Goal: Information Seeking & Learning: Learn about a topic

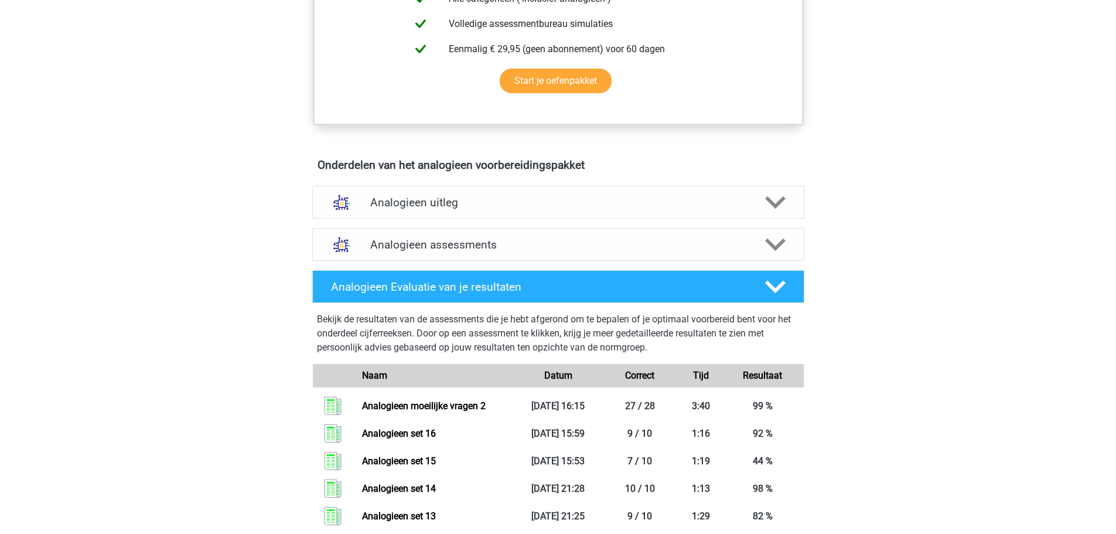
scroll to position [527, 0]
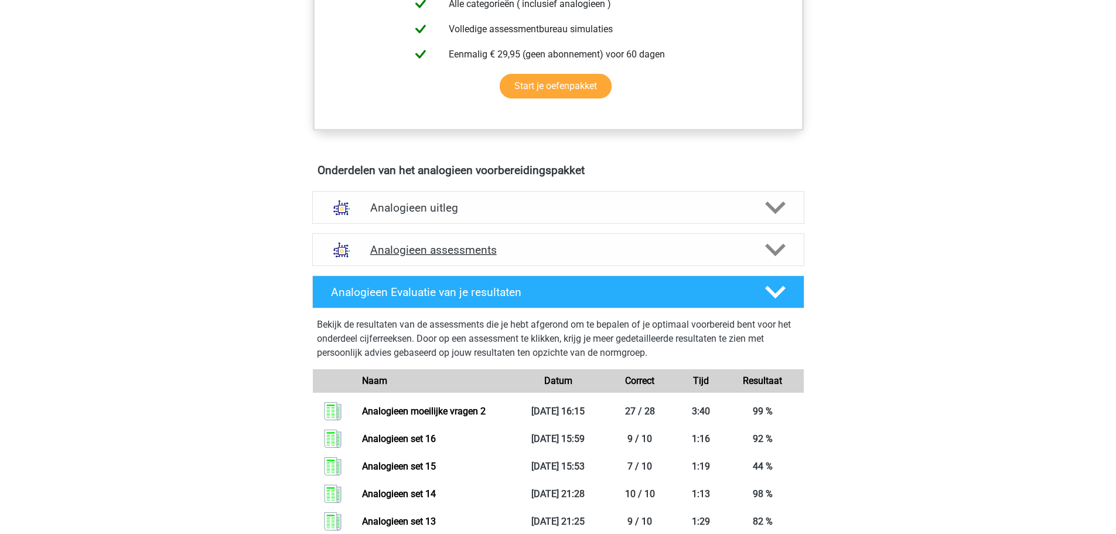
click at [518, 265] on div "Analogieen assessments" at bounding box center [558, 249] width 492 height 33
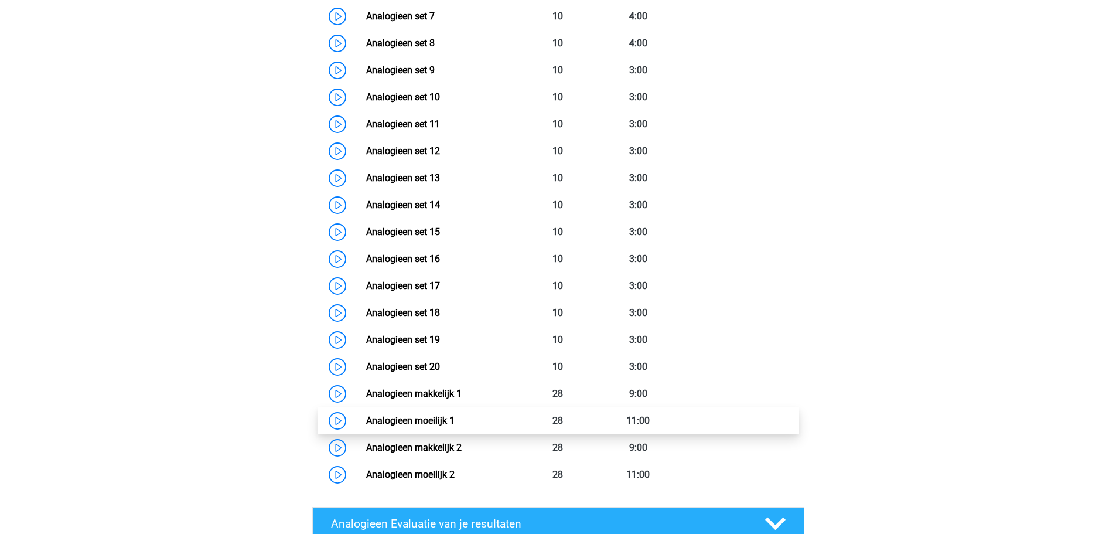
scroll to position [1113, 0]
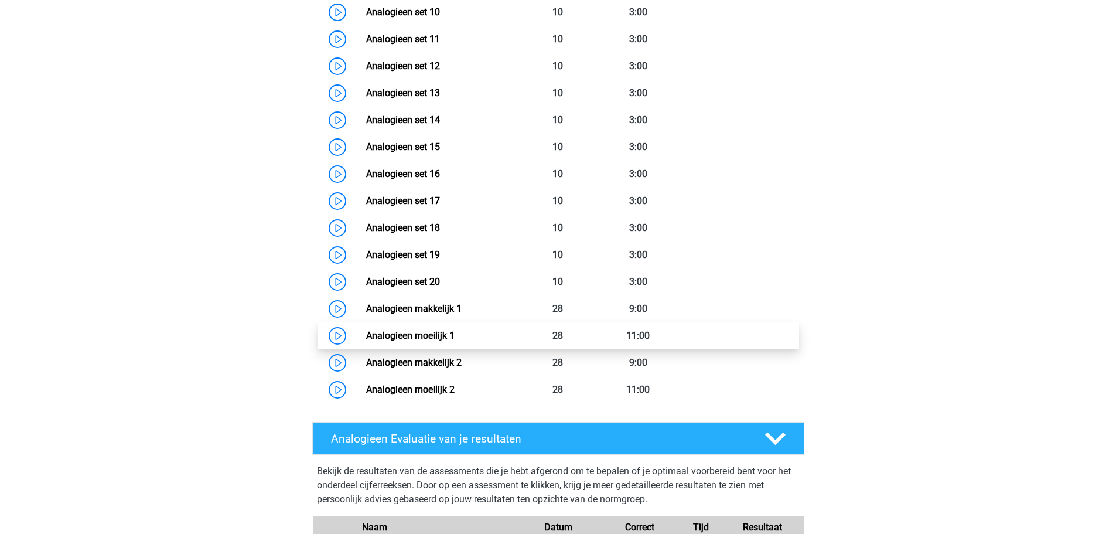
click at [439, 335] on link "Analogieen moeilijk 1" at bounding box center [410, 335] width 88 height 11
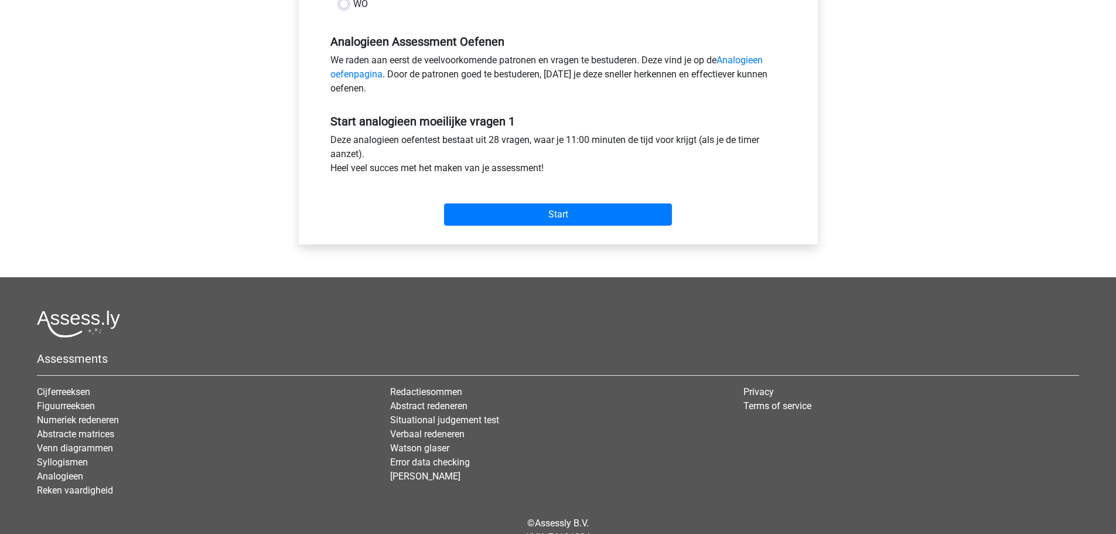
scroll to position [351, 0]
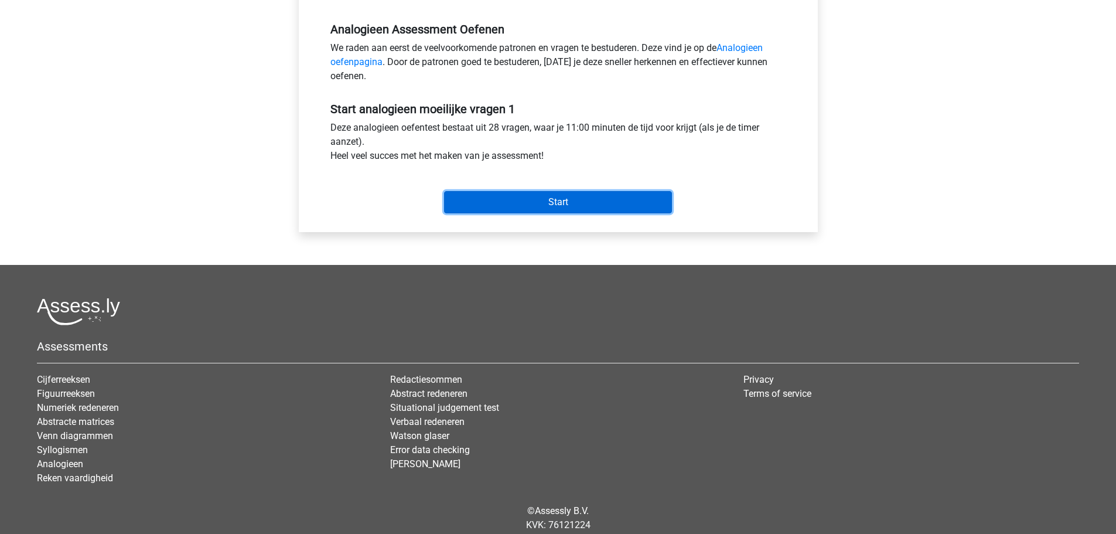
click at [566, 203] on input "Start" at bounding box center [558, 202] width 228 height 22
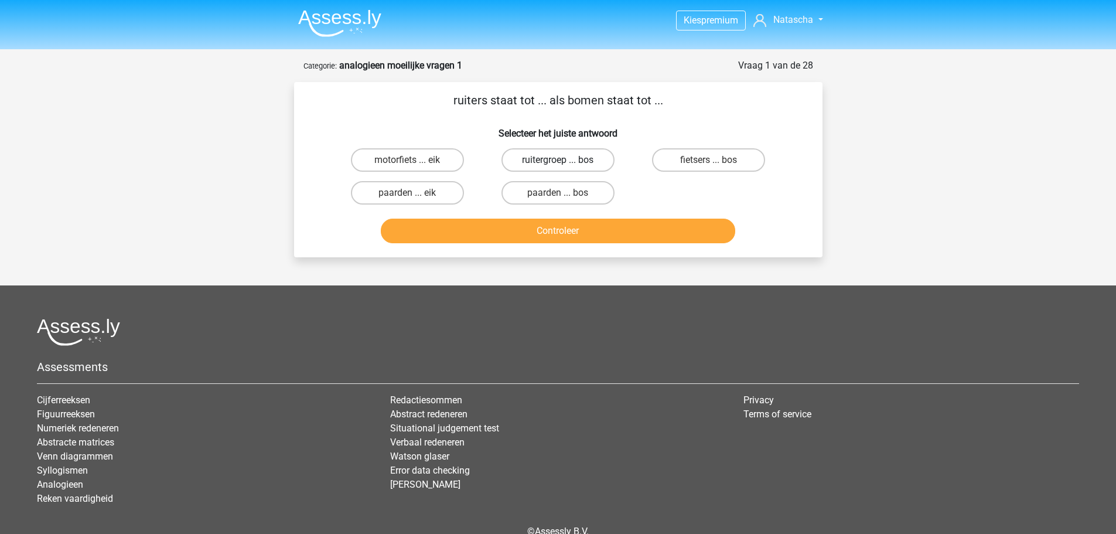
click at [547, 168] on label "ruitergroep ... bos" at bounding box center [557, 159] width 113 height 23
click at [558, 168] on input "ruitergroep ... bos" at bounding box center [562, 164] width 8 height 8
radio input "true"
click at [573, 232] on button "Controleer" at bounding box center [558, 230] width 354 height 25
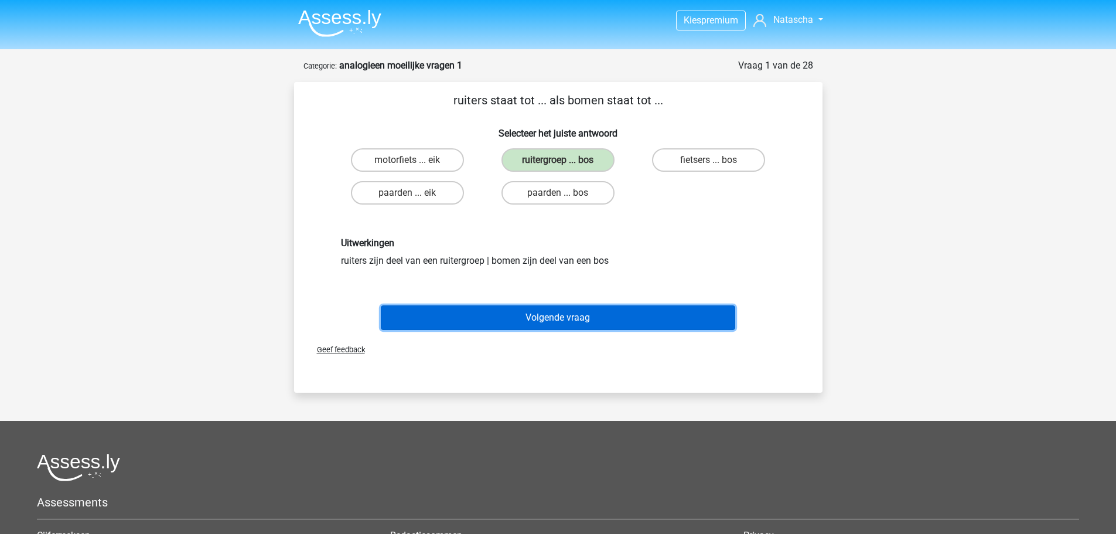
click at [566, 306] on button "Volgende vraag" at bounding box center [558, 317] width 354 height 25
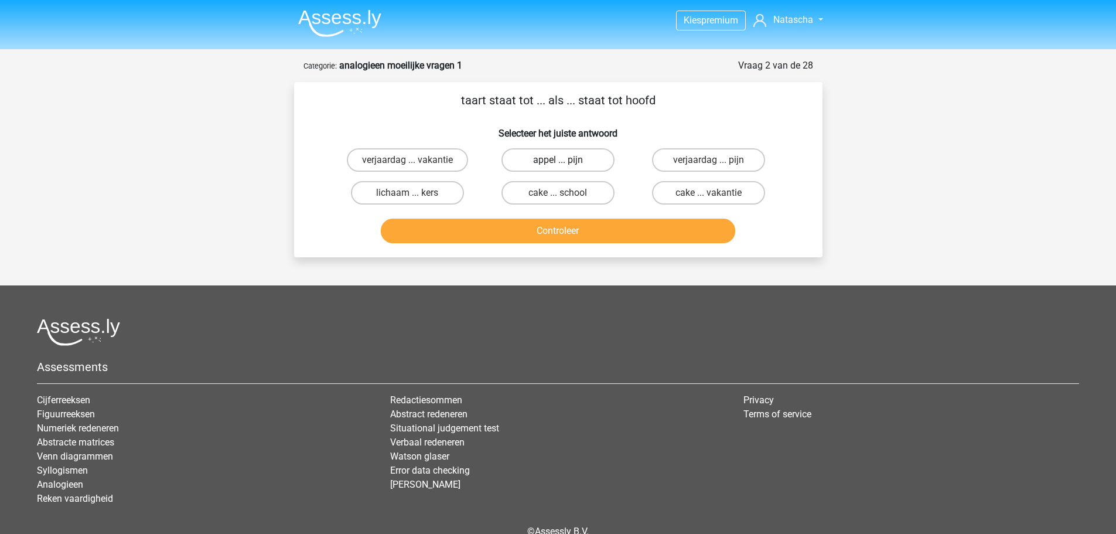
click at [551, 169] on label "appel ... pijn" at bounding box center [557, 159] width 113 height 23
click at [558, 168] on input "appel ... pijn" at bounding box center [562, 164] width 8 height 8
radio input "true"
click at [566, 235] on button "Controleer" at bounding box center [558, 230] width 354 height 25
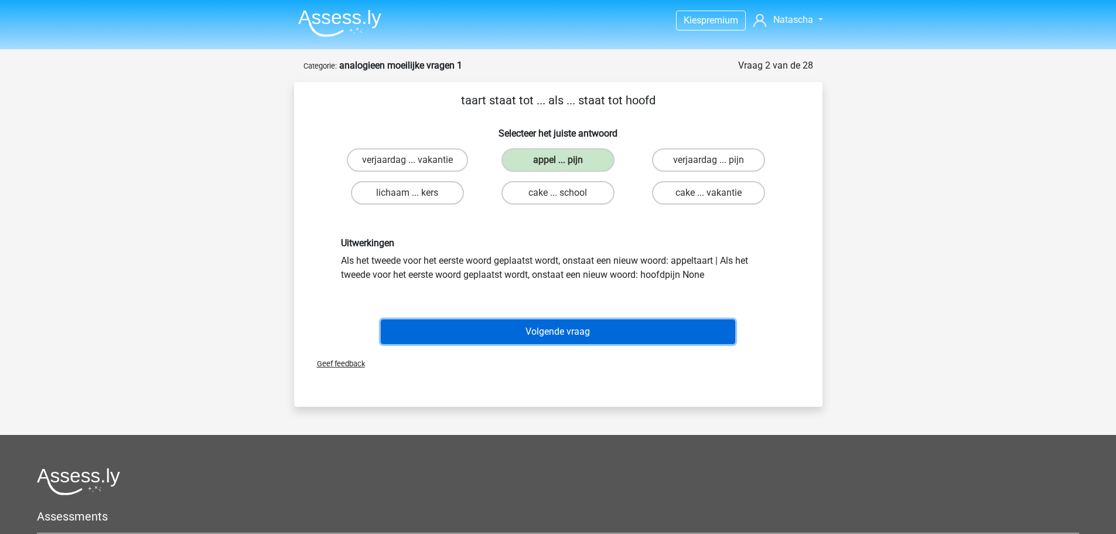
click at [556, 325] on button "Volgende vraag" at bounding box center [558, 331] width 354 height 25
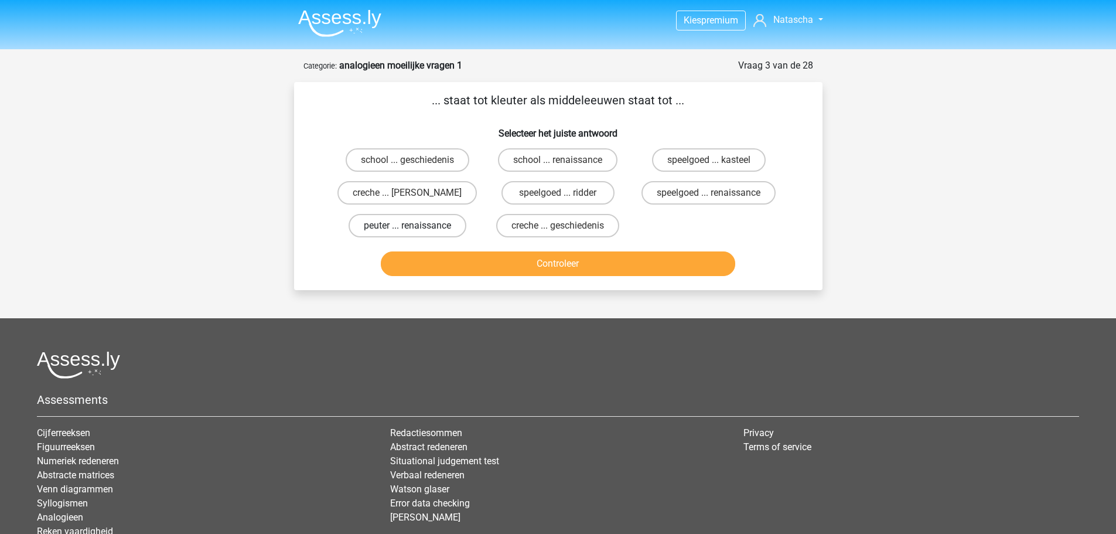
click at [449, 229] on label "peuter ... renaissance" at bounding box center [408, 225] width 118 height 23
click at [415, 229] on input "peuter ... renaissance" at bounding box center [411, 230] width 8 height 8
radio input "true"
click at [526, 266] on button "Controleer" at bounding box center [558, 263] width 354 height 25
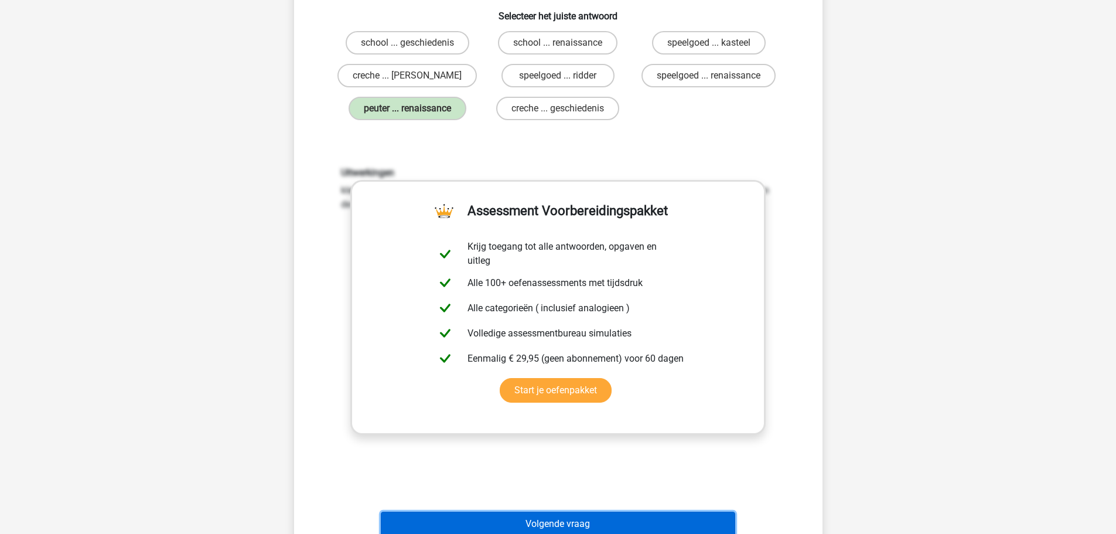
click at [560, 527] on button "Volgende vraag" at bounding box center [558, 523] width 354 height 25
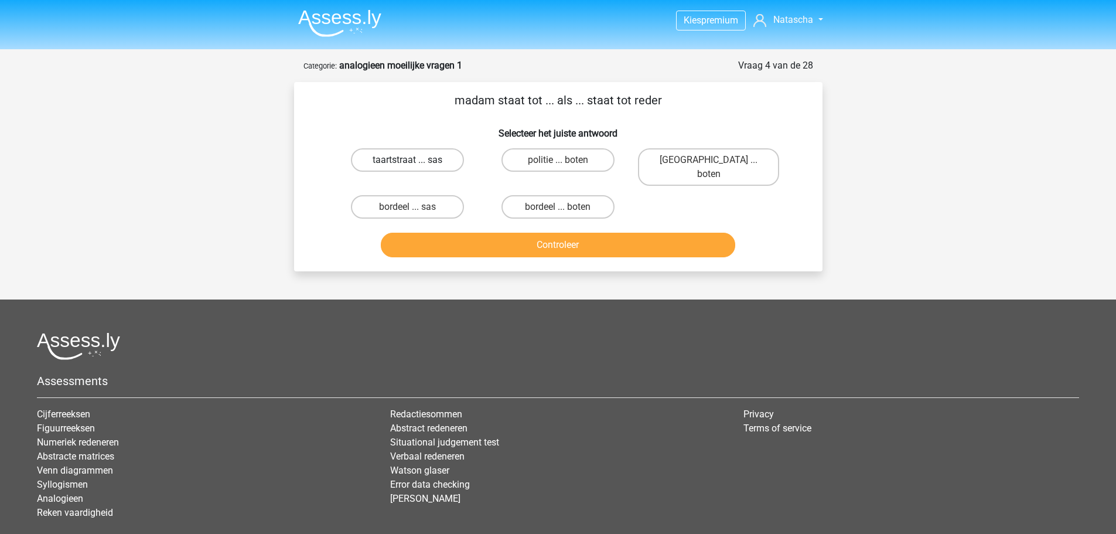
click at [431, 167] on label "taartstraat ... sas" at bounding box center [407, 159] width 113 height 23
click at [415, 167] on input "taartstraat ... sas" at bounding box center [411, 164] width 8 height 8
radio input "true"
click at [474, 233] on button "Controleer" at bounding box center [558, 245] width 354 height 25
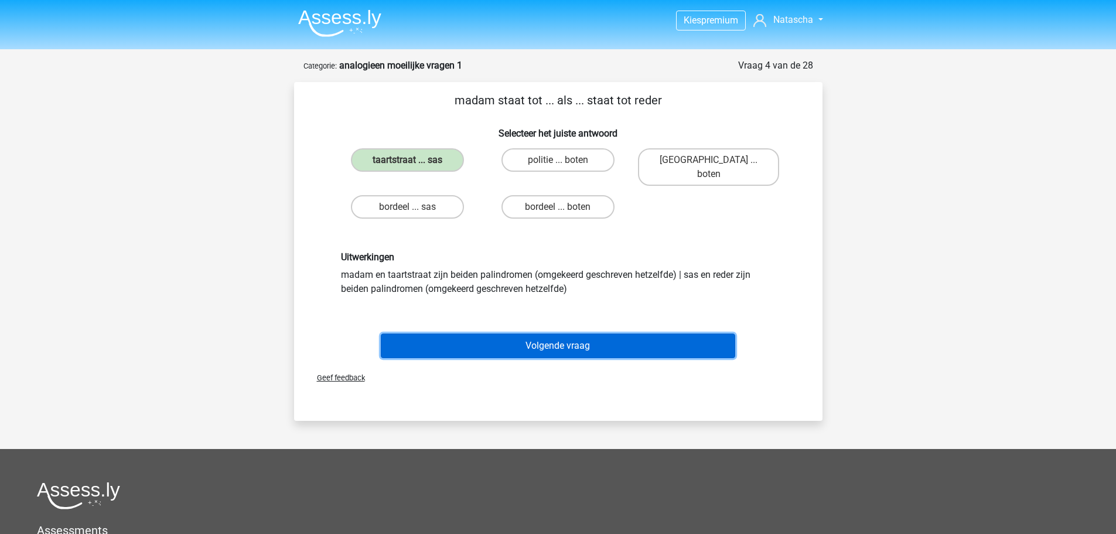
click at [522, 333] on button "Volgende vraag" at bounding box center [558, 345] width 354 height 25
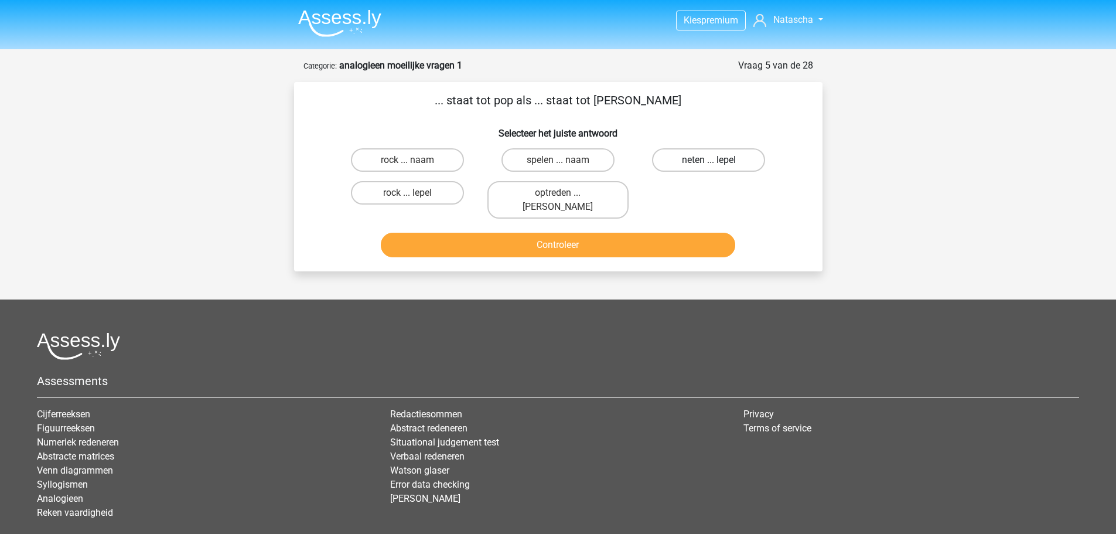
click at [688, 163] on label "neten ... lepel" at bounding box center [708, 159] width 113 height 23
click at [709, 163] on input "neten ... lepel" at bounding box center [713, 164] width 8 height 8
radio input "true"
click at [631, 233] on button "Controleer" at bounding box center [558, 245] width 354 height 25
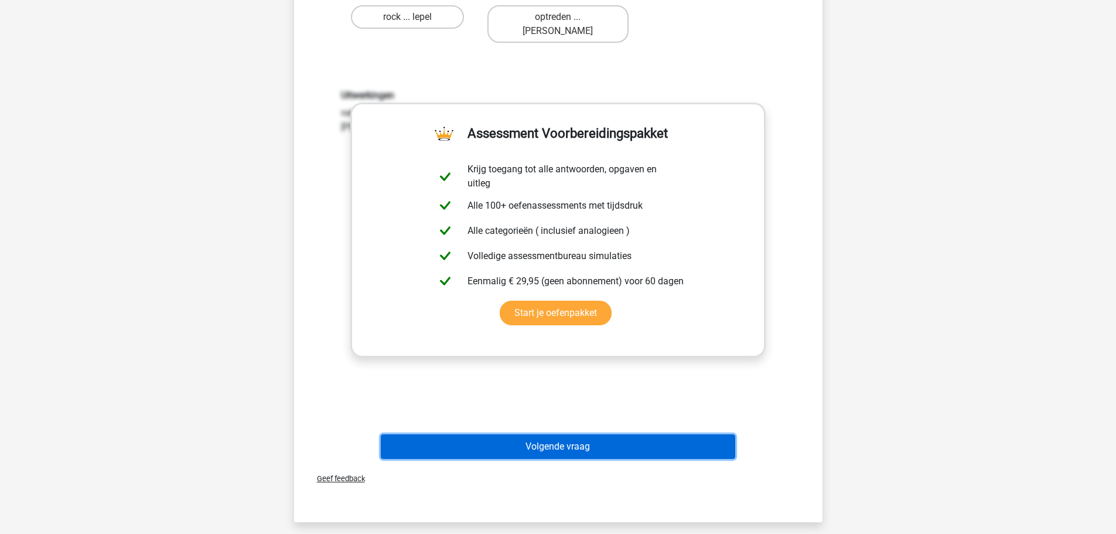
click at [548, 434] on button "Volgende vraag" at bounding box center [558, 446] width 354 height 25
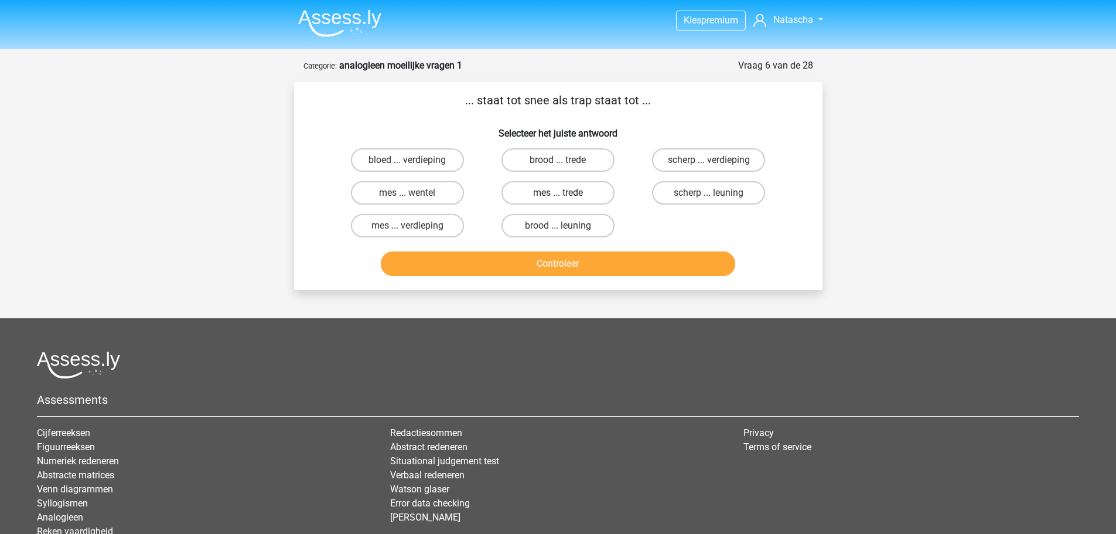
click at [553, 199] on label "mes ... trede" at bounding box center [557, 192] width 113 height 23
click at [558, 199] on input "mes ... trede" at bounding box center [562, 197] width 8 height 8
radio input "true"
click at [551, 163] on label "brood ... trede" at bounding box center [557, 159] width 113 height 23
click at [558, 163] on input "brood ... trede" at bounding box center [562, 164] width 8 height 8
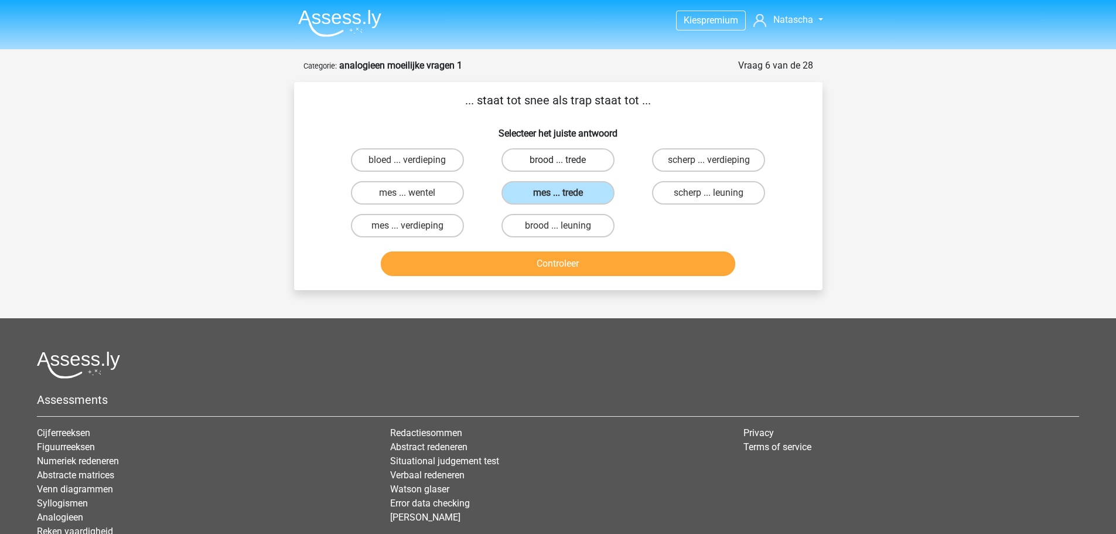
radio input "true"
click at [559, 248] on div "Controleer" at bounding box center [558, 261] width 491 height 39
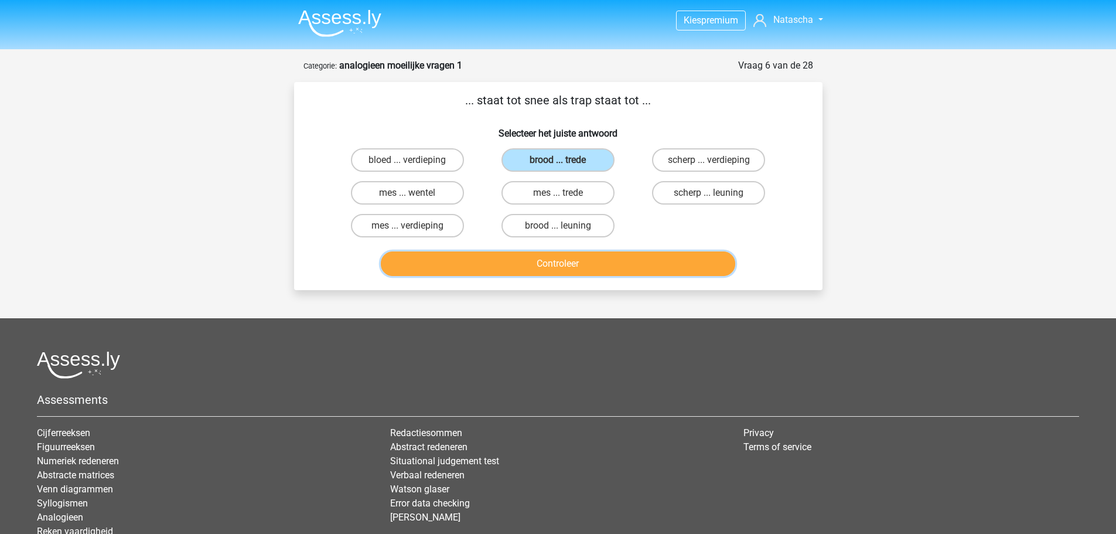
click at [559, 259] on button "Controleer" at bounding box center [558, 263] width 354 height 25
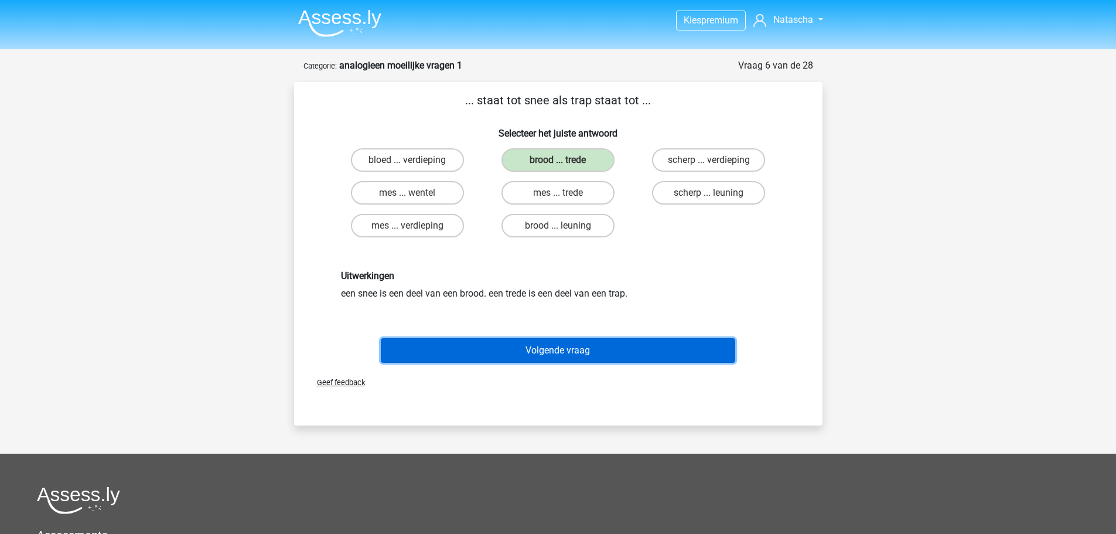
click at [576, 342] on button "Volgende vraag" at bounding box center [558, 350] width 354 height 25
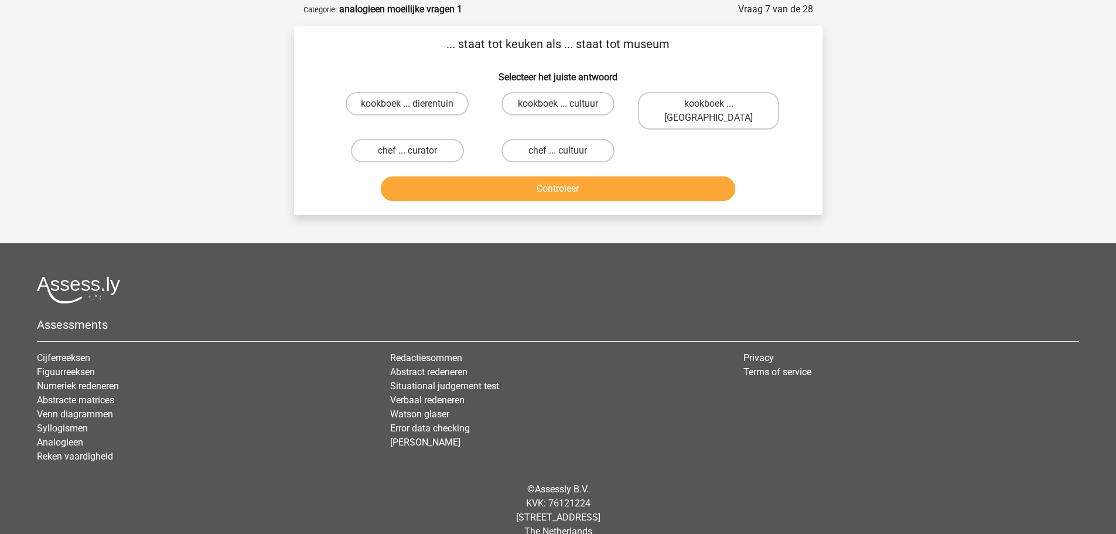
scroll to position [59, 0]
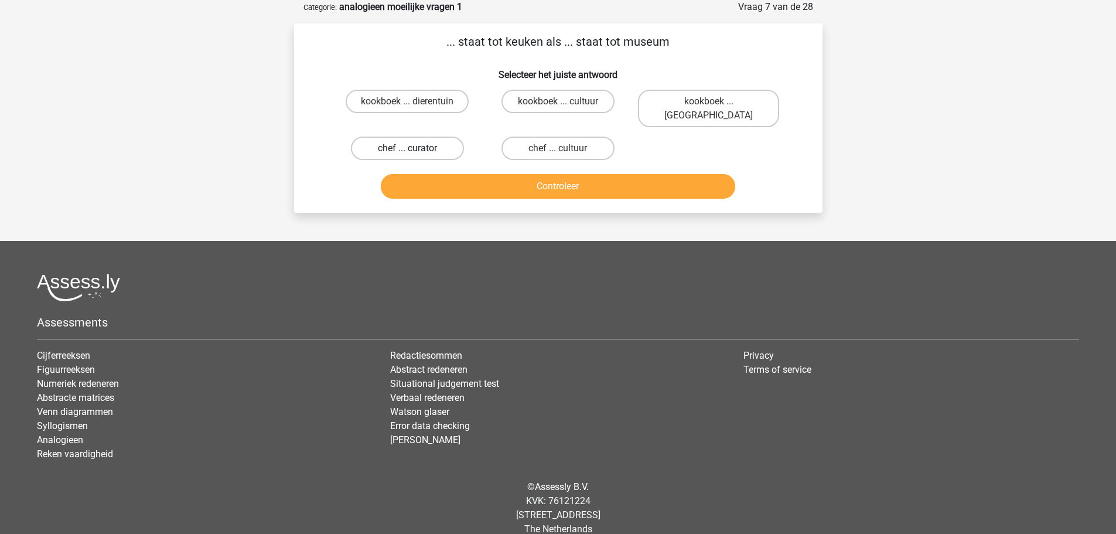
click at [388, 144] on label "chef ... curator" at bounding box center [407, 147] width 113 height 23
click at [407, 148] on input "chef ... curator" at bounding box center [411, 152] width 8 height 8
radio input "true"
click at [493, 182] on button "Controleer" at bounding box center [558, 186] width 354 height 25
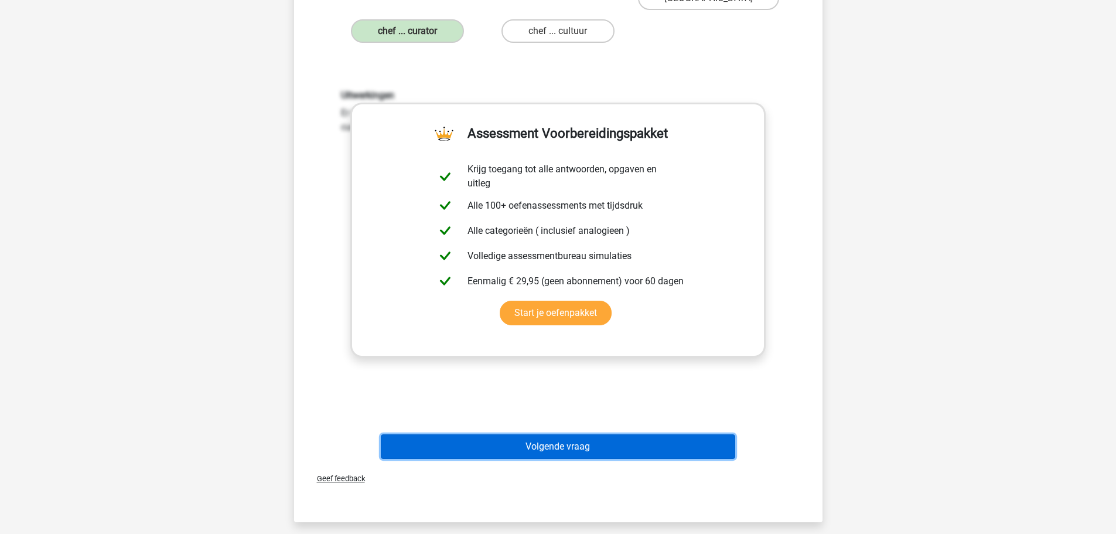
click at [541, 434] on button "Volgende vraag" at bounding box center [558, 446] width 354 height 25
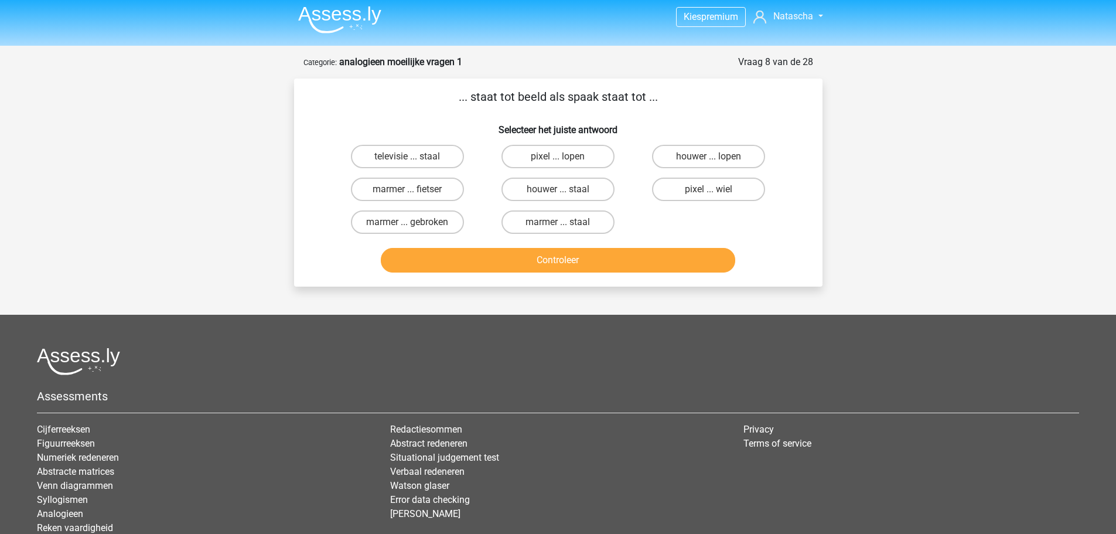
scroll to position [0, 0]
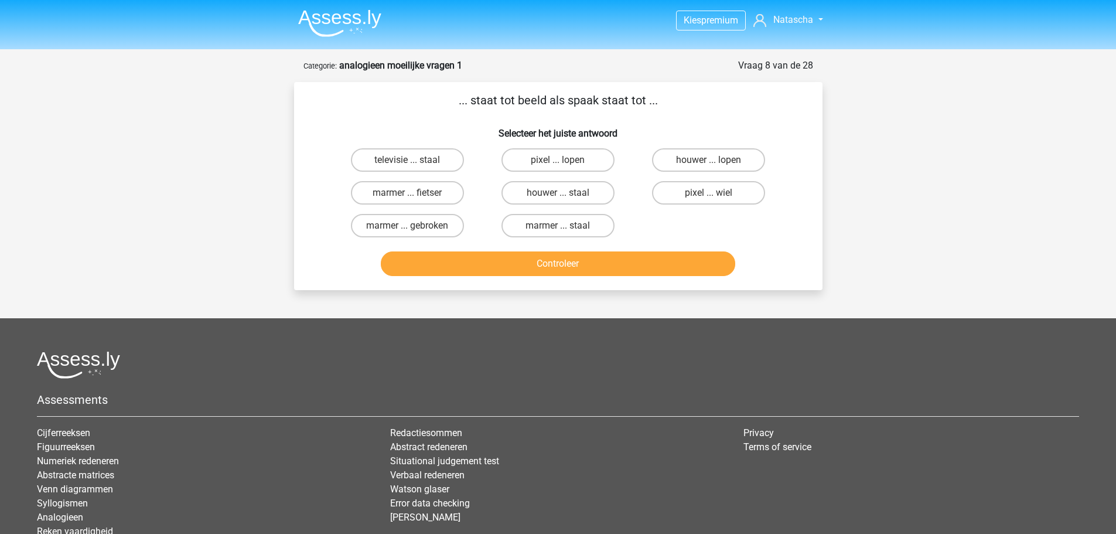
click at [710, 194] on input "pixel ... wiel" at bounding box center [713, 197] width 8 height 8
radio input "true"
click at [576, 265] on button "Controleer" at bounding box center [558, 263] width 354 height 25
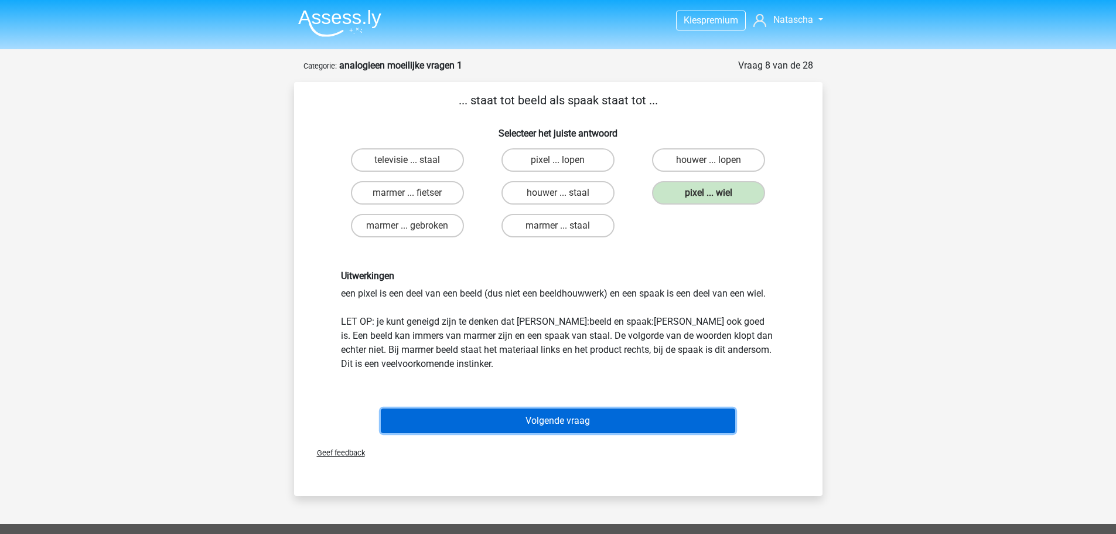
click at [562, 418] on button "Volgende vraag" at bounding box center [558, 420] width 354 height 25
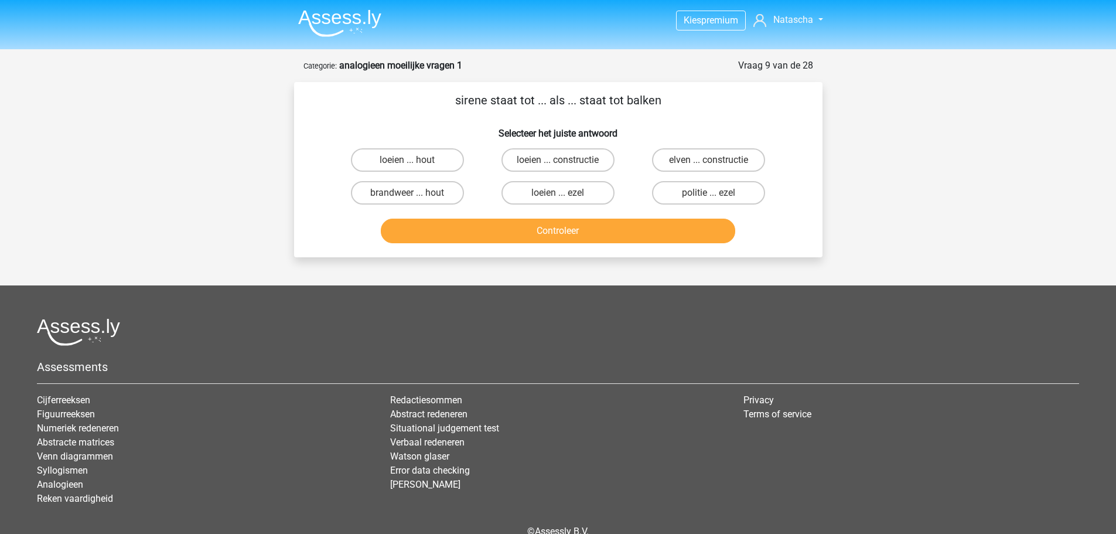
click at [562, 195] on input "loeien ... ezel" at bounding box center [562, 197] width 8 height 8
radio input "true"
click at [564, 237] on button "Controleer" at bounding box center [558, 230] width 354 height 25
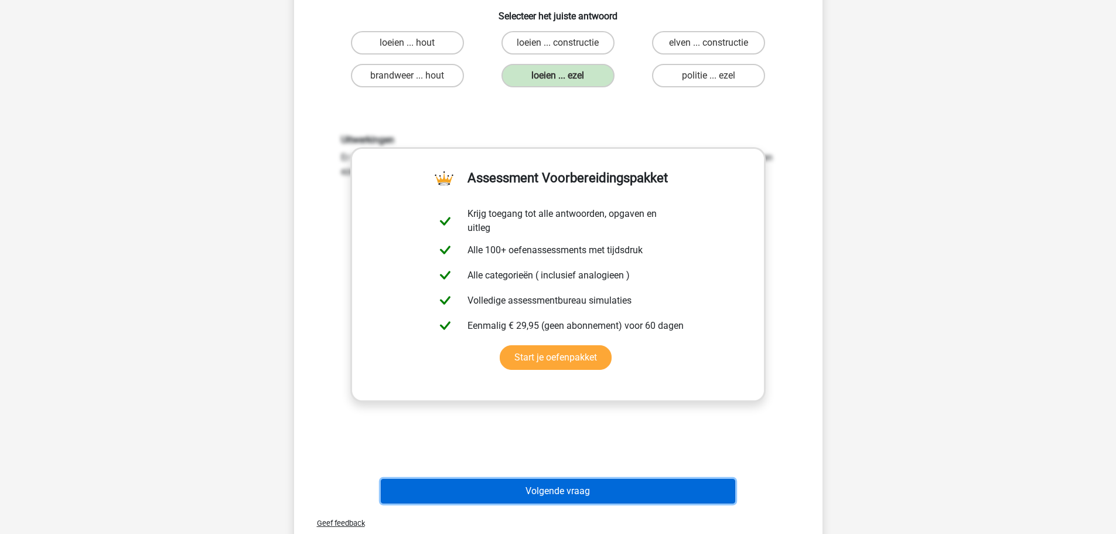
click at [569, 483] on button "Volgende vraag" at bounding box center [558, 491] width 354 height 25
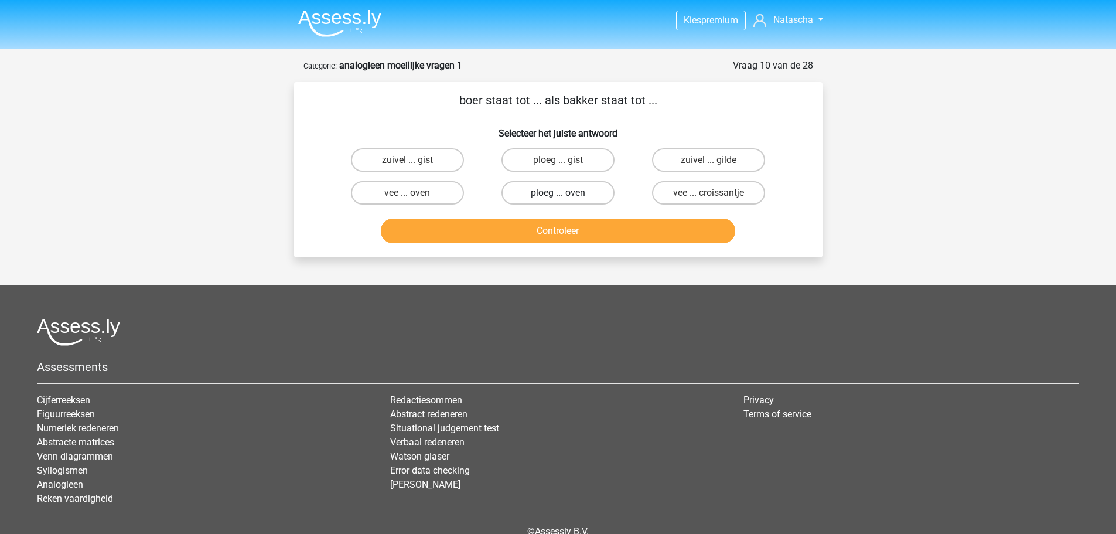
click at [582, 197] on label "ploeg ... oven" at bounding box center [557, 192] width 113 height 23
click at [565, 197] on input "ploeg ... oven" at bounding box center [562, 197] width 8 height 8
radio input "true"
click at [608, 234] on button "Controleer" at bounding box center [558, 230] width 354 height 25
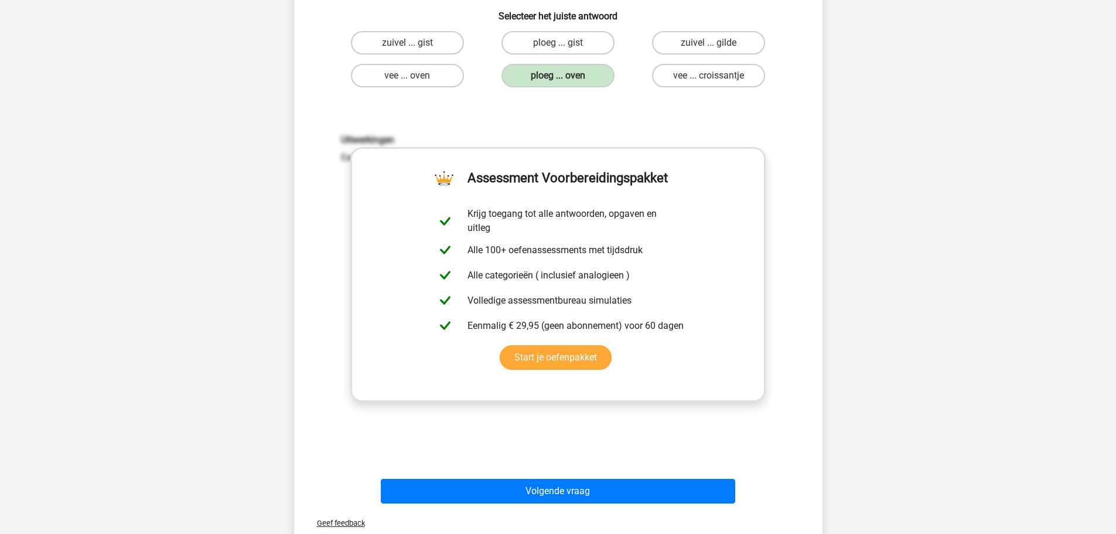
click at [585, 512] on div "Geef feedback" at bounding box center [558, 523] width 519 height 30
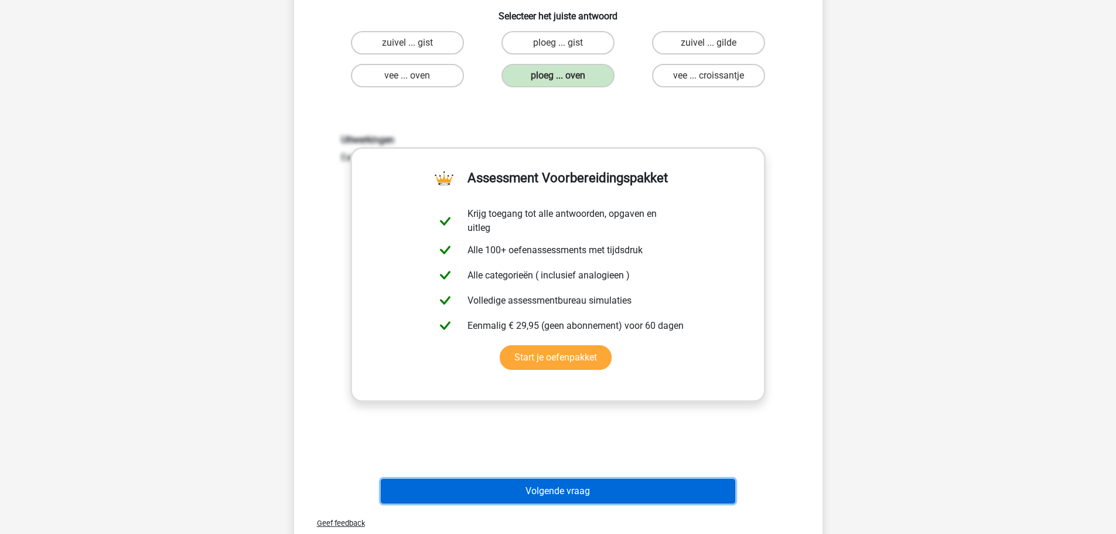
click at [584, 494] on button "Volgende vraag" at bounding box center [558, 491] width 354 height 25
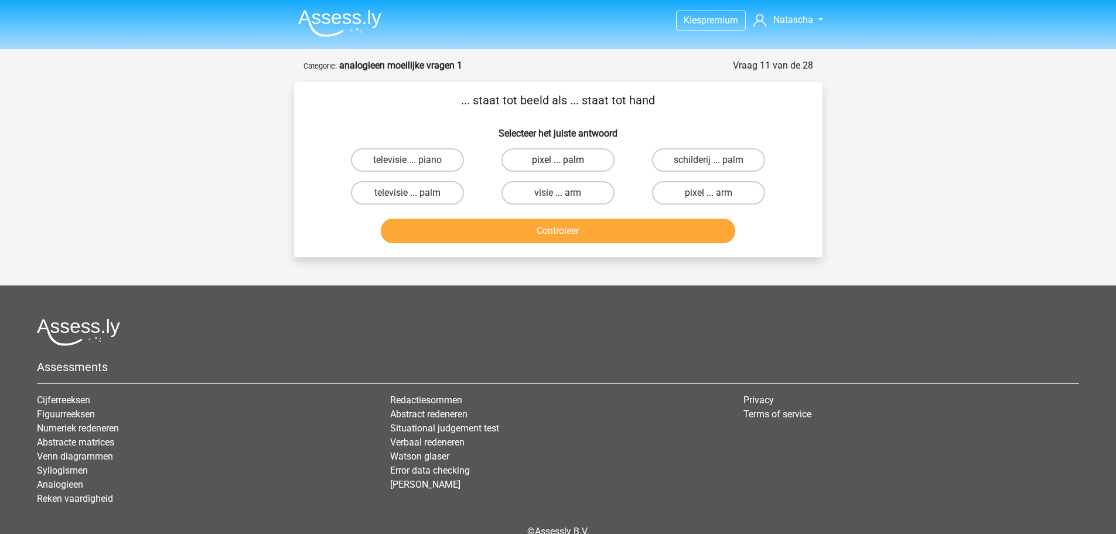
click at [524, 162] on label "pixel ... palm" at bounding box center [557, 159] width 113 height 23
click at [558, 162] on input "pixel ... palm" at bounding box center [562, 164] width 8 height 8
radio input "true"
click at [528, 235] on button "Controleer" at bounding box center [558, 230] width 354 height 25
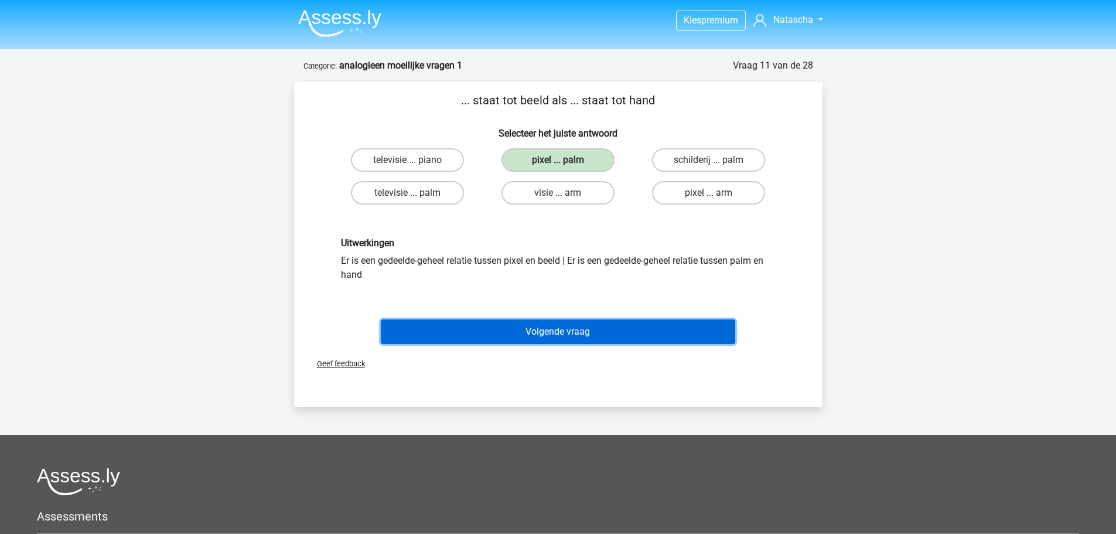
click at [539, 330] on button "Volgende vraag" at bounding box center [558, 331] width 354 height 25
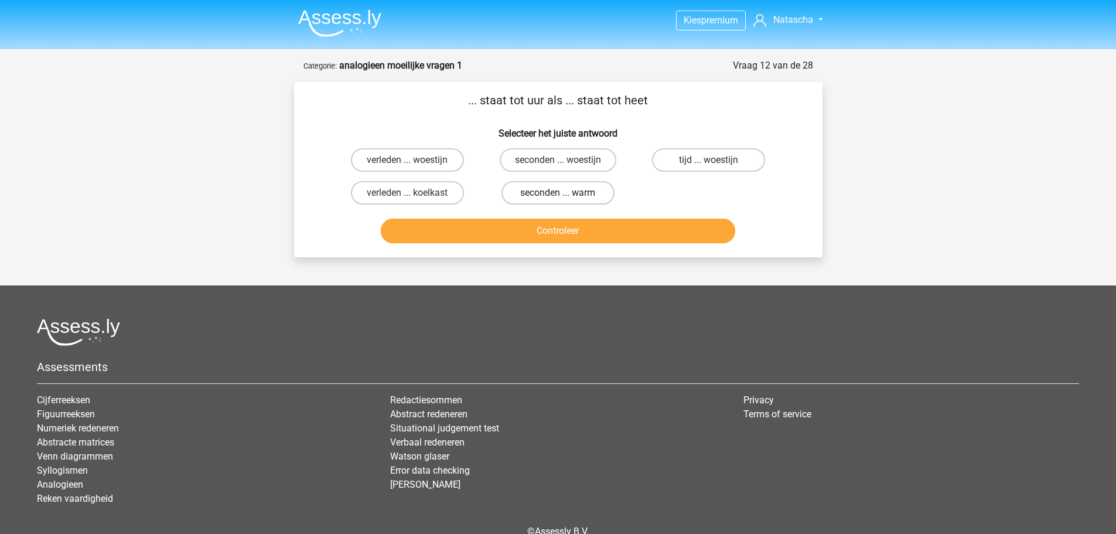
click at [537, 193] on label "seconden ... warm" at bounding box center [557, 192] width 113 height 23
click at [558, 193] on input "seconden ... warm" at bounding box center [562, 197] width 8 height 8
radio input "true"
click at [539, 228] on button "Controleer" at bounding box center [558, 230] width 354 height 25
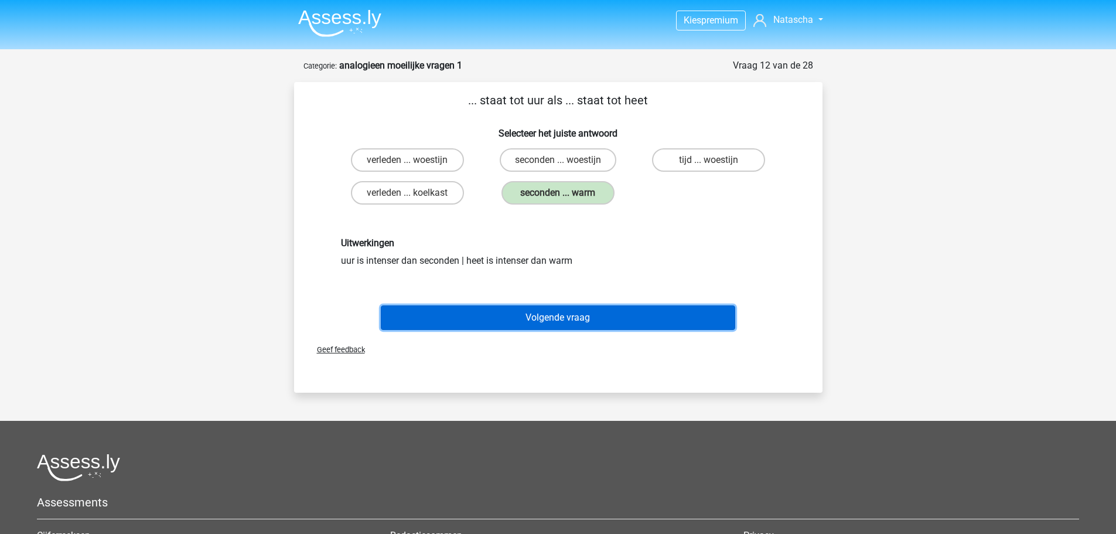
click at [548, 308] on button "Volgende vraag" at bounding box center [558, 317] width 354 height 25
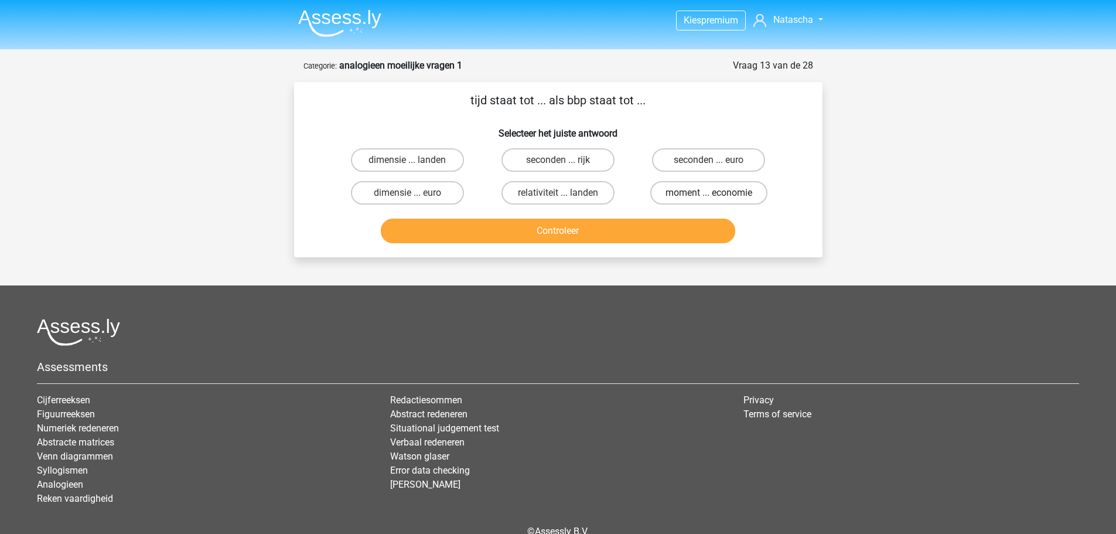
click at [688, 194] on label "moment ... economie" at bounding box center [708, 192] width 117 height 23
click at [709, 194] on input "moment ... economie" at bounding box center [713, 197] width 8 height 8
radio input "true"
click at [565, 224] on button "Controleer" at bounding box center [558, 230] width 354 height 25
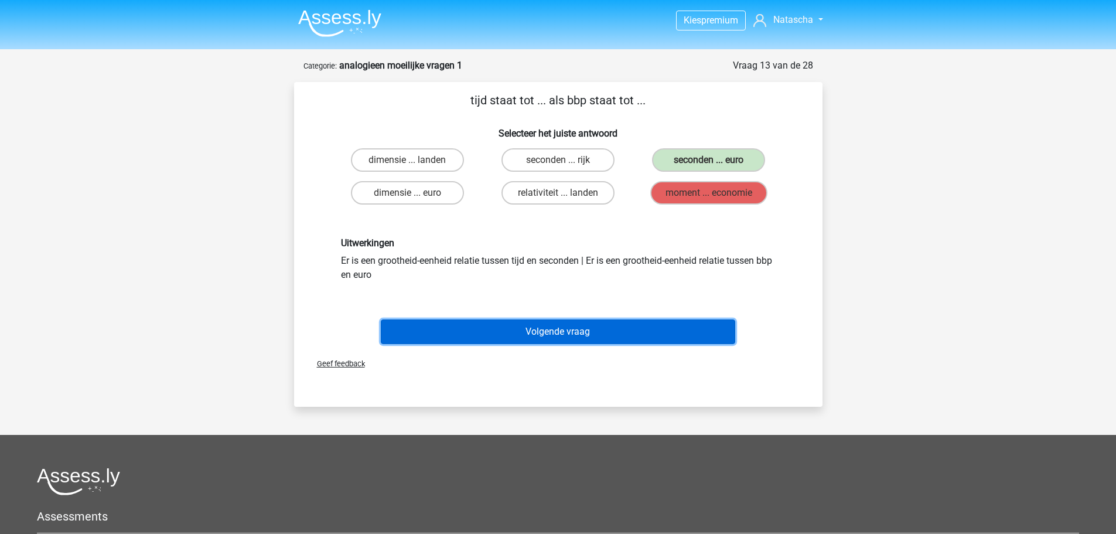
click at [554, 335] on button "Volgende vraag" at bounding box center [558, 331] width 354 height 25
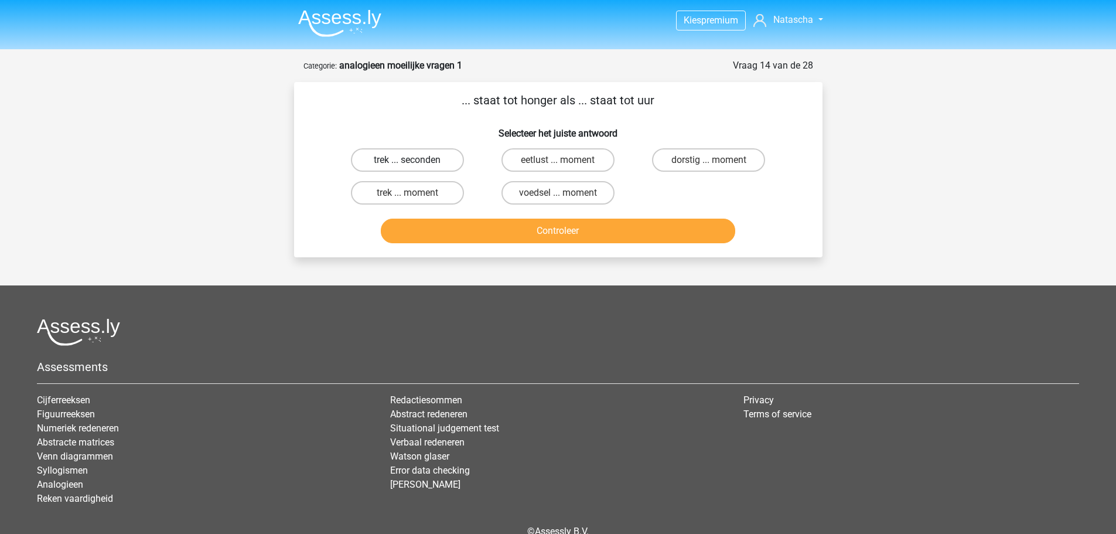
click at [435, 162] on label "trek ... seconden" at bounding box center [407, 159] width 113 height 23
click at [415, 162] on input "trek ... seconden" at bounding box center [411, 164] width 8 height 8
radio input "true"
click at [477, 220] on button "Controleer" at bounding box center [558, 230] width 354 height 25
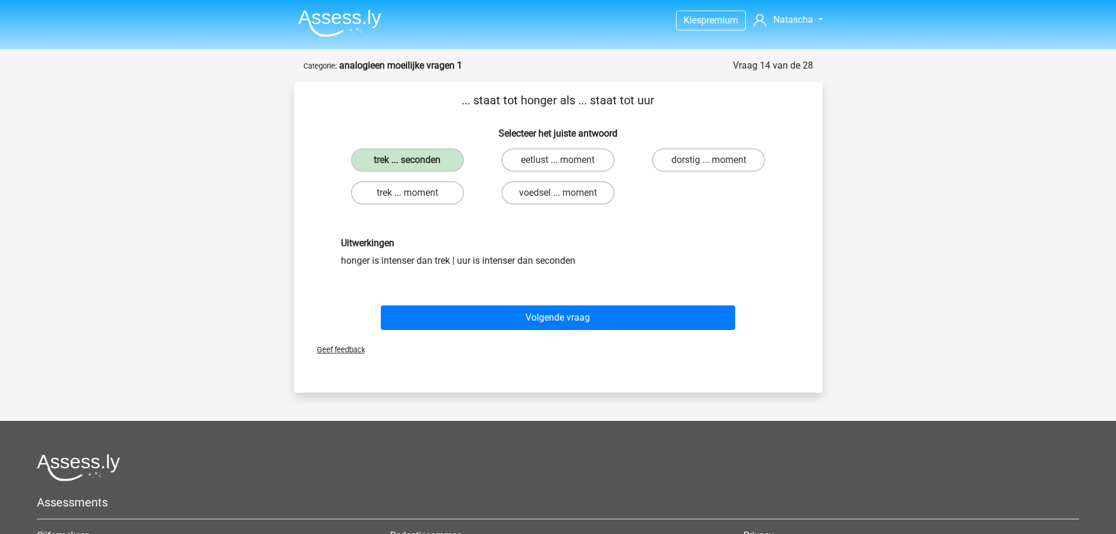
click at [517, 300] on div "Volgende vraag" at bounding box center [558, 315] width 491 height 39
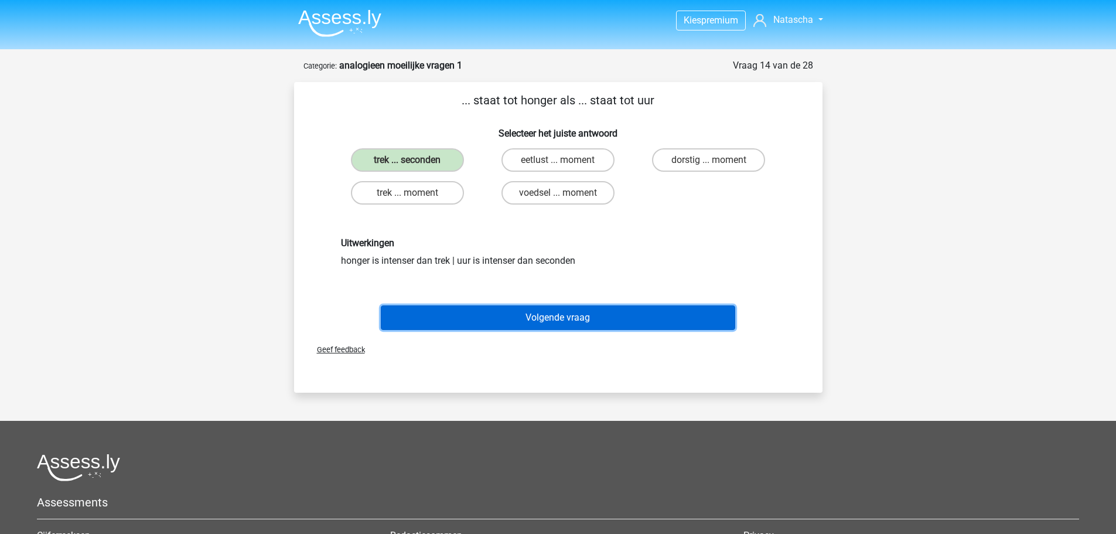
click at [521, 309] on button "Volgende vraag" at bounding box center [558, 317] width 354 height 25
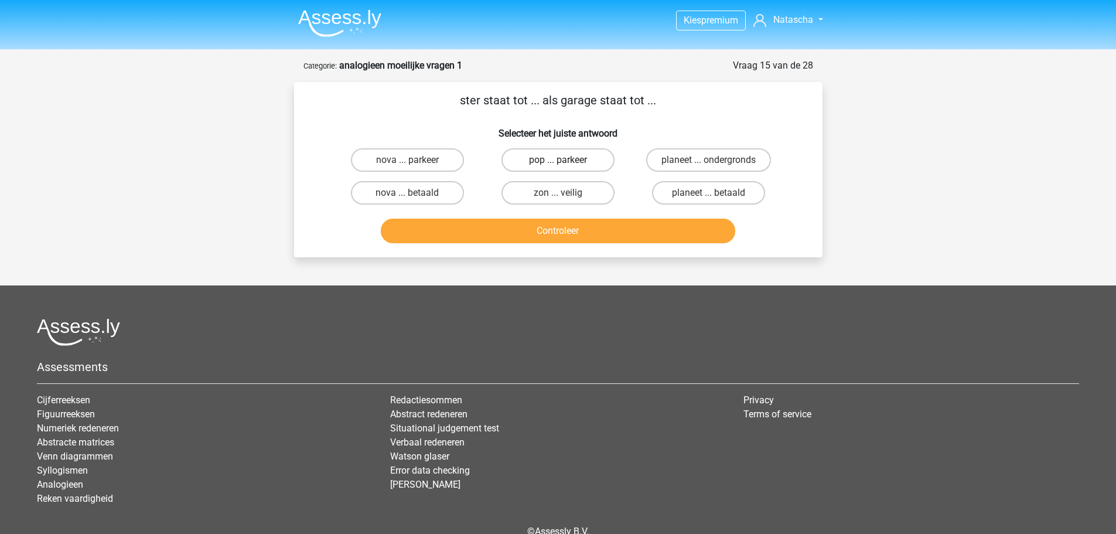
click at [538, 167] on label "pop ... parkeer" at bounding box center [557, 159] width 113 height 23
click at [558, 167] on input "pop ... parkeer" at bounding box center [562, 164] width 8 height 8
radio input "true"
click at [571, 235] on button "Controleer" at bounding box center [558, 230] width 354 height 25
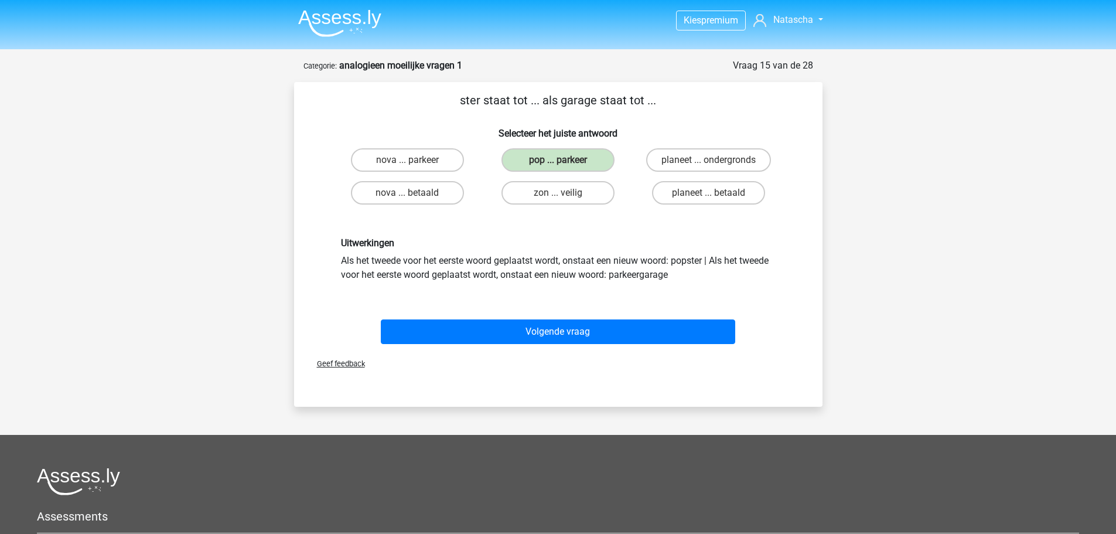
click at [580, 317] on div "Volgende vraag" at bounding box center [558, 329] width 491 height 39
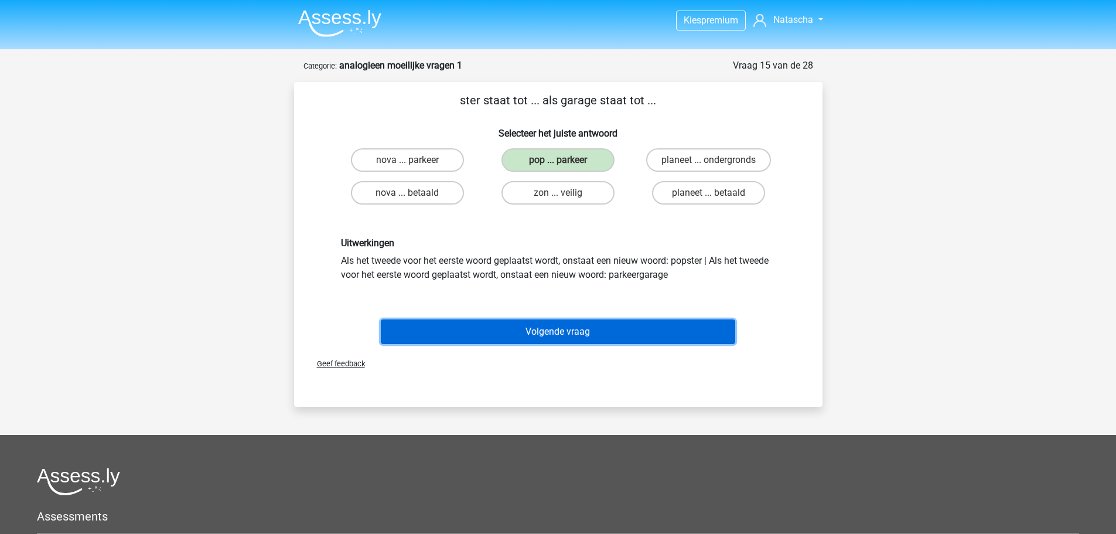
click at [582, 329] on button "Volgende vraag" at bounding box center [558, 331] width 354 height 25
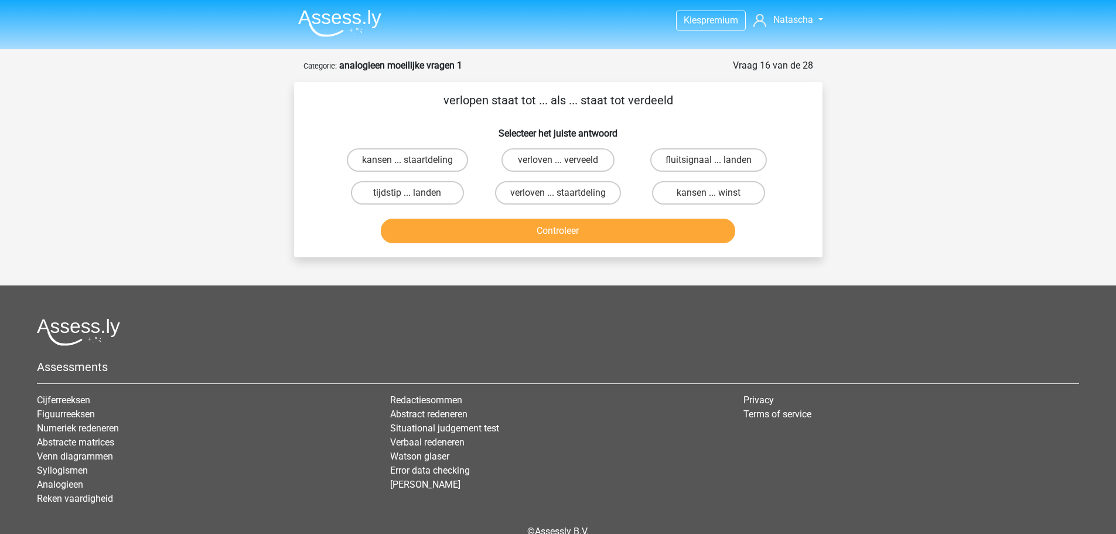
drag, startPoint x: 538, startPoint y: 160, endPoint x: 554, endPoint y: 205, distance: 47.8
click at [538, 161] on label "verloven ... verveeld" at bounding box center [557, 159] width 113 height 23
click at [558, 161] on input "verloven ... verveeld" at bounding box center [562, 164] width 8 height 8
radio input "true"
click at [564, 223] on button "Controleer" at bounding box center [558, 230] width 354 height 25
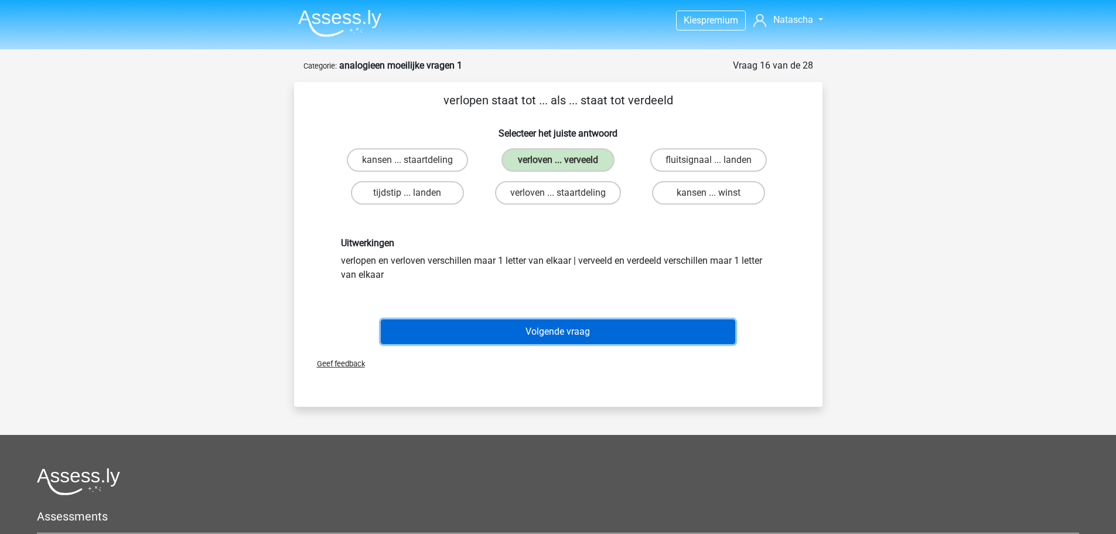
click at [580, 343] on button "Volgende vraag" at bounding box center [558, 331] width 354 height 25
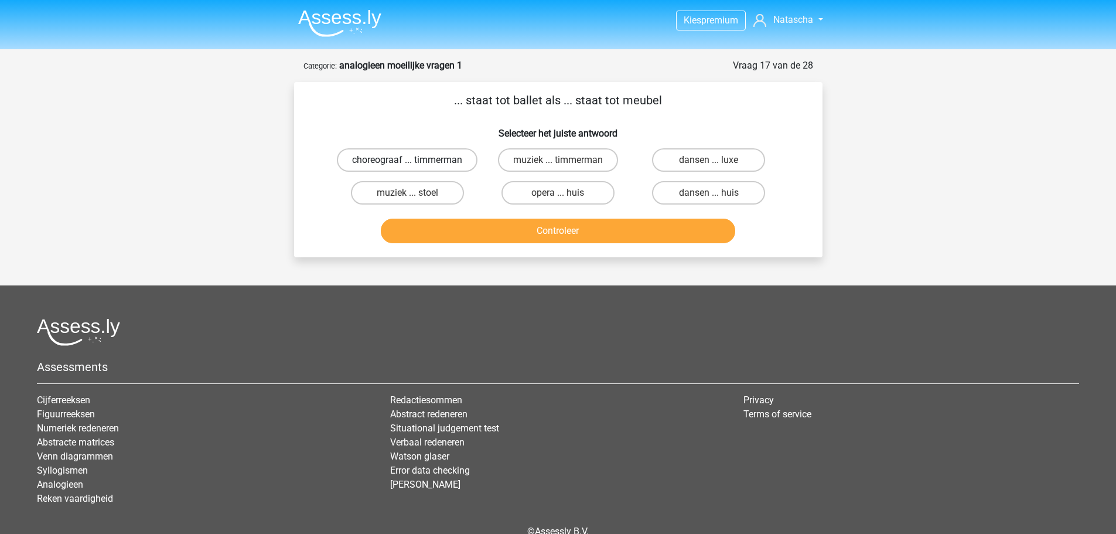
click at [445, 172] on label "choreograaf ... timmerman" at bounding box center [407, 159] width 141 height 23
click at [415, 168] on input "choreograaf ... timmerman" at bounding box center [411, 164] width 8 height 8
radio input "true"
click at [515, 243] on button "Controleer" at bounding box center [558, 230] width 354 height 25
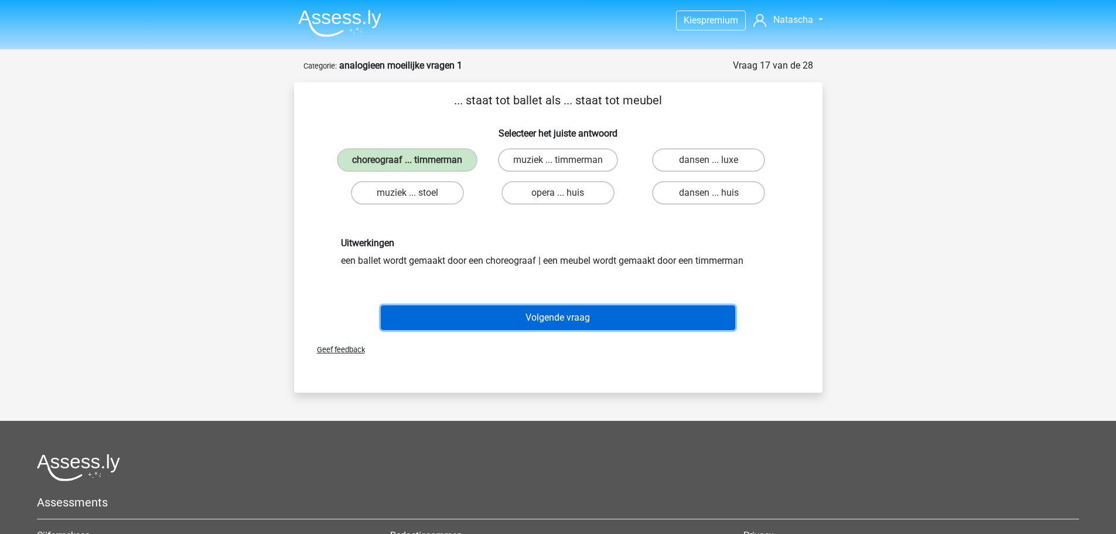
click at [532, 319] on button "Volgende vraag" at bounding box center [558, 317] width 354 height 25
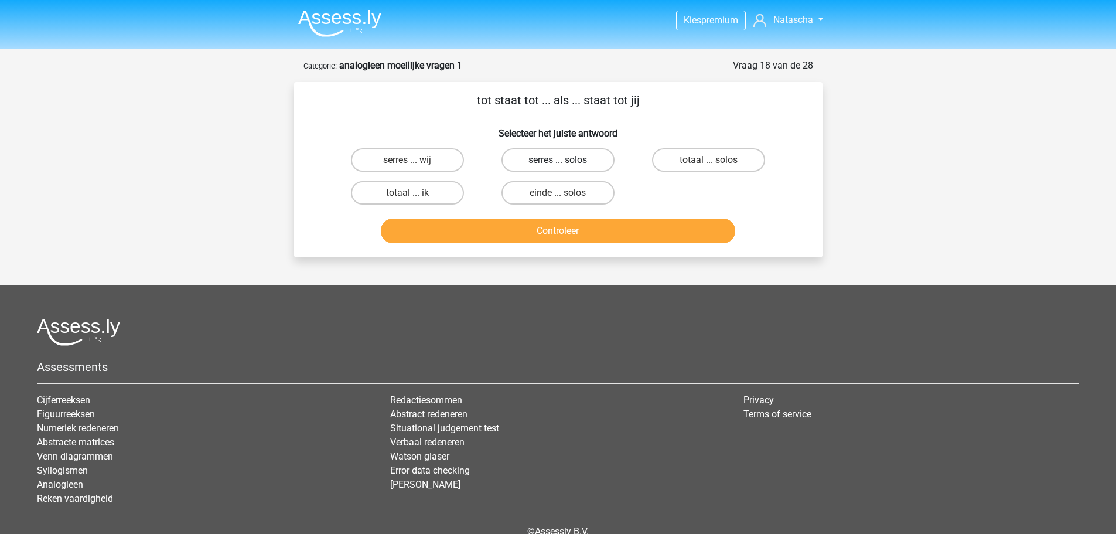
click at [587, 153] on label "serres ... solos" at bounding box center [557, 159] width 113 height 23
click at [565, 160] on input "serres ... solos" at bounding box center [562, 164] width 8 height 8
radio input "true"
click at [593, 243] on button "Controleer" at bounding box center [558, 230] width 354 height 25
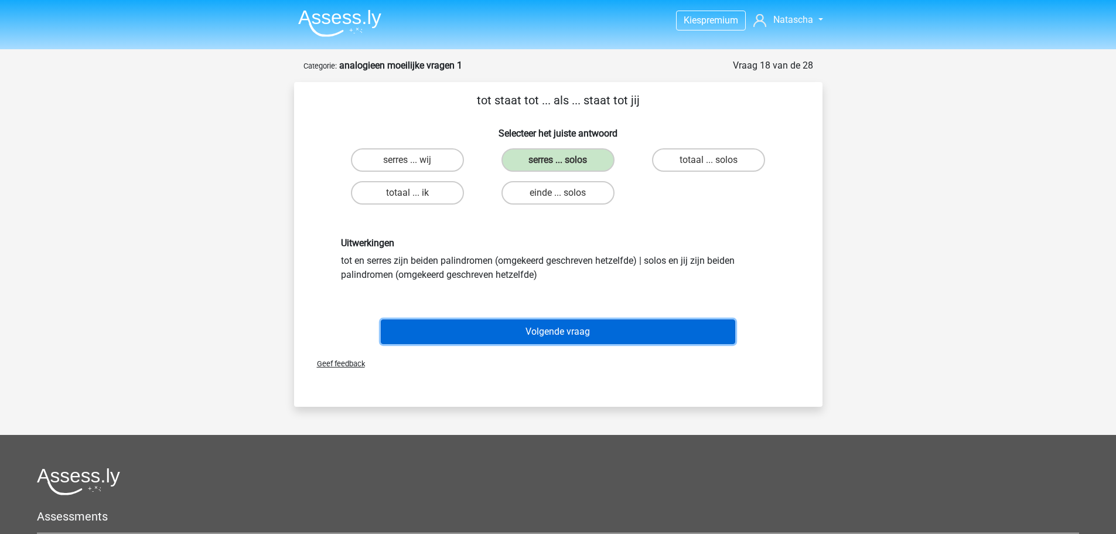
click at [574, 326] on button "Volgende vraag" at bounding box center [558, 331] width 354 height 25
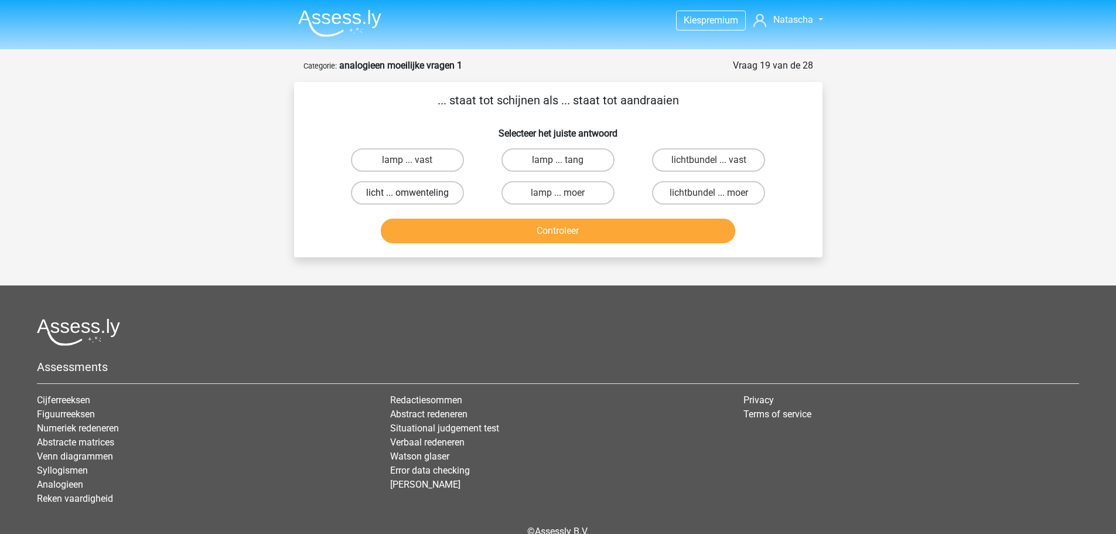
click at [446, 195] on label "licht ... omwenteling" at bounding box center [407, 192] width 113 height 23
click at [415, 195] on input "licht ... omwenteling" at bounding box center [411, 197] width 8 height 8
radio input "true"
click at [531, 234] on button "Controleer" at bounding box center [558, 230] width 354 height 25
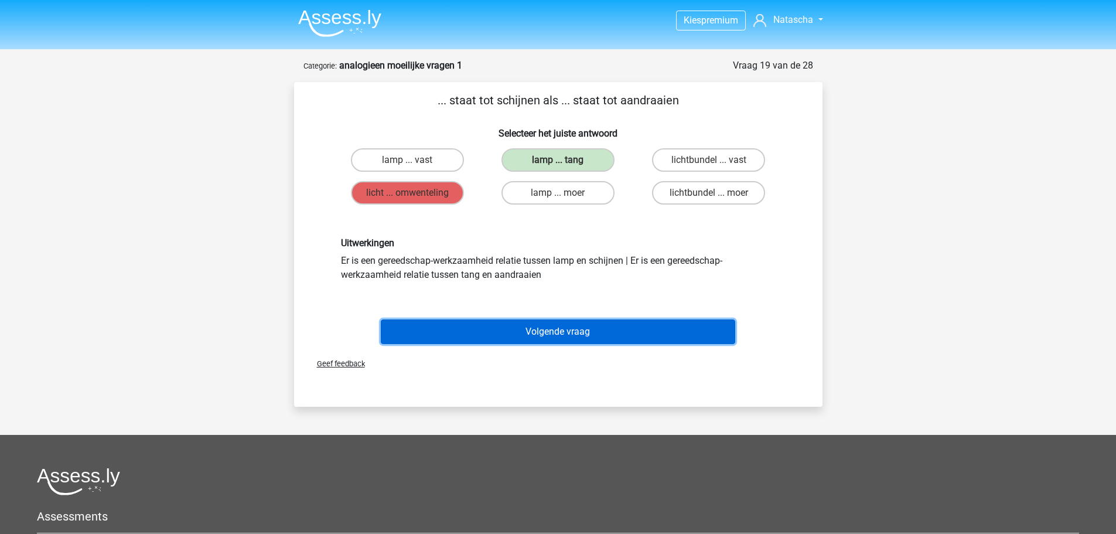
click at [557, 334] on button "Volgende vraag" at bounding box center [558, 331] width 354 height 25
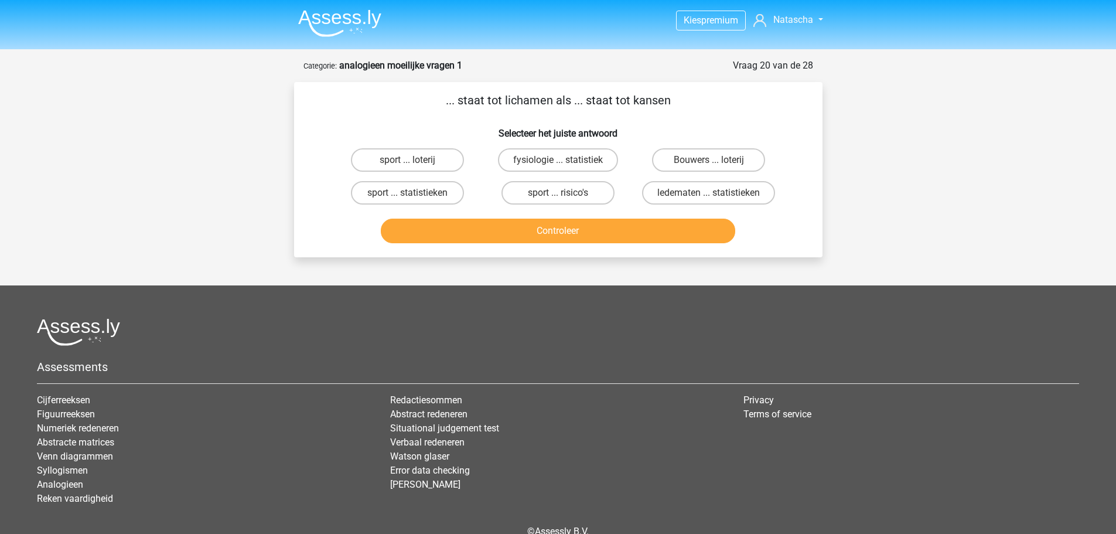
scroll to position [59, 0]
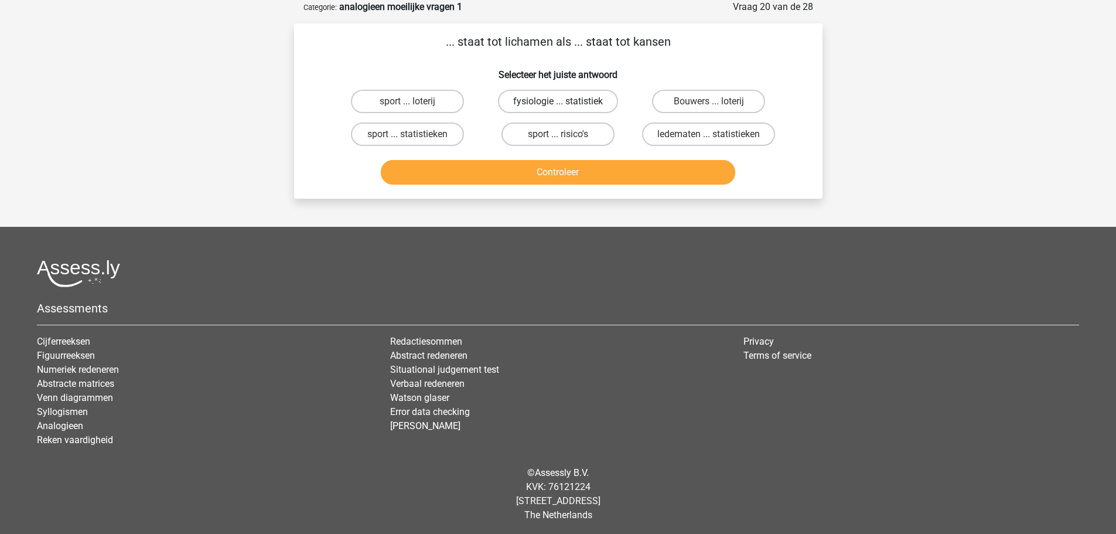
click at [574, 98] on label "fysiologie ... statistiek" at bounding box center [558, 101] width 120 height 23
click at [565, 101] on input "fysiologie ... statistiek" at bounding box center [562, 105] width 8 height 8
radio input "true"
click at [585, 175] on button "Controleer" at bounding box center [558, 172] width 354 height 25
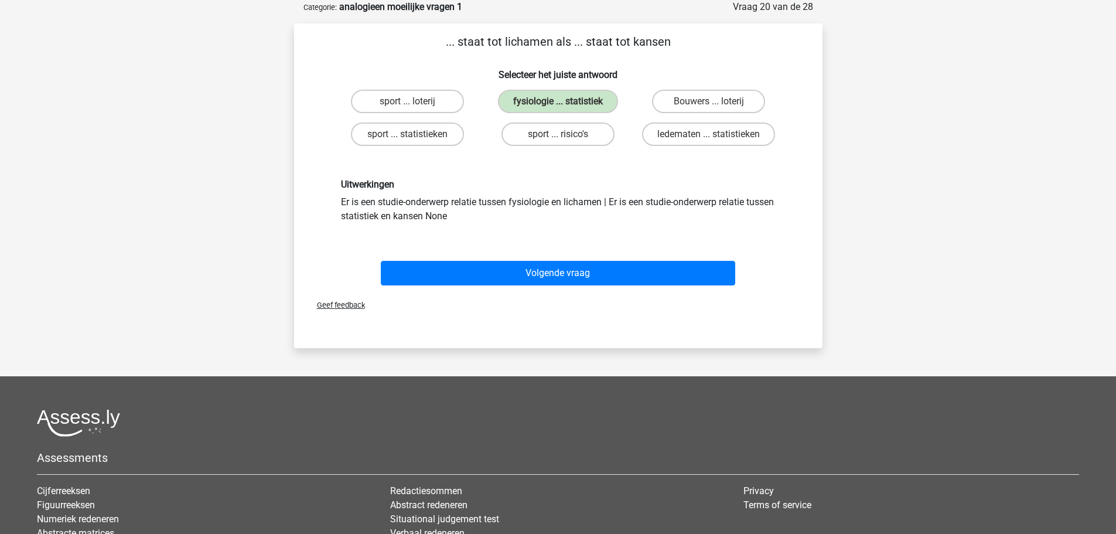
click at [571, 259] on div "Volgende vraag" at bounding box center [558, 270] width 491 height 39
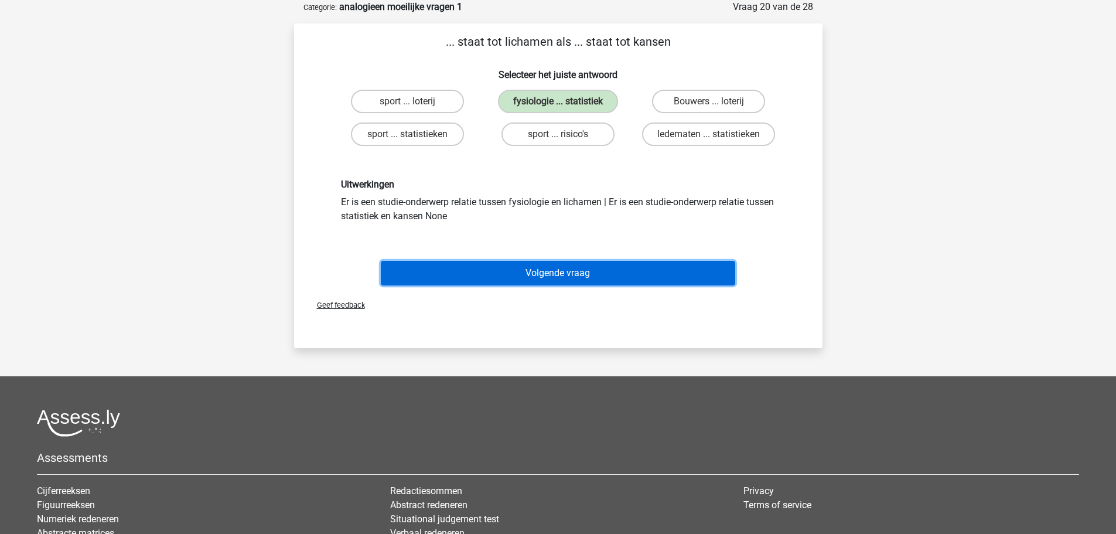
click at [573, 272] on button "Volgende vraag" at bounding box center [558, 273] width 354 height 25
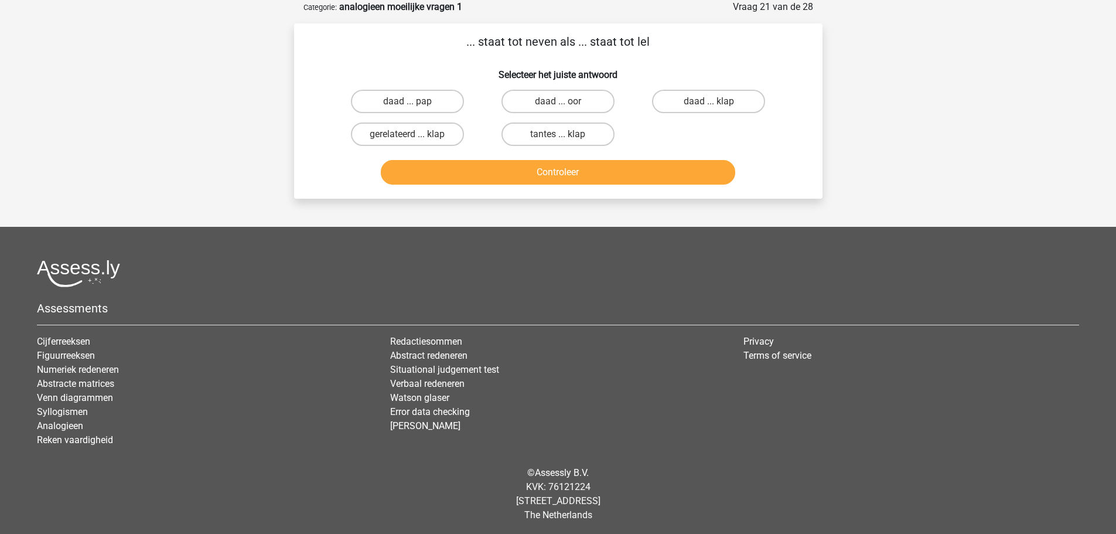
scroll to position [0, 0]
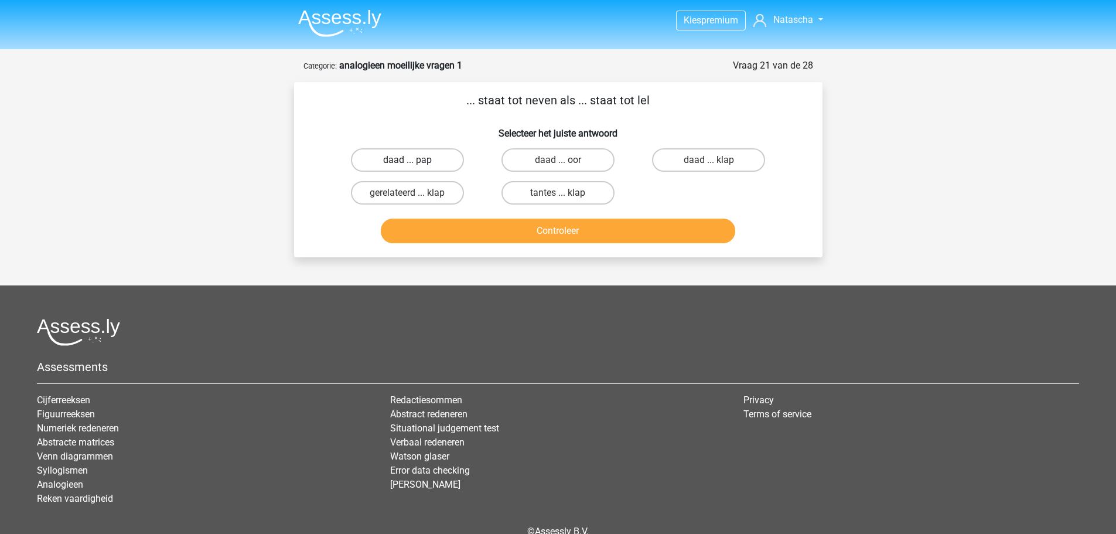
click at [431, 163] on label "daad ... pap" at bounding box center [407, 159] width 113 height 23
click at [415, 163] on input "daad ... pap" at bounding box center [411, 164] width 8 height 8
radio input "true"
click at [504, 230] on button "Controleer" at bounding box center [558, 230] width 354 height 25
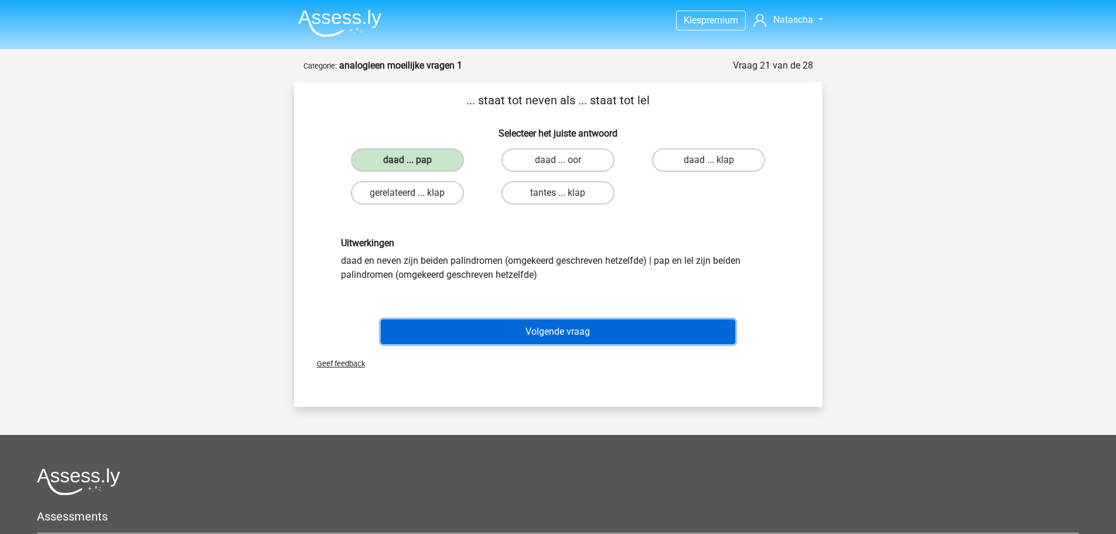
click at [538, 327] on button "Volgende vraag" at bounding box center [558, 331] width 354 height 25
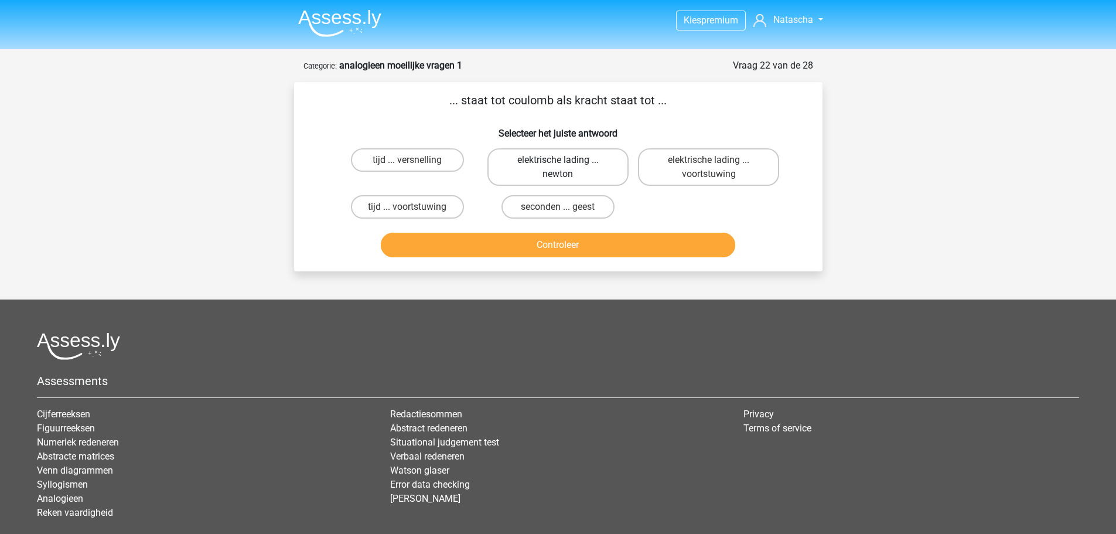
click at [521, 171] on label "elektrische lading ... newton" at bounding box center [557, 166] width 141 height 37
click at [558, 168] on input "elektrische lading ... newton" at bounding box center [562, 164] width 8 height 8
radio input "true"
click at [549, 247] on button "Controleer" at bounding box center [558, 245] width 354 height 25
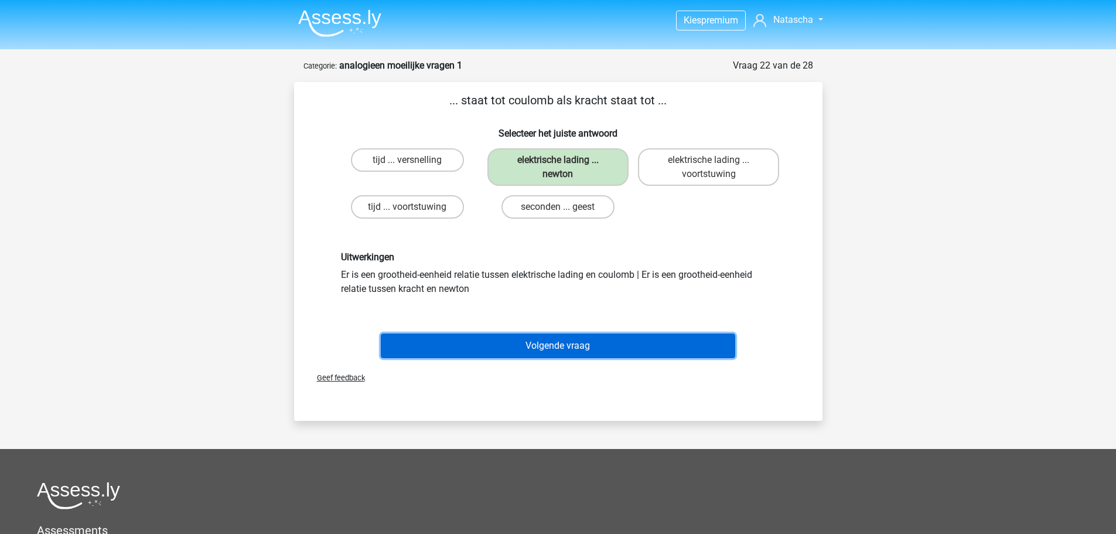
click at [560, 341] on button "Volgende vraag" at bounding box center [558, 345] width 354 height 25
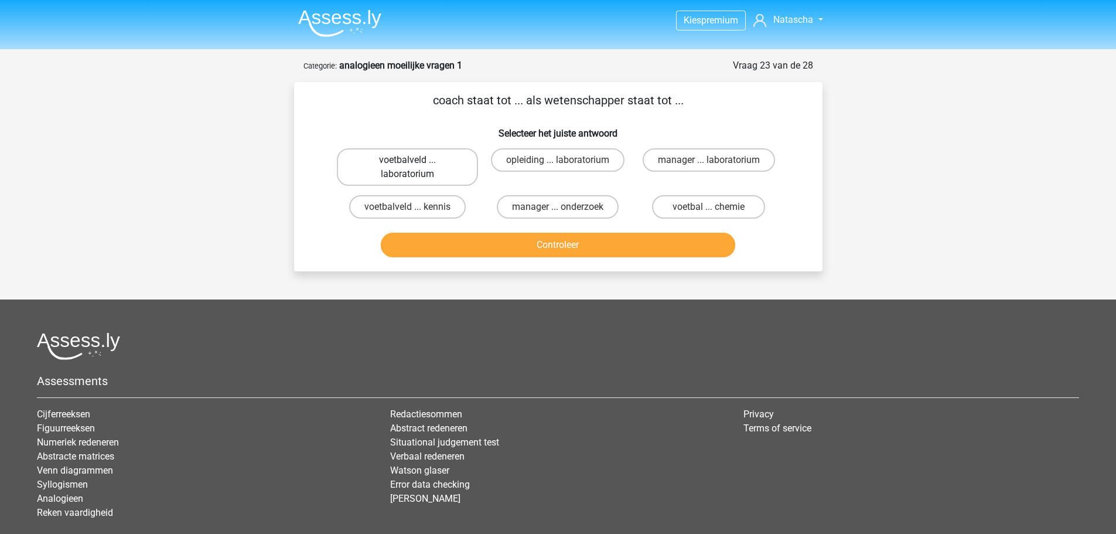
click at [436, 157] on label "voetbalveld ... laboratorium" at bounding box center [407, 166] width 141 height 37
click at [415, 160] on input "voetbalveld ... laboratorium" at bounding box center [411, 164] width 8 height 8
radio input "true"
click at [504, 247] on button "Controleer" at bounding box center [558, 245] width 354 height 25
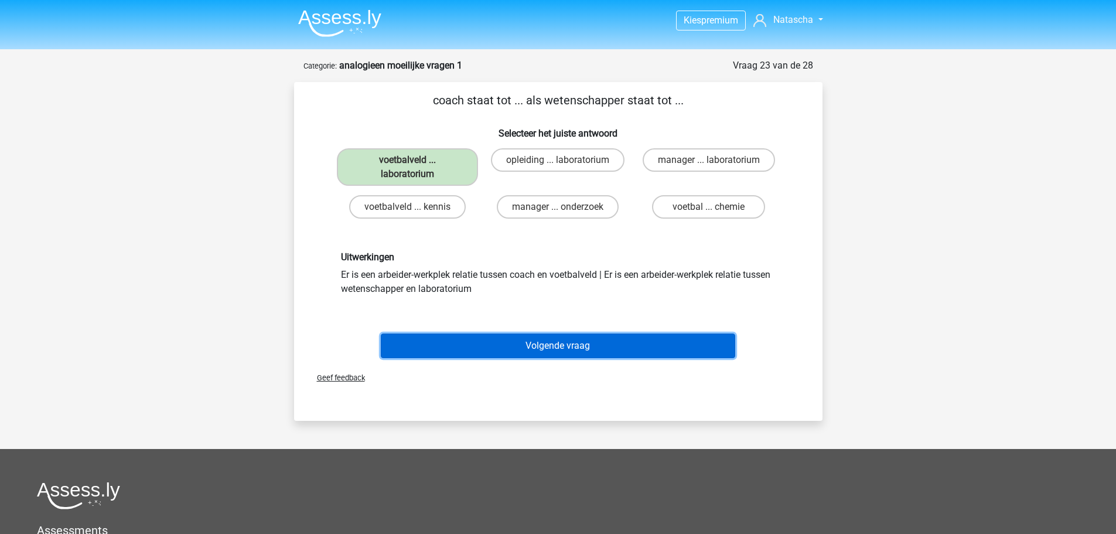
click at [545, 340] on button "Volgende vraag" at bounding box center [558, 345] width 354 height 25
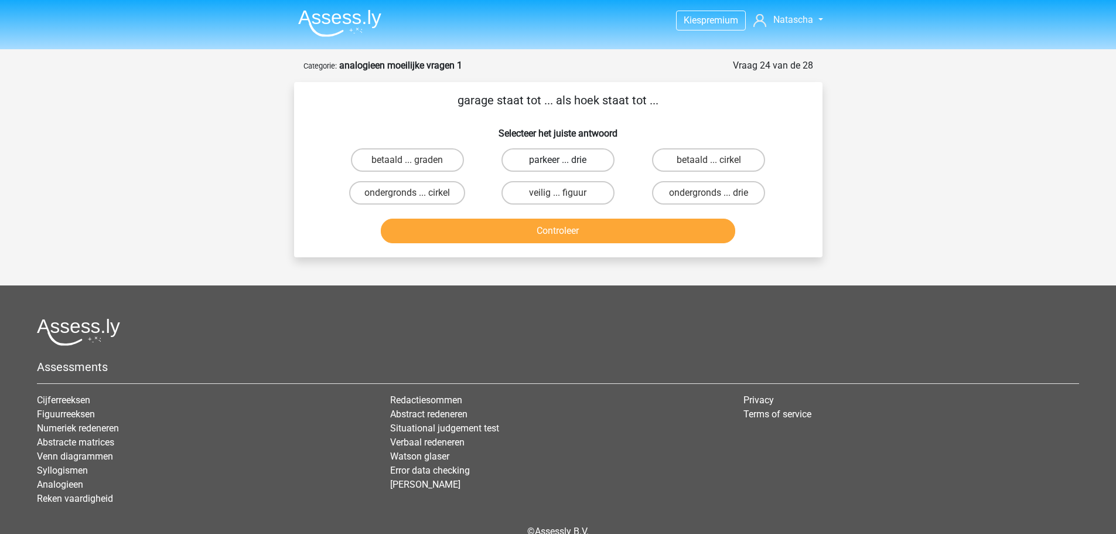
click at [531, 167] on label "parkeer ... drie" at bounding box center [557, 159] width 113 height 23
click at [558, 167] on input "parkeer ... drie" at bounding box center [562, 164] width 8 height 8
radio input "true"
click at [547, 235] on button "Controleer" at bounding box center [558, 230] width 354 height 25
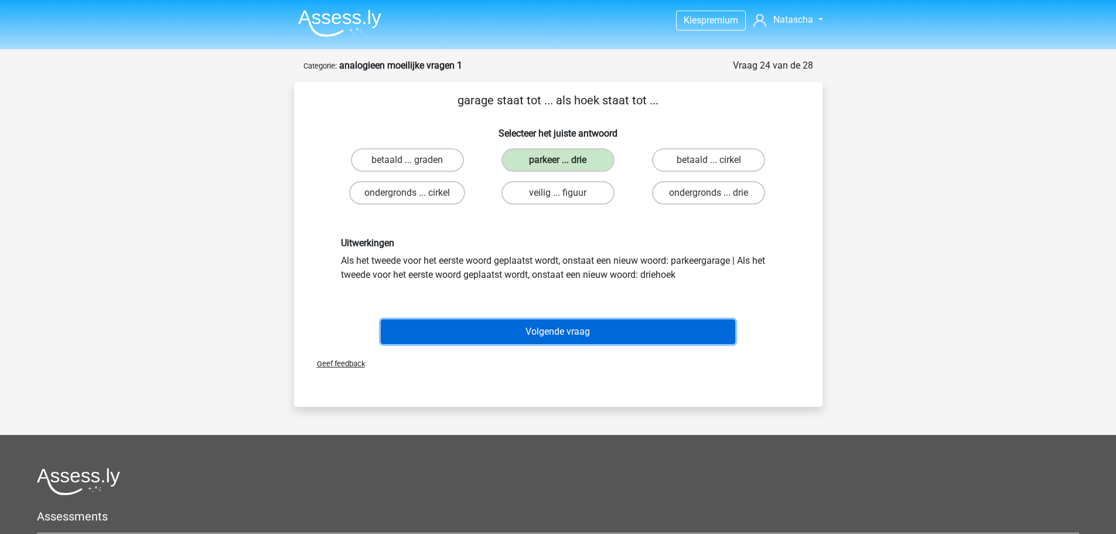
click at [557, 327] on button "Volgende vraag" at bounding box center [558, 331] width 354 height 25
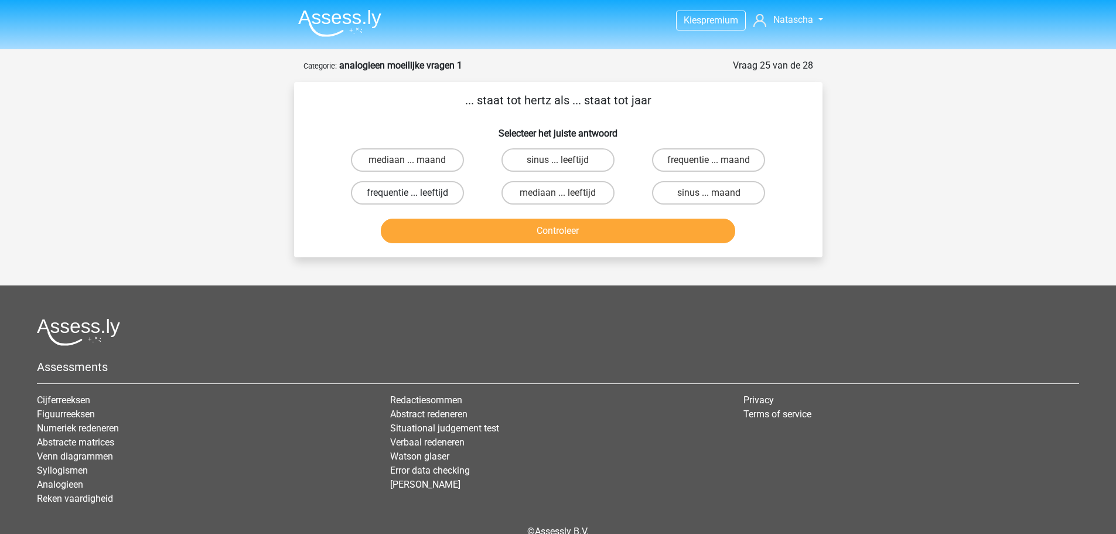
click at [452, 200] on label "frequentie ... leeftijd" at bounding box center [407, 192] width 113 height 23
click at [415, 200] on input "frequentie ... leeftijd" at bounding box center [411, 197] width 8 height 8
radio input "true"
click at [543, 231] on button "Controleer" at bounding box center [558, 230] width 354 height 25
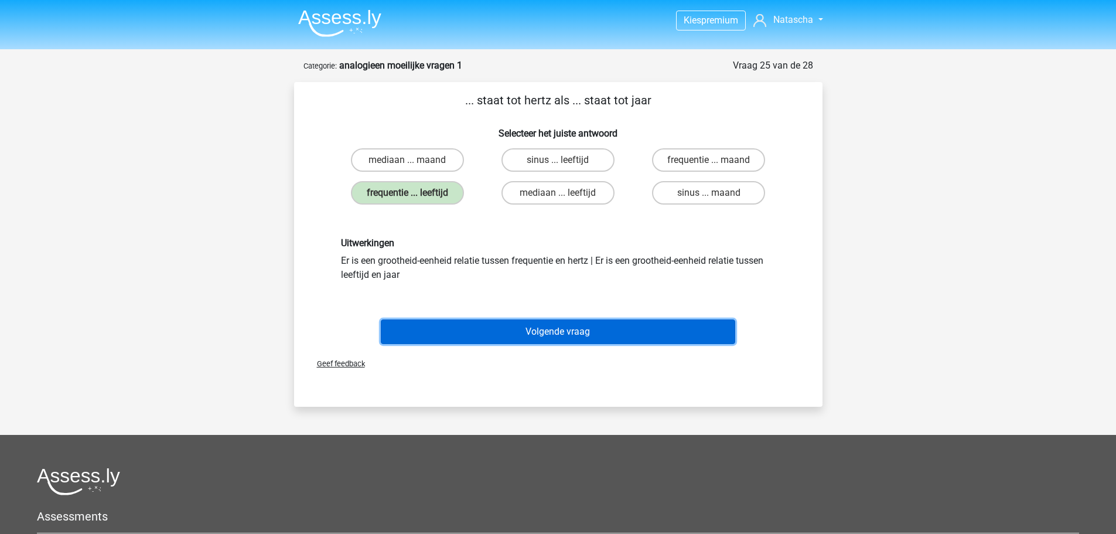
click at [582, 343] on button "Volgende vraag" at bounding box center [558, 331] width 354 height 25
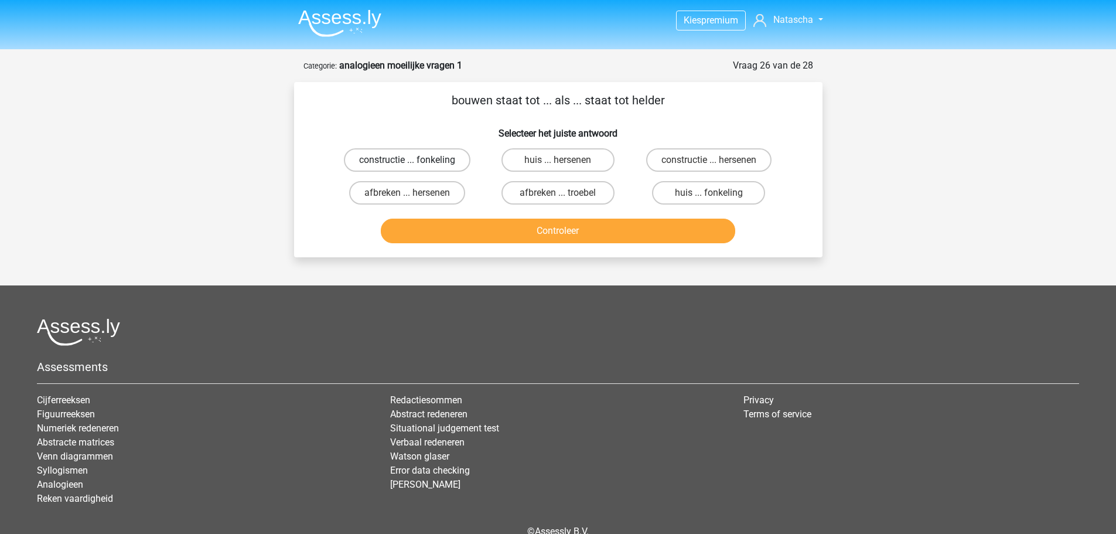
click at [452, 165] on label "constructie ... fonkeling" at bounding box center [407, 159] width 127 height 23
click at [415, 165] on input "constructie ... fonkeling" at bounding box center [411, 164] width 8 height 8
radio input "true"
click at [533, 197] on label "afbreken ... troebel" at bounding box center [557, 192] width 113 height 23
click at [558, 197] on input "afbreken ... troebel" at bounding box center [562, 197] width 8 height 8
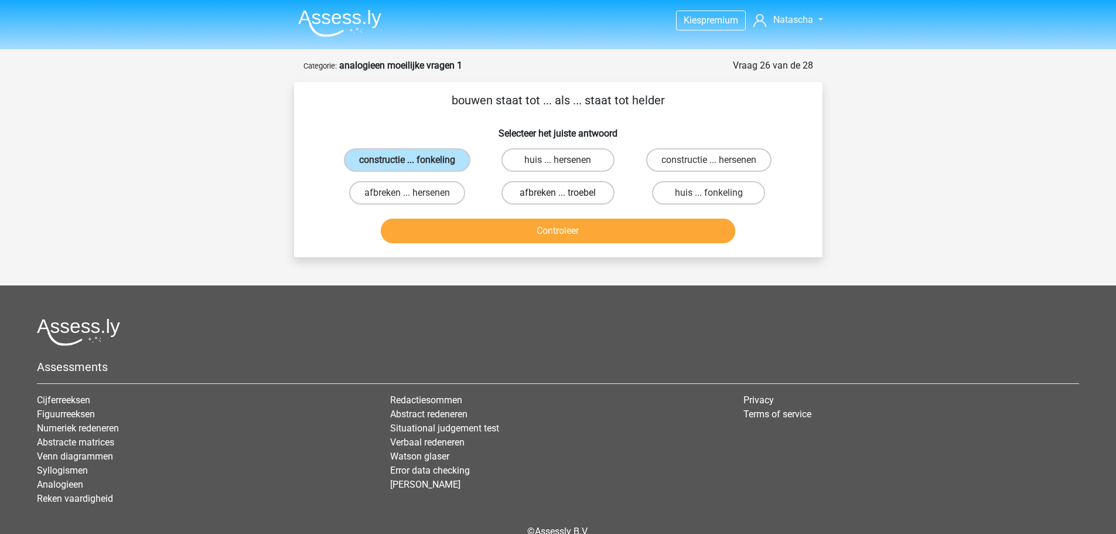
radio input "true"
click at [545, 238] on button "Controleer" at bounding box center [558, 230] width 354 height 25
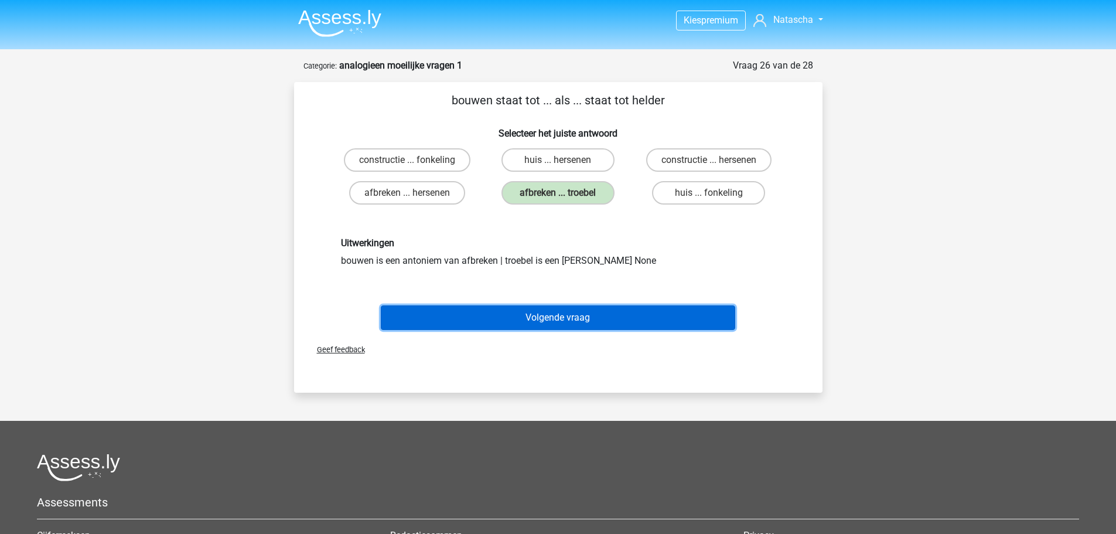
click at [556, 316] on button "Volgende vraag" at bounding box center [558, 317] width 354 height 25
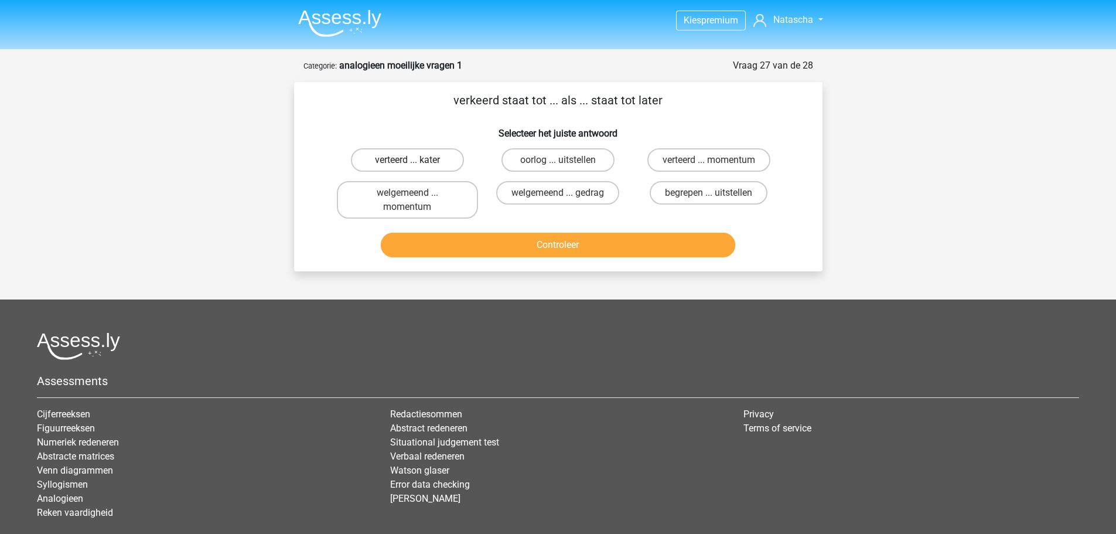
click at [445, 158] on label "verteerd ... kater" at bounding box center [407, 159] width 113 height 23
click at [415, 160] on input "verteerd ... kater" at bounding box center [411, 164] width 8 height 8
radio input "true"
click at [524, 250] on button "Controleer" at bounding box center [558, 245] width 354 height 25
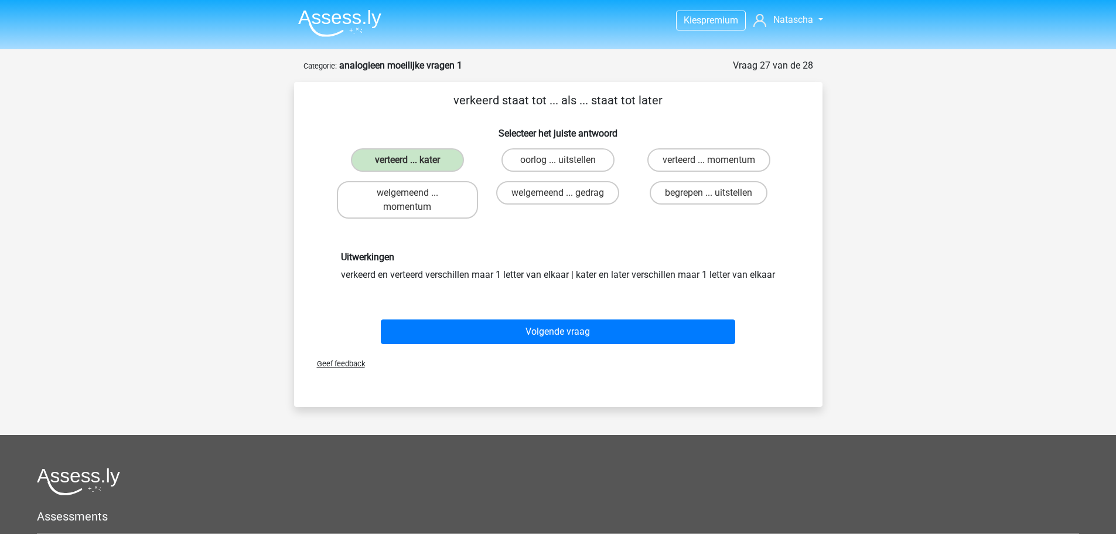
click at [548, 309] on div "Uitwerkingen verkeerd en verteerd verschillen maar 1 letter van elkaar | kater …" at bounding box center [558, 266] width 491 height 86
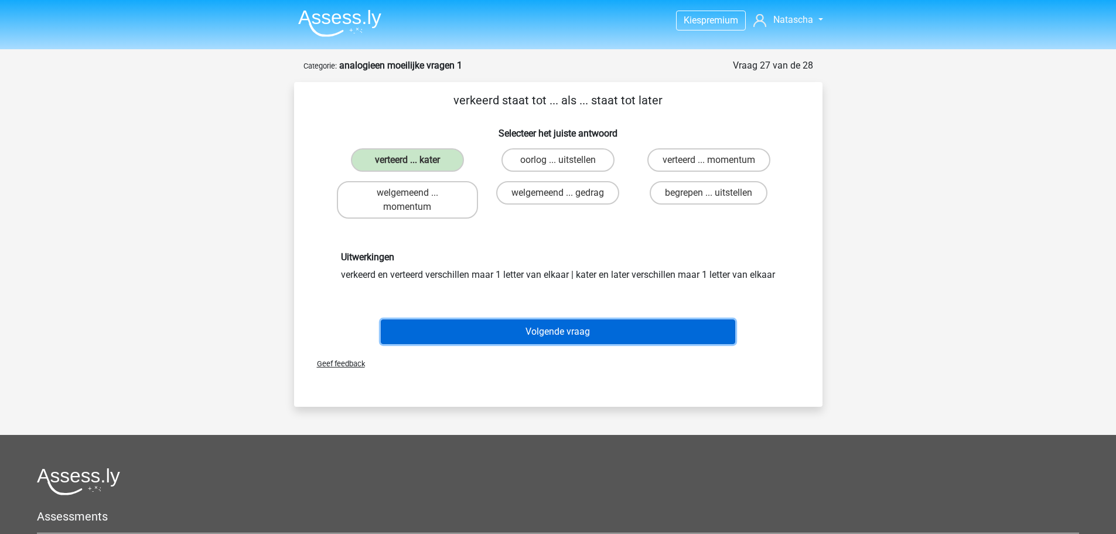
click at [556, 341] on button "Volgende vraag" at bounding box center [558, 331] width 354 height 25
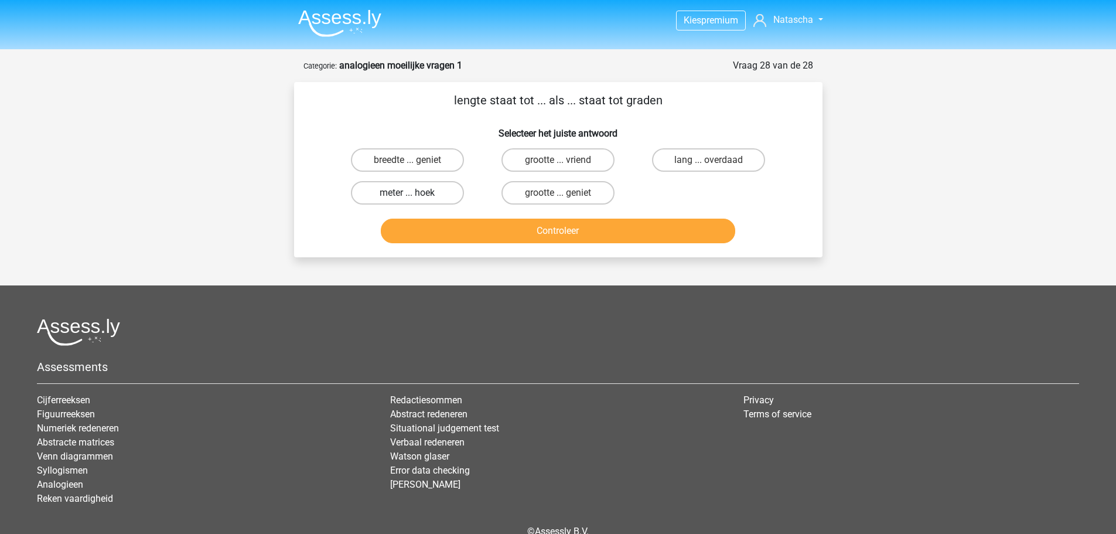
click at [442, 193] on label "meter ... hoek" at bounding box center [407, 192] width 113 height 23
click at [415, 193] on input "meter ... hoek" at bounding box center [411, 197] width 8 height 8
radio input "true"
click at [520, 238] on button "Controleer" at bounding box center [558, 230] width 354 height 25
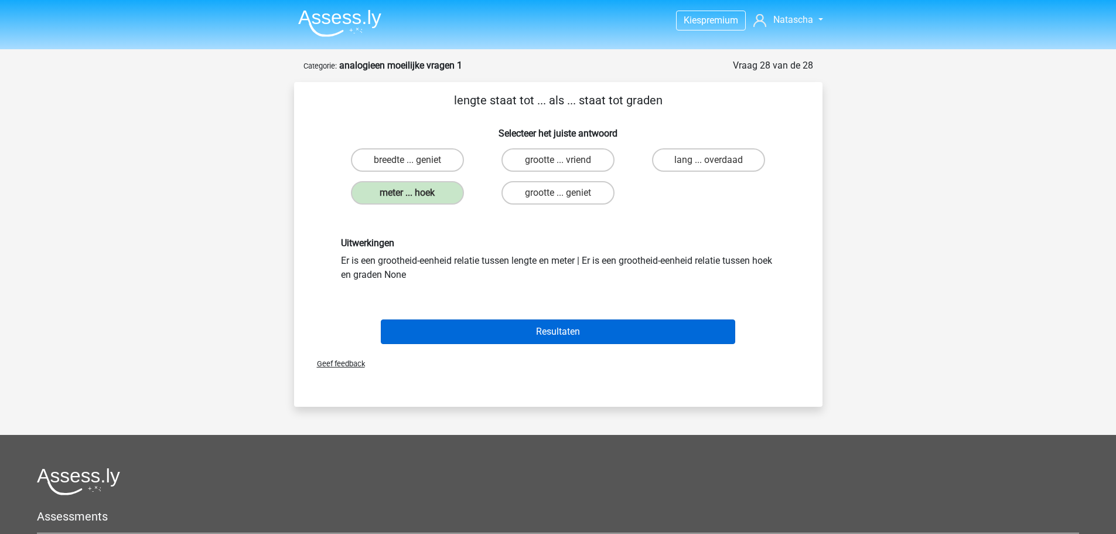
drag, startPoint x: 547, startPoint y: 310, endPoint x: 551, endPoint y: 319, distance: 9.7
click at [547, 310] on div "Resultaten" at bounding box center [558, 329] width 491 height 39
click at [553, 324] on button "Resultaten" at bounding box center [558, 331] width 354 height 25
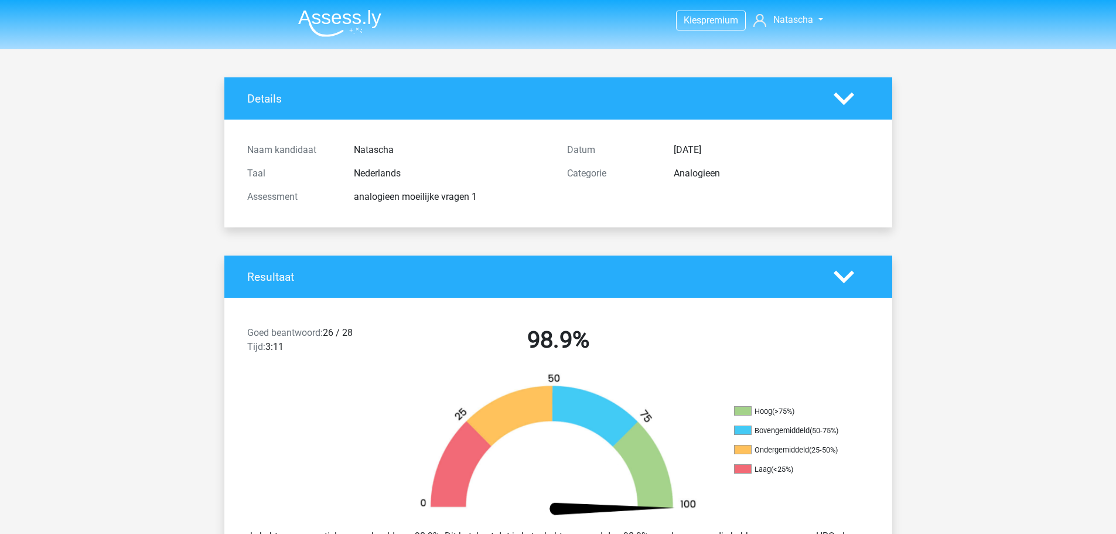
click at [380, 13] on img at bounding box center [339, 23] width 83 height 28
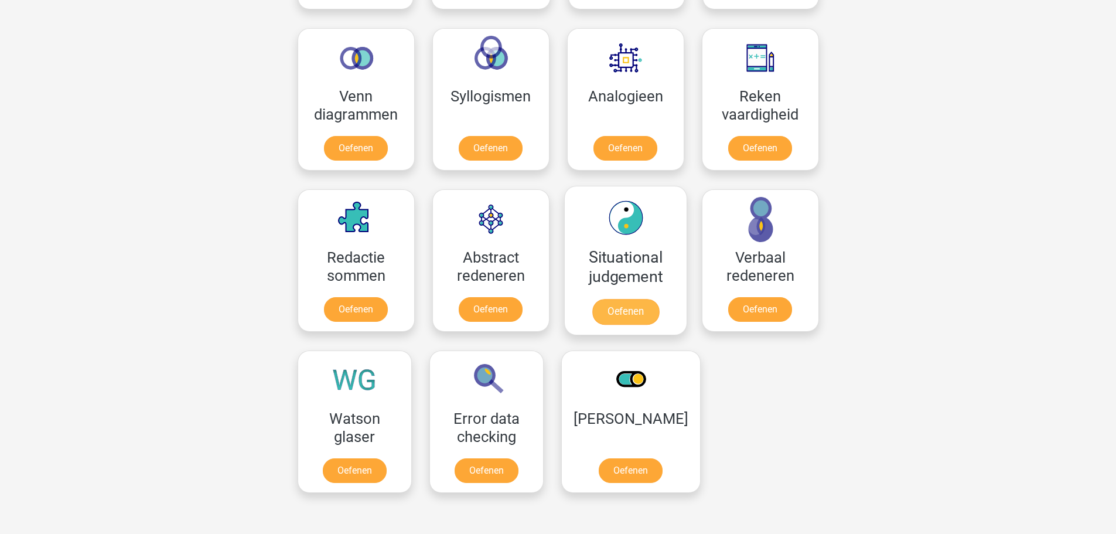
scroll to position [680, 0]
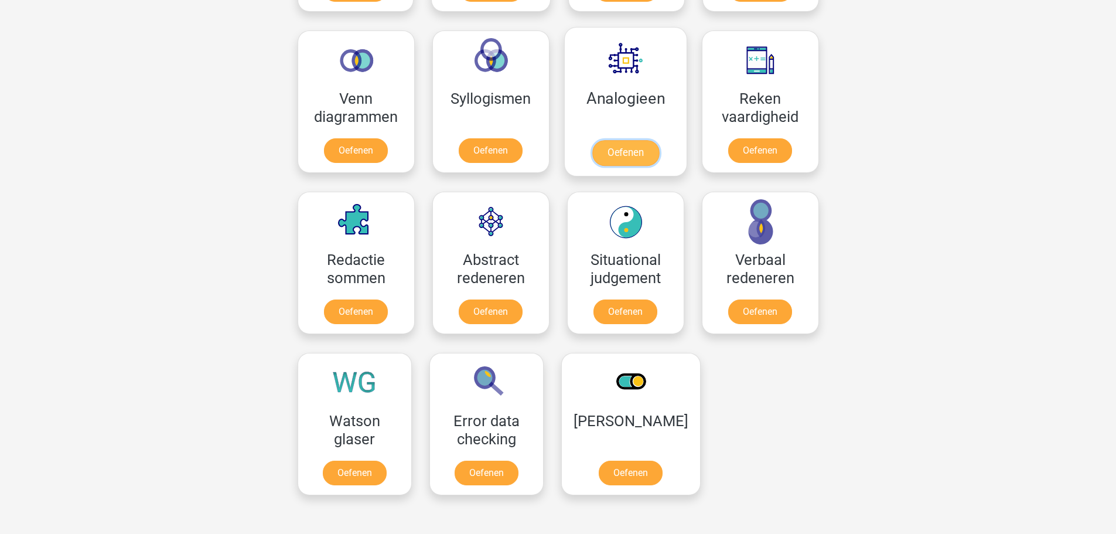
click at [623, 140] on link "Oefenen" at bounding box center [625, 153] width 67 height 26
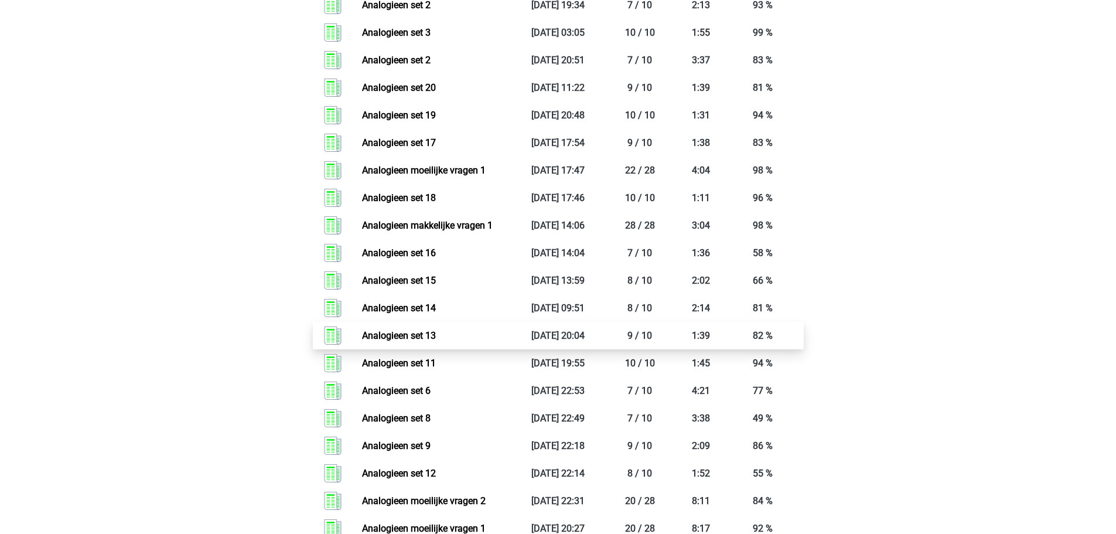
scroll to position [1582, 0]
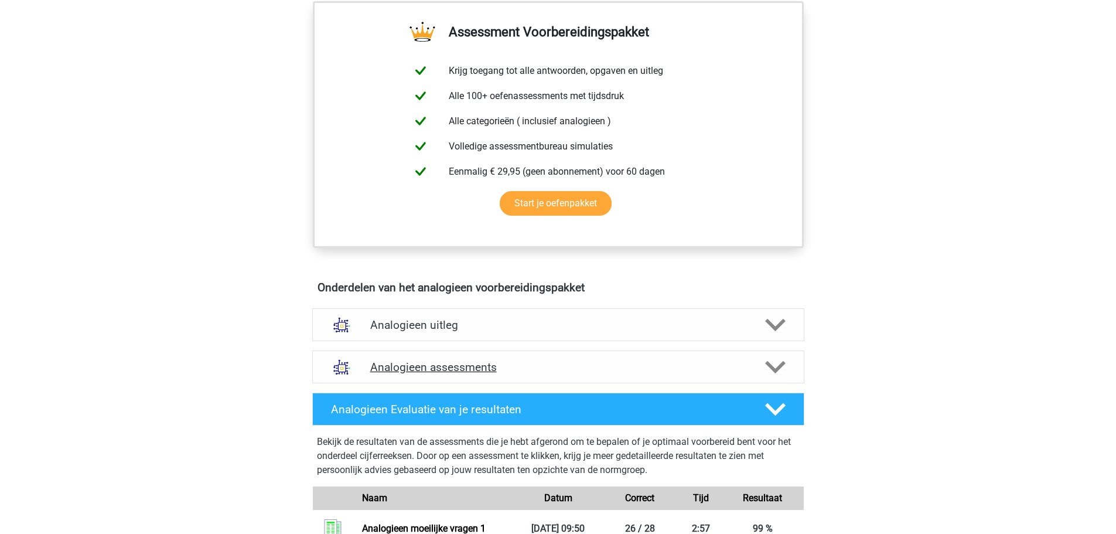
click at [467, 365] on h4 "Analogieen assessments" at bounding box center [558, 366] width 376 height 13
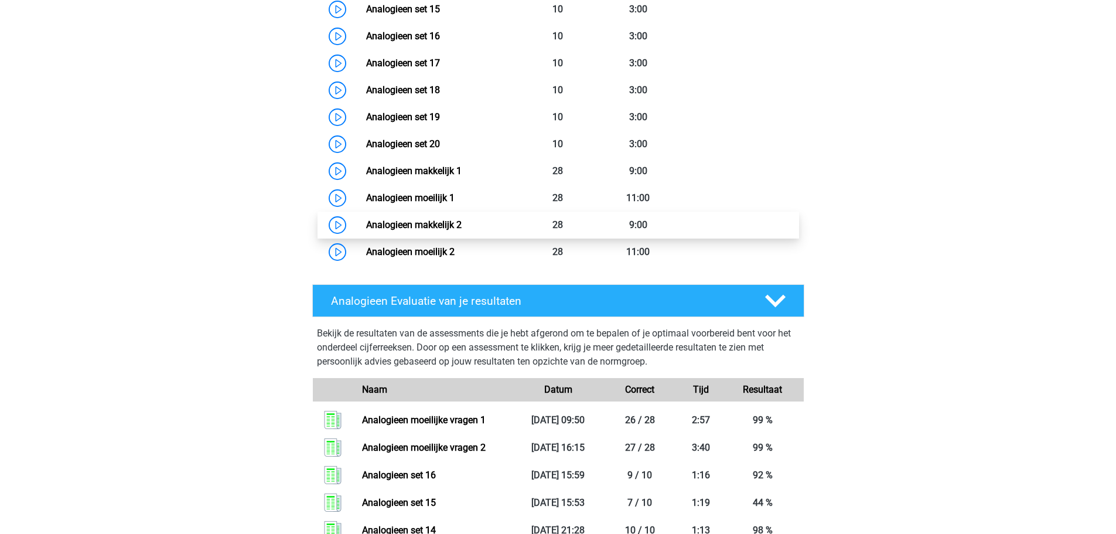
scroll to position [1230, 0]
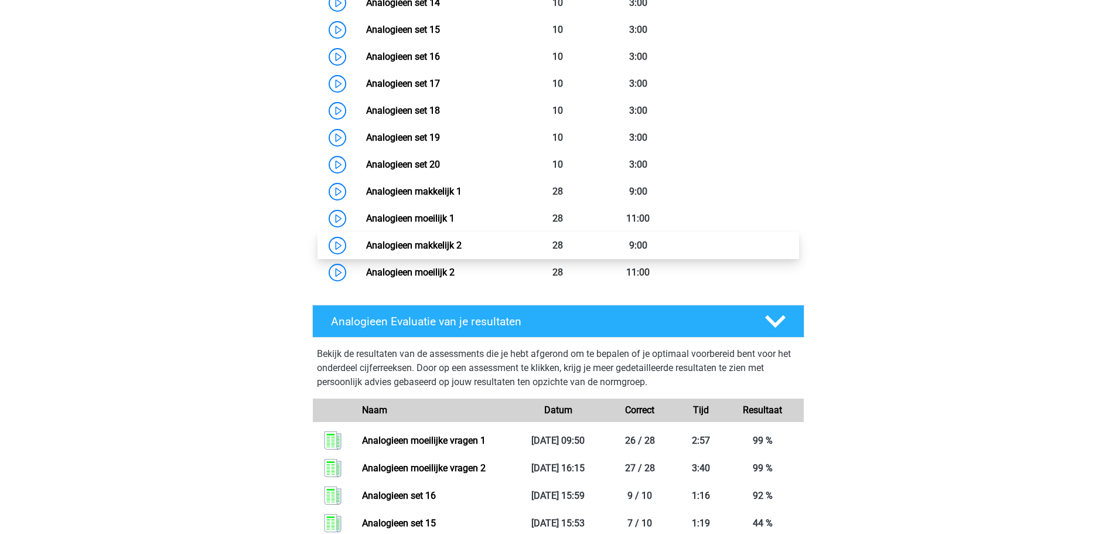
click at [411, 245] on link "Analogieen makkelijk 2" at bounding box center [413, 245] width 95 height 11
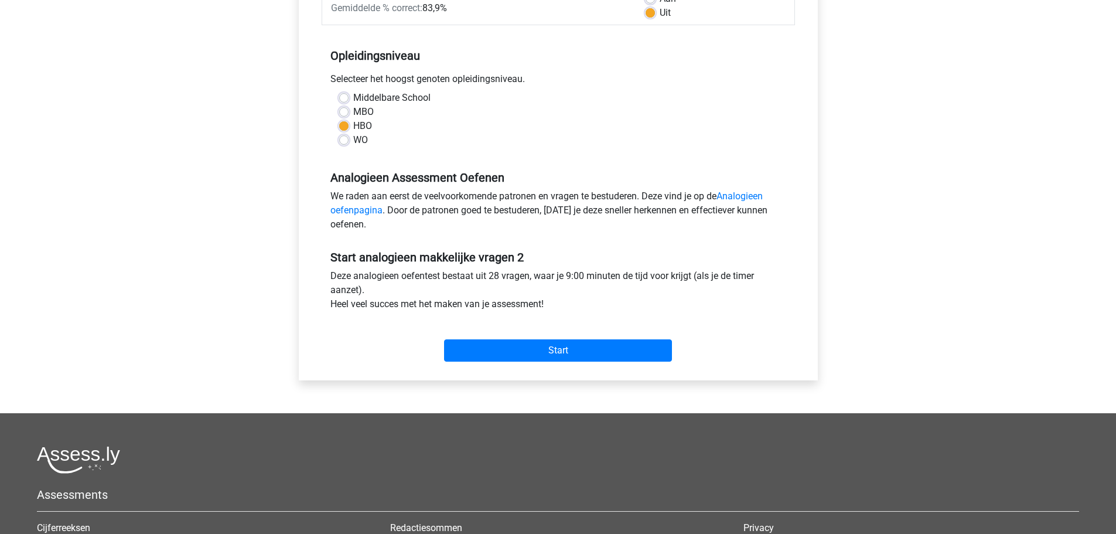
scroll to position [176, 0]
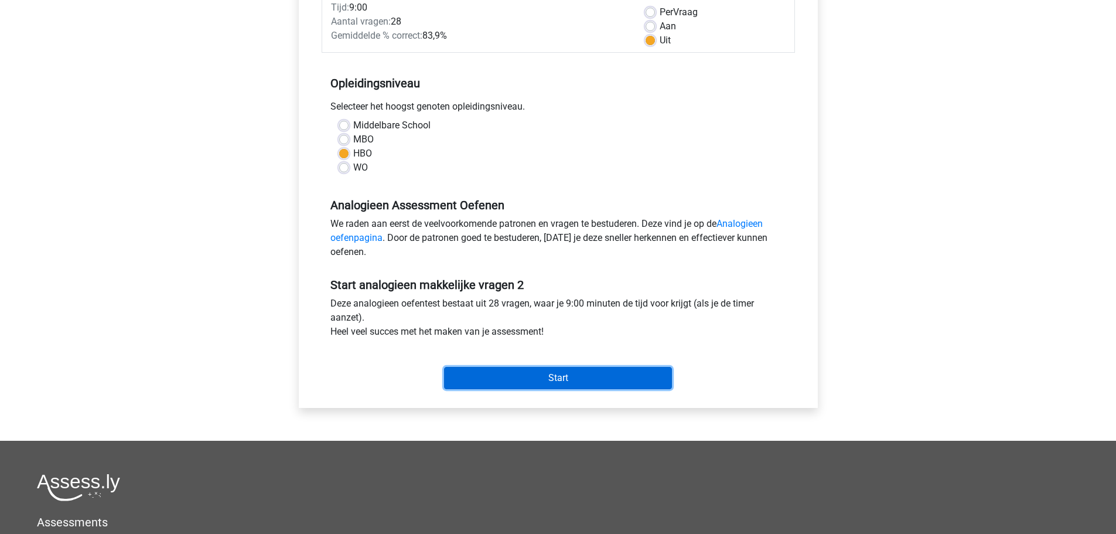
click at [573, 385] on input "Start" at bounding box center [558, 378] width 228 height 22
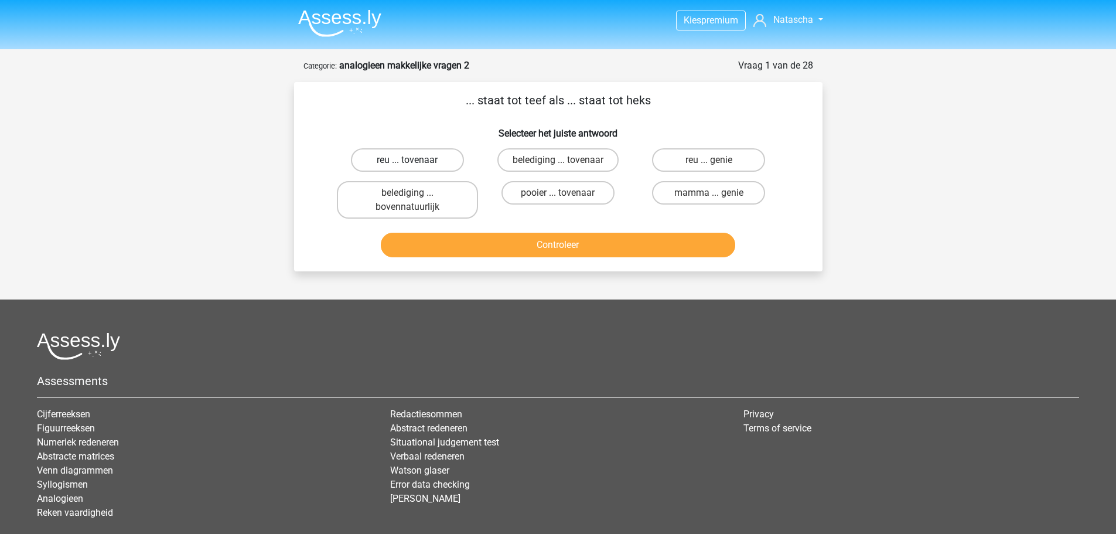
click at [441, 162] on label "reu ... tovenaar" at bounding box center [407, 159] width 113 height 23
click at [415, 162] on input "reu ... tovenaar" at bounding box center [411, 164] width 8 height 8
radio input "true"
click at [529, 244] on button "Controleer" at bounding box center [558, 245] width 354 height 25
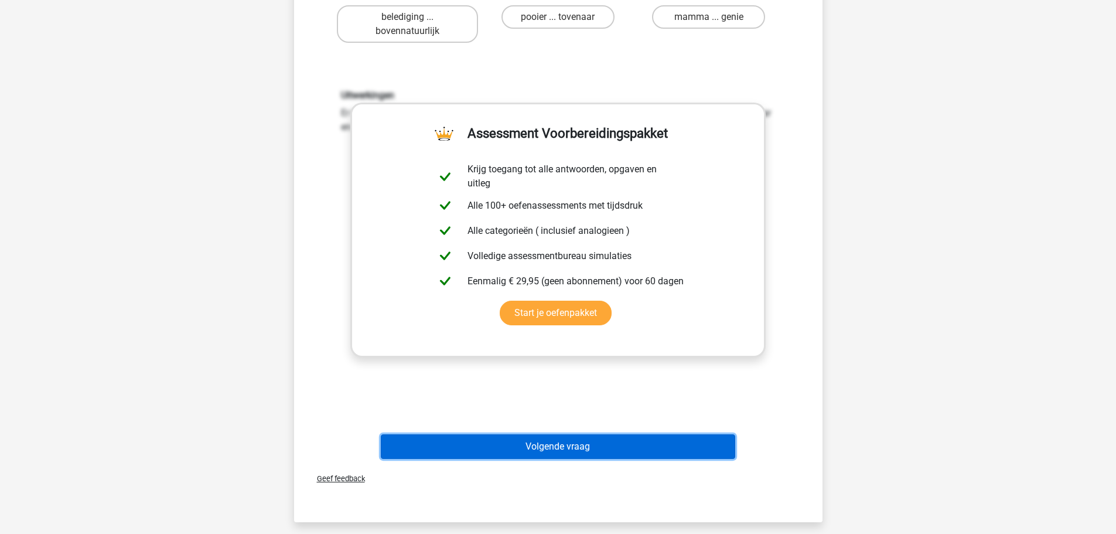
click at [566, 445] on button "Volgende vraag" at bounding box center [558, 446] width 354 height 25
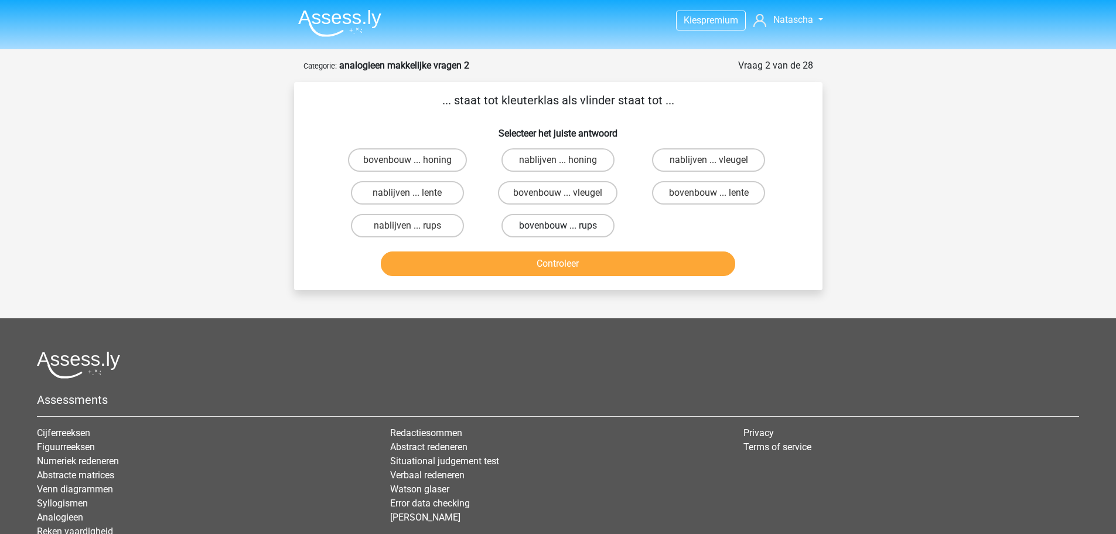
click at [562, 224] on label "bovenbouw ... rups" at bounding box center [557, 225] width 113 height 23
click at [562, 226] on input "bovenbouw ... rups" at bounding box center [562, 230] width 8 height 8
radio input "true"
click at [579, 265] on button "Controleer" at bounding box center [558, 263] width 354 height 25
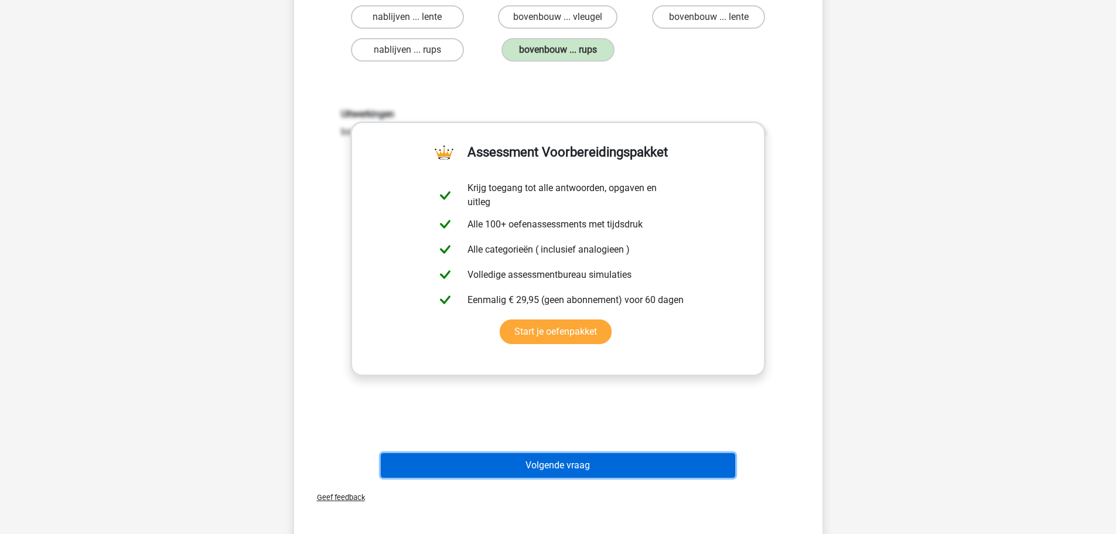
click at [579, 463] on button "Volgende vraag" at bounding box center [558, 465] width 354 height 25
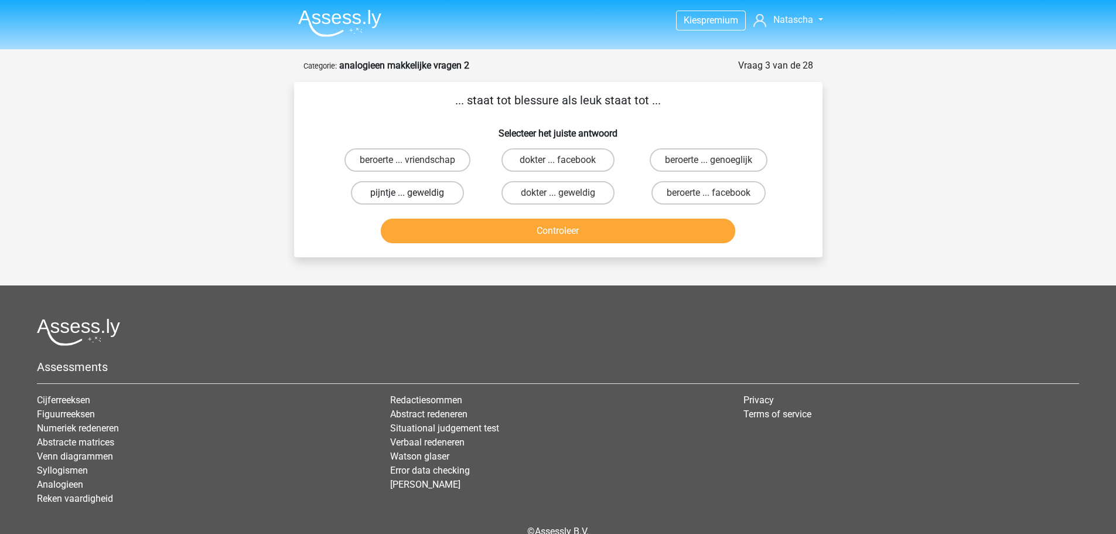
click at [431, 192] on label "pijntje ... geweldig" at bounding box center [407, 192] width 113 height 23
click at [415, 193] on input "pijntje ... geweldig" at bounding box center [411, 197] width 8 height 8
radio input "true"
click at [496, 224] on button "Controleer" at bounding box center [558, 230] width 354 height 25
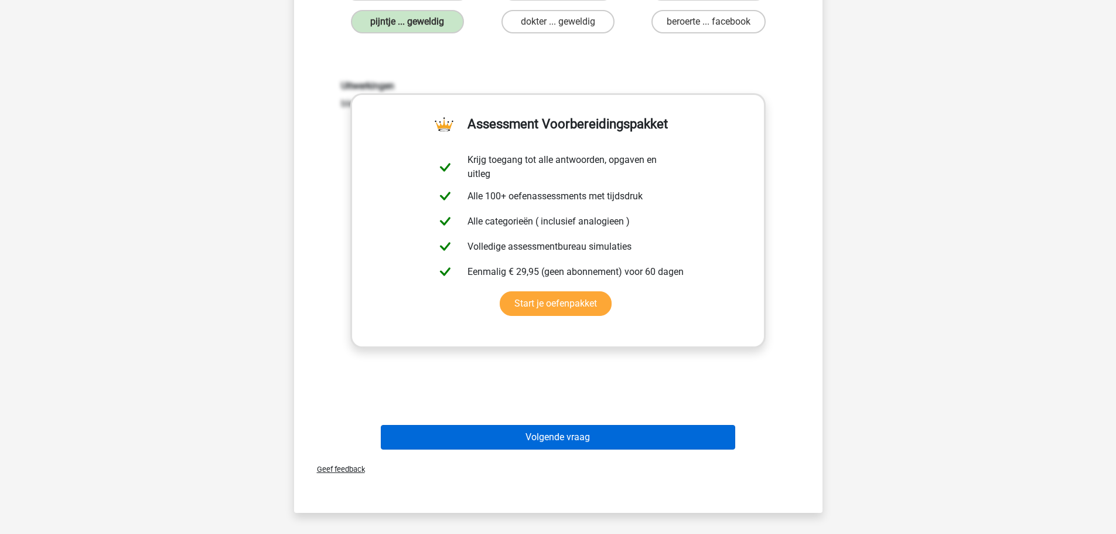
scroll to position [176, 0]
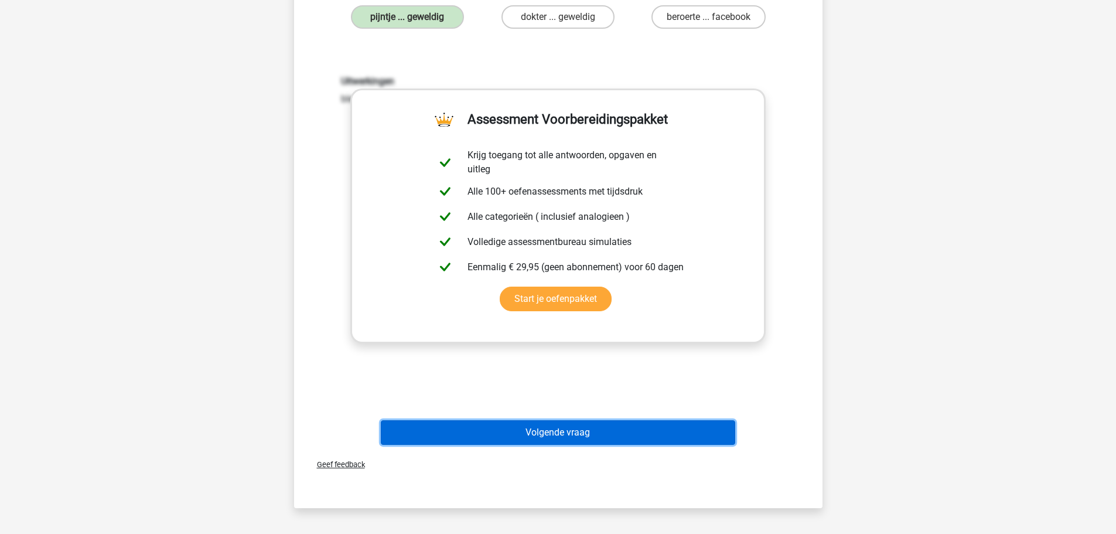
click at [583, 438] on button "Volgende vraag" at bounding box center [558, 432] width 354 height 25
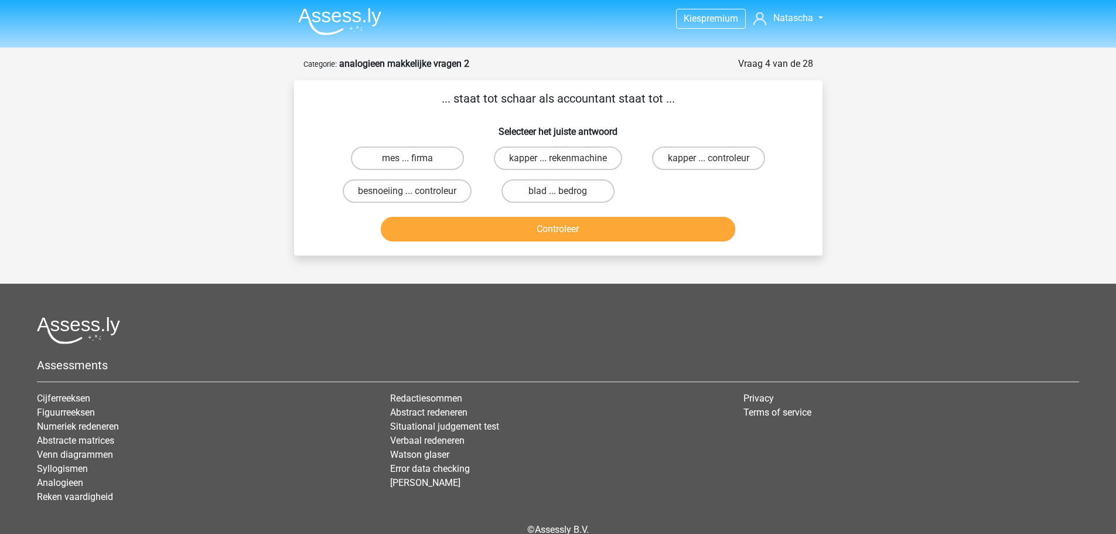
scroll to position [0, 0]
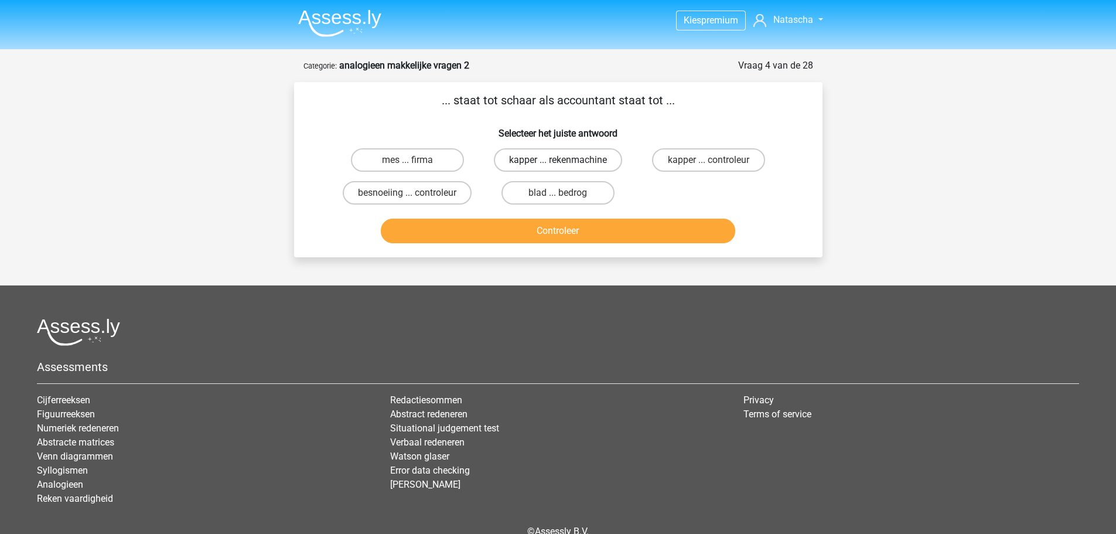
click at [541, 159] on label "kapper ... rekenmachine" at bounding box center [558, 159] width 128 height 23
click at [558, 160] on input "kapper ... rekenmachine" at bounding box center [562, 164] width 8 height 8
radio input "true"
click at [568, 234] on button "Controleer" at bounding box center [558, 230] width 354 height 25
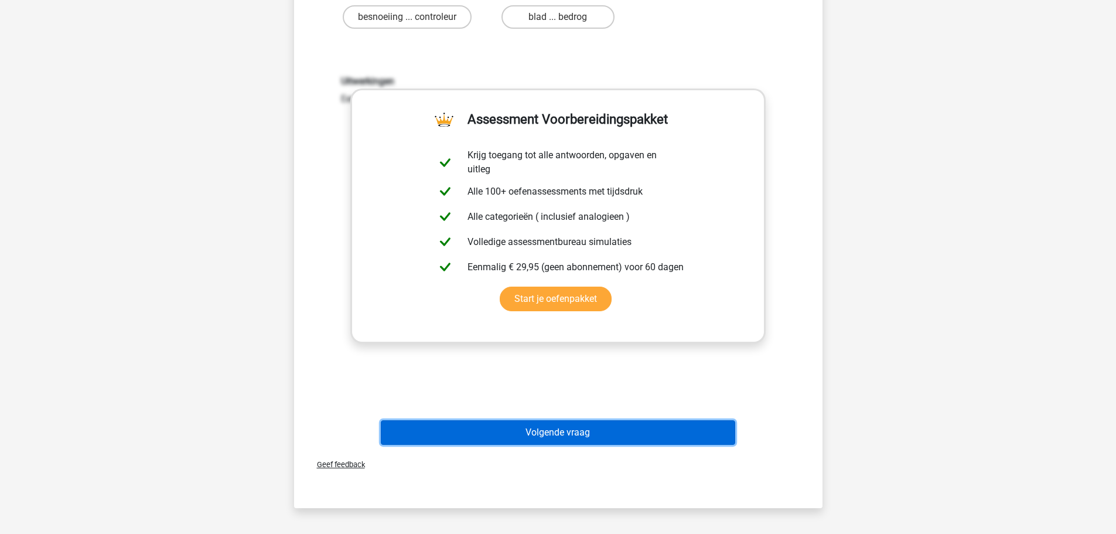
click at [589, 429] on button "Volgende vraag" at bounding box center [558, 432] width 354 height 25
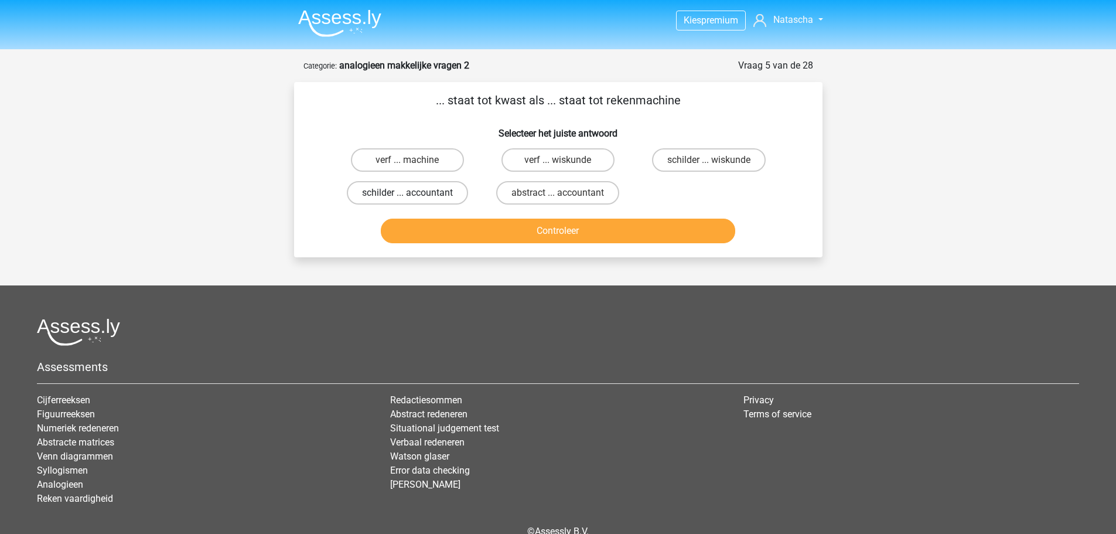
click at [432, 197] on label "schilder ... accountant" at bounding box center [407, 192] width 121 height 23
click at [415, 197] on input "schilder ... accountant" at bounding box center [411, 197] width 8 height 8
radio input "true"
click at [495, 237] on button "Controleer" at bounding box center [558, 230] width 354 height 25
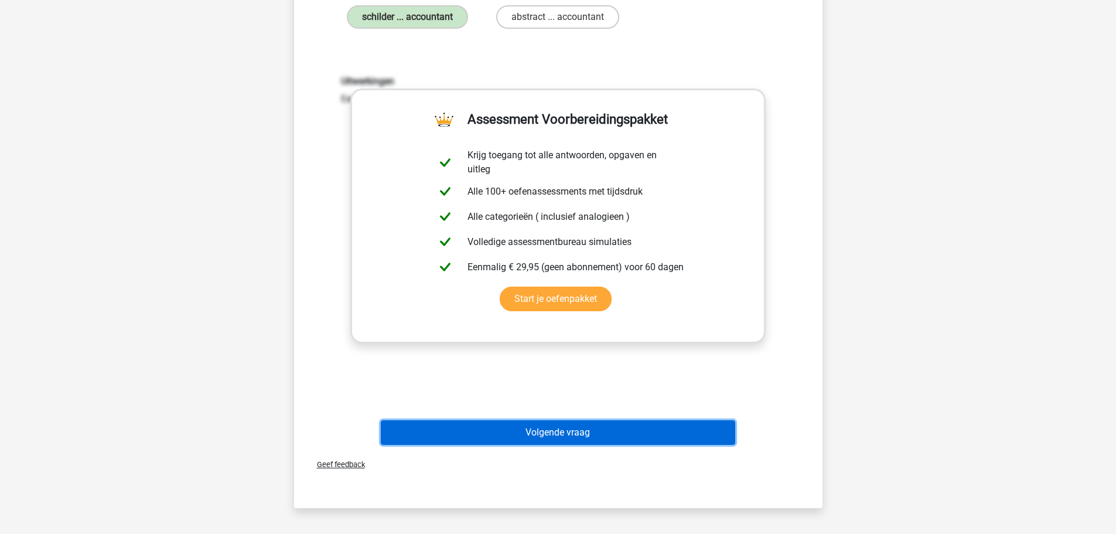
click at [572, 432] on button "Volgende vraag" at bounding box center [558, 432] width 354 height 25
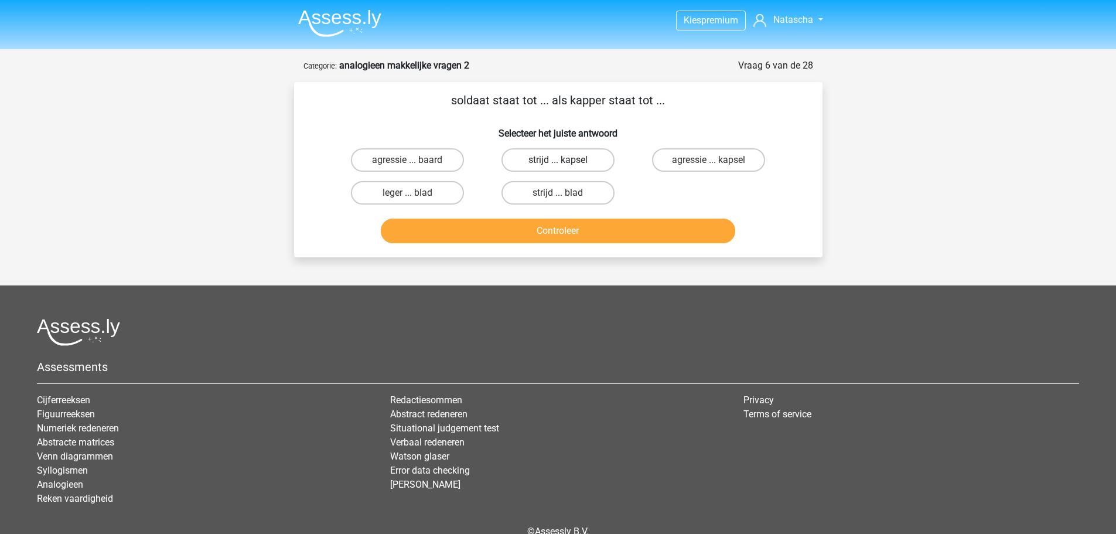
click at [598, 161] on label "strijd ... kapsel" at bounding box center [557, 159] width 113 height 23
click at [565, 161] on input "strijd ... kapsel" at bounding box center [562, 164] width 8 height 8
radio input "true"
click at [622, 237] on button "Controleer" at bounding box center [558, 230] width 354 height 25
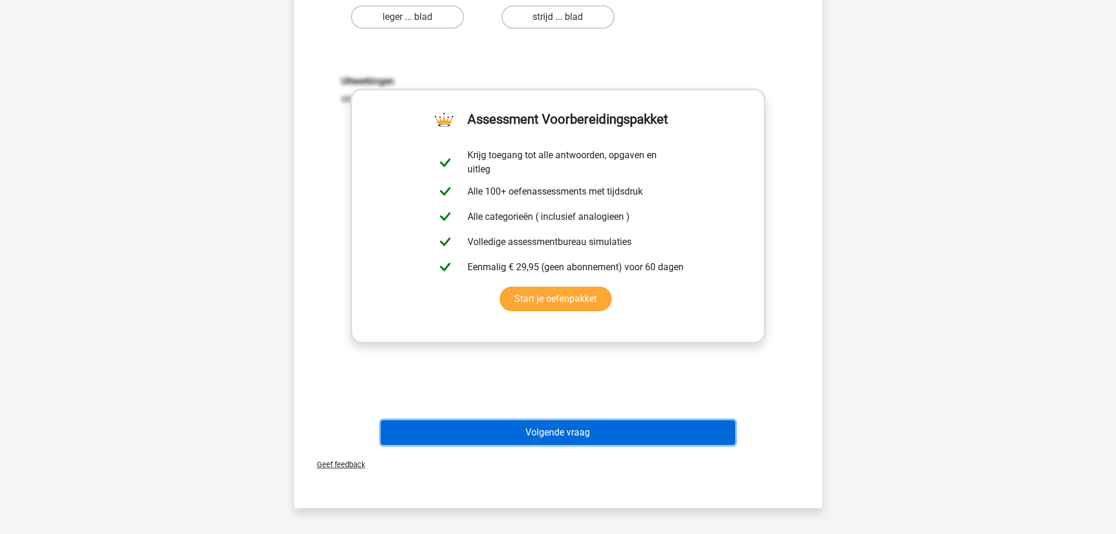
click at [624, 443] on button "Volgende vraag" at bounding box center [558, 432] width 354 height 25
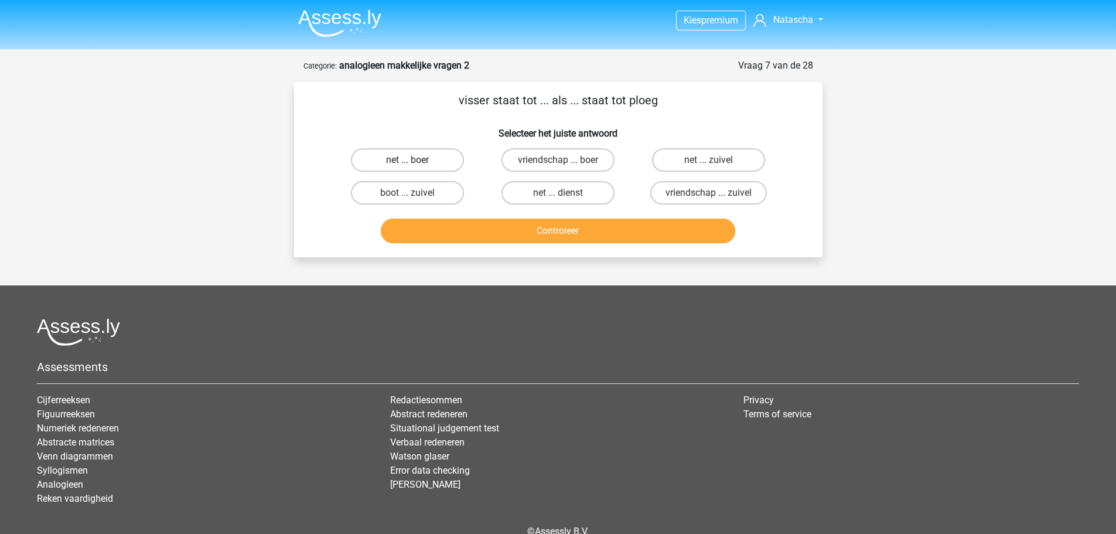
click at [436, 151] on label "net ... boer" at bounding box center [407, 159] width 113 height 23
click at [415, 160] on input "net ... boer" at bounding box center [411, 164] width 8 height 8
radio input "true"
click at [515, 227] on button "Controleer" at bounding box center [558, 230] width 354 height 25
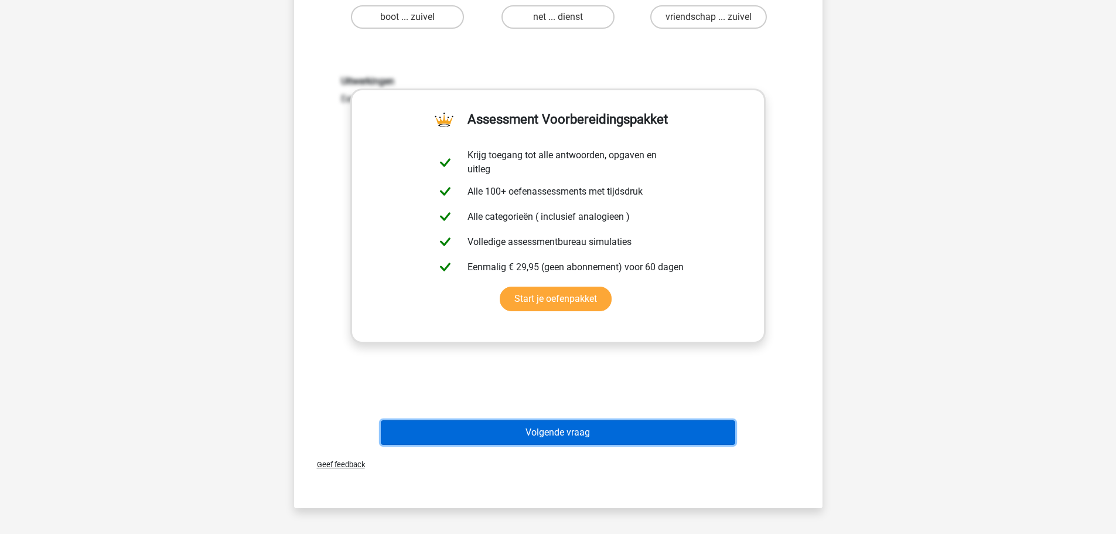
click at [613, 438] on button "Volgende vraag" at bounding box center [558, 432] width 354 height 25
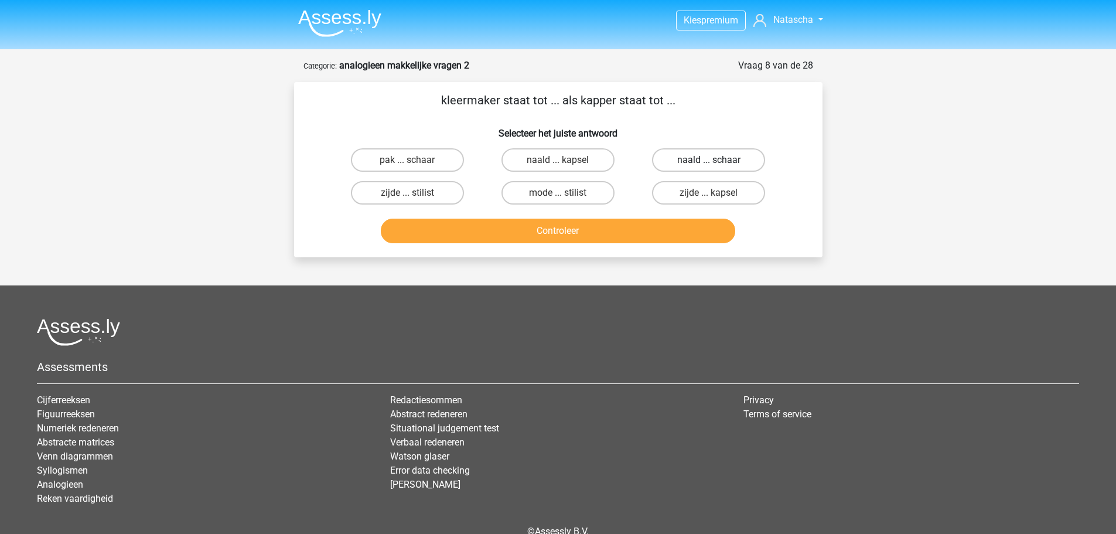
click at [688, 163] on label "naald ... schaar" at bounding box center [708, 159] width 113 height 23
click at [709, 163] on input "naald ... schaar" at bounding box center [713, 164] width 8 height 8
radio input "true"
click at [616, 243] on button "Controleer" at bounding box center [558, 230] width 354 height 25
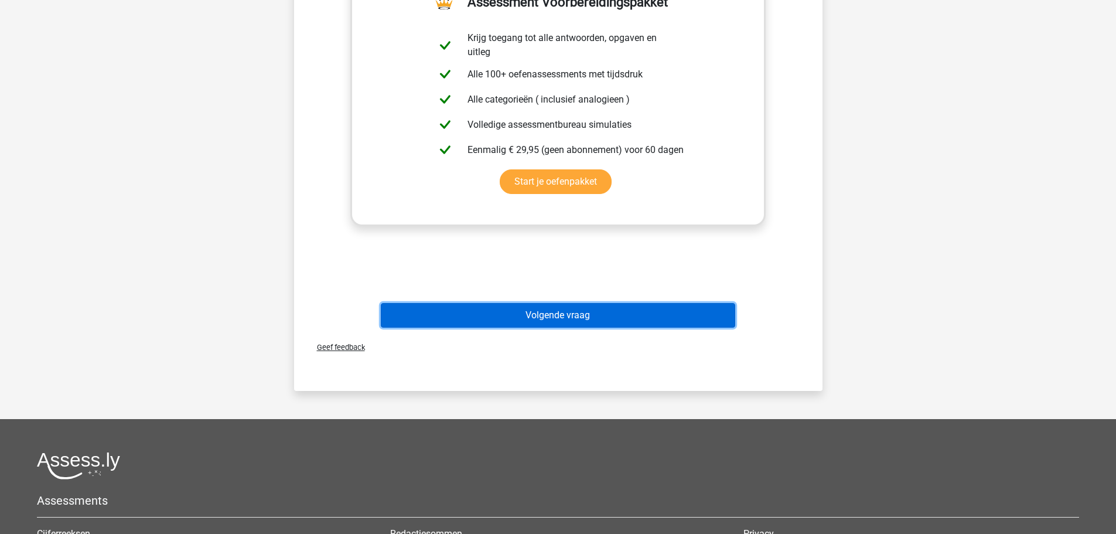
click at [616, 322] on button "Volgende vraag" at bounding box center [558, 315] width 354 height 25
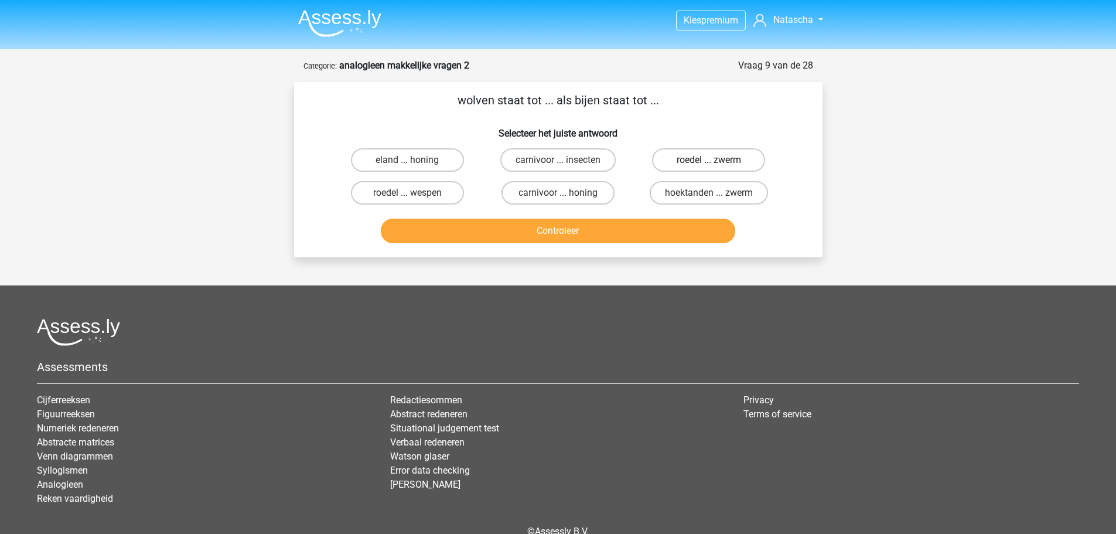
click at [697, 156] on label "roedel ... zwerm" at bounding box center [708, 159] width 113 height 23
click at [709, 160] on input "roedel ... zwerm" at bounding box center [713, 164] width 8 height 8
radio input "true"
click at [626, 231] on button "Controleer" at bounding box center [558, 230] width 354 height 25
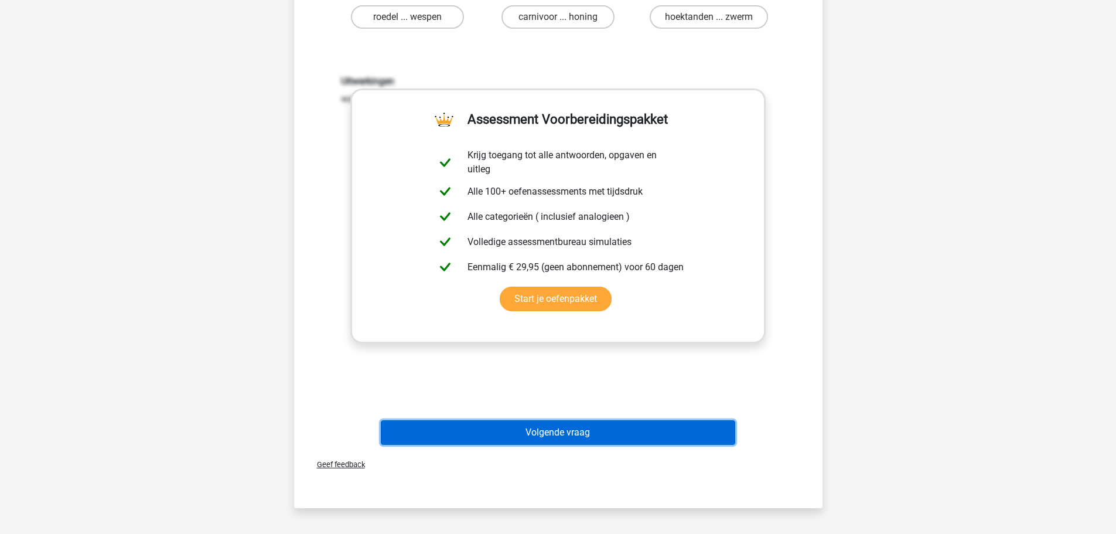
click at [627, 433] on button "Volgende vraag" at bounding box center [558, 432] width 354 height 25
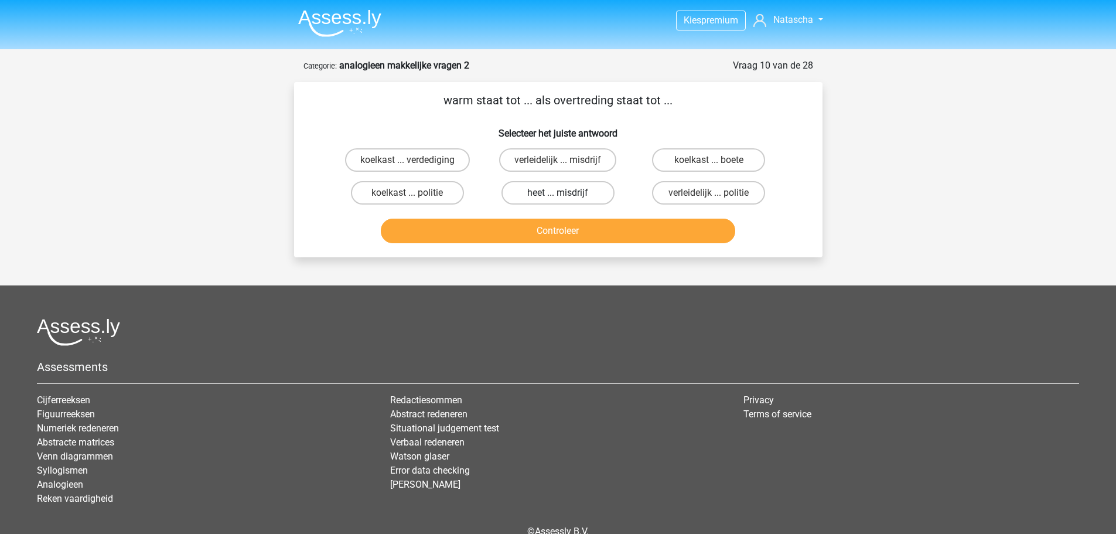
click at [566, 193] on label "heet ... misdrijf" at bounding box center [557, 192] width 113 height 23
click at [565, 193] on input "heet ... misdrijf" at bounding box center [562, 197] width 8 height 8
radio input "true"
click at [573, 245] on div "Controleer" at bounding box center [558, 232] width 452 height 29
click at [572, 234] on button "Controleer" at bounding box center [558, 230] width 354 height 25
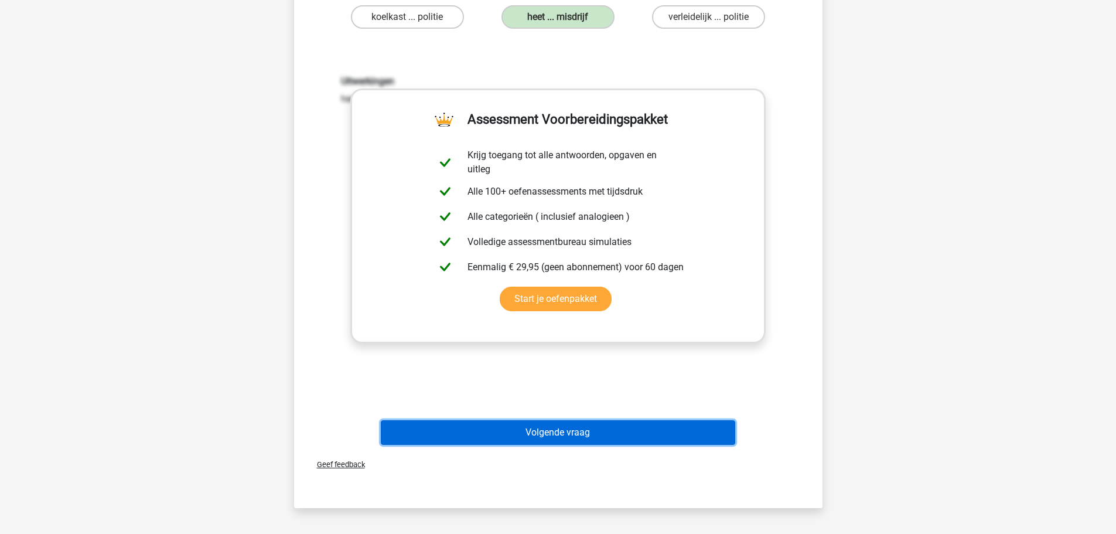
click at [523, 425] on button "Volgende vraag" at bounding box center [558, 432] width 354 height 25
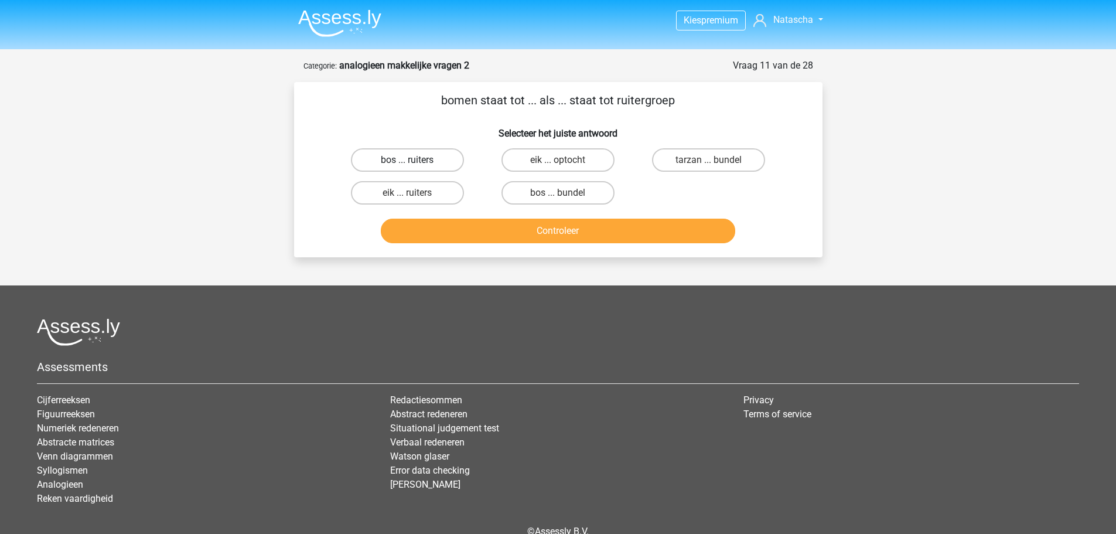
click at [436, 159] on label "bos ... ruiters" at bounding box center [407, 159] width 113 height 23
click at [415, 160] on input "bos ... ruiters" at bounding box center [411, 164] width 8 height 8
radio input "true"
click at [491, 232] on button "Controleer" at bounding box center [558, 230] width 354 height 25
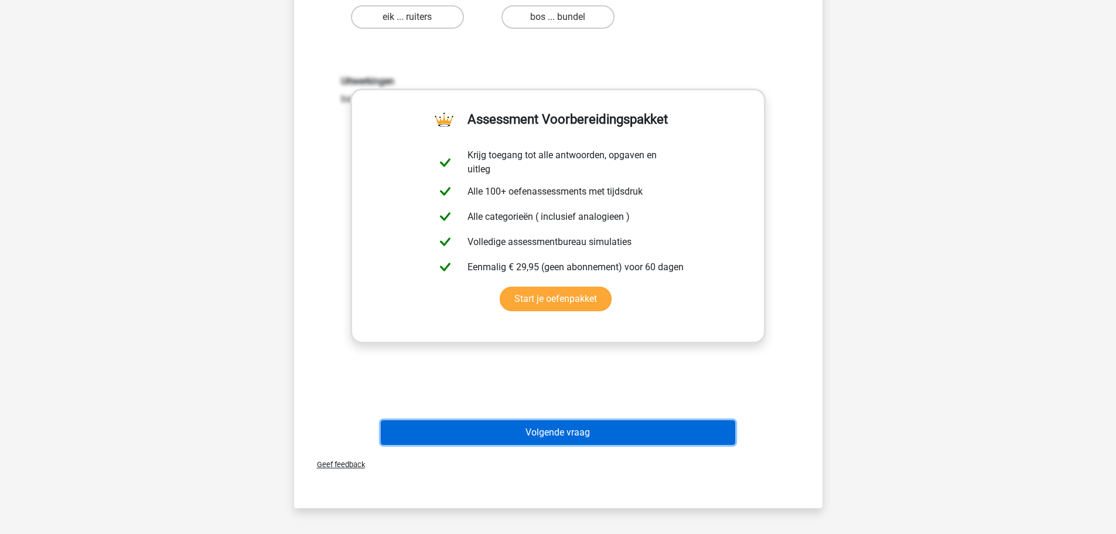
click at [559, 421] on button "Volgende vraag" at bounding box center [558, 432] width 354 height 25
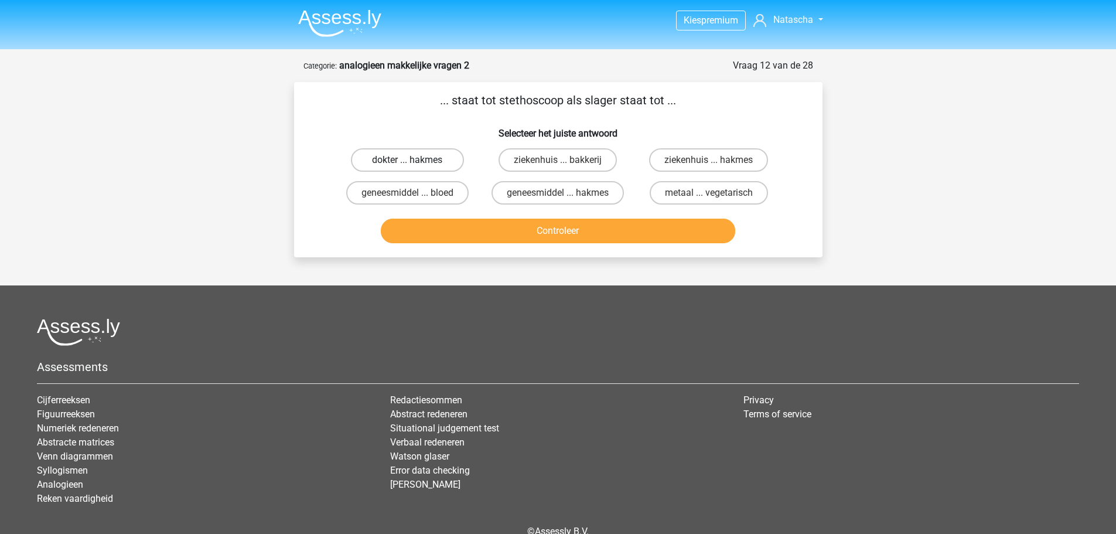
click at [438, 162] on label "dokter ... hakmes" at bounding box center [407, 159] width 113 height 23
click at [415, 162] on input "dokter ... hakmes" at bounding box center [411, 164] width 8 height 8
radio input "true"
click at [567, 235] on button "Controleer" at bounding box center [558, 230] width 354 height 25
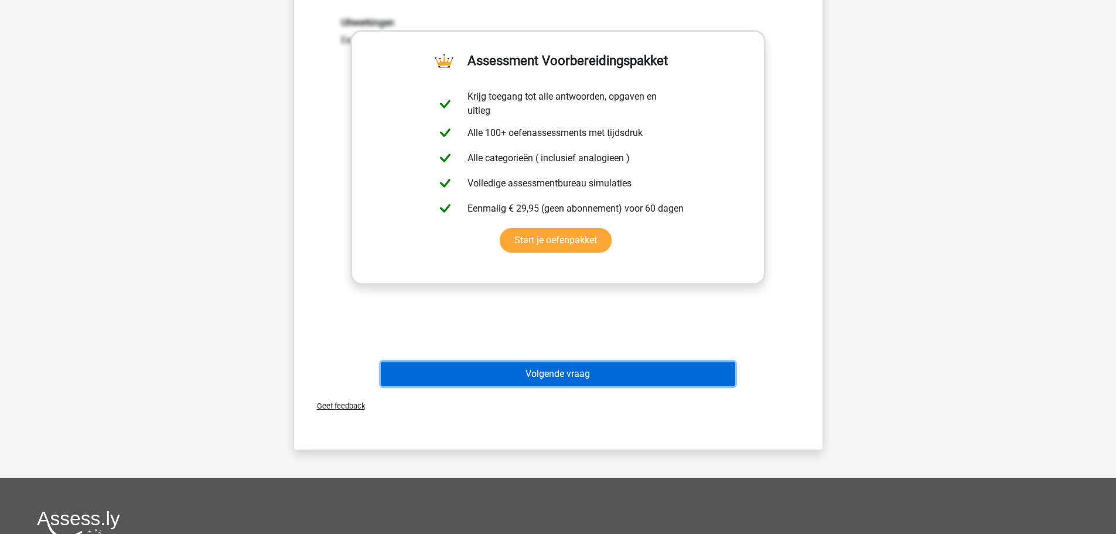
click at [590, 381] on button "Volgende vraag" at bounding box center [558, 373] width 354 height 25
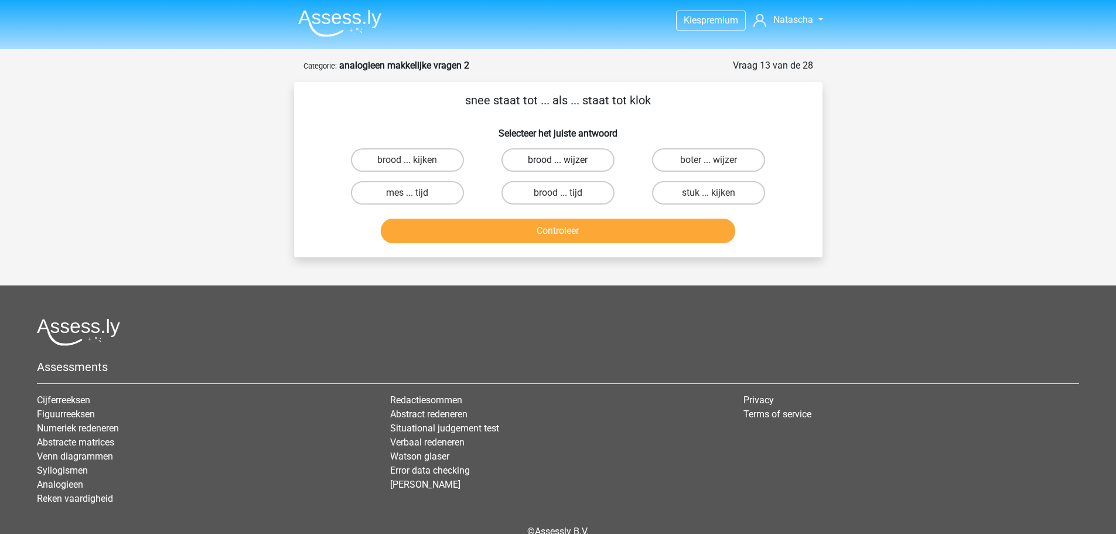
click at [576, 165] on label "brood ... wijzer" at bounding box center [557, 159] width 113 height 23
click at [565, 165] on input "brood ... wijzer" at bounding box center [562, 164] width 8 height 8
radio input "true"
click at [596, 229] on button "Controleer" at bounding box center [558, 230] width 354 height 25
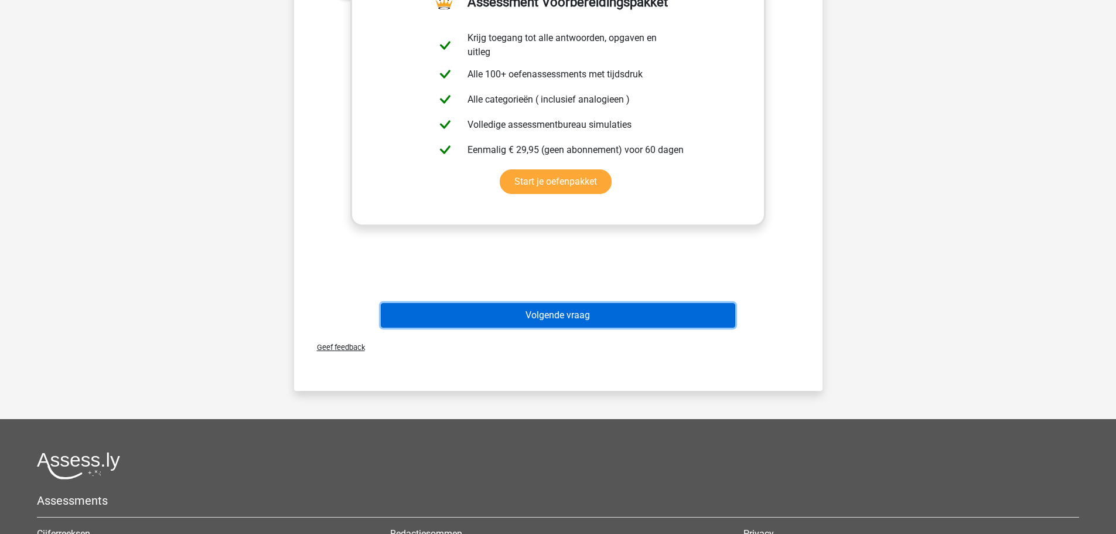
click at [590, 310] on button "Volgende vraag" at bounding box center [558, 315] width 354 height 25
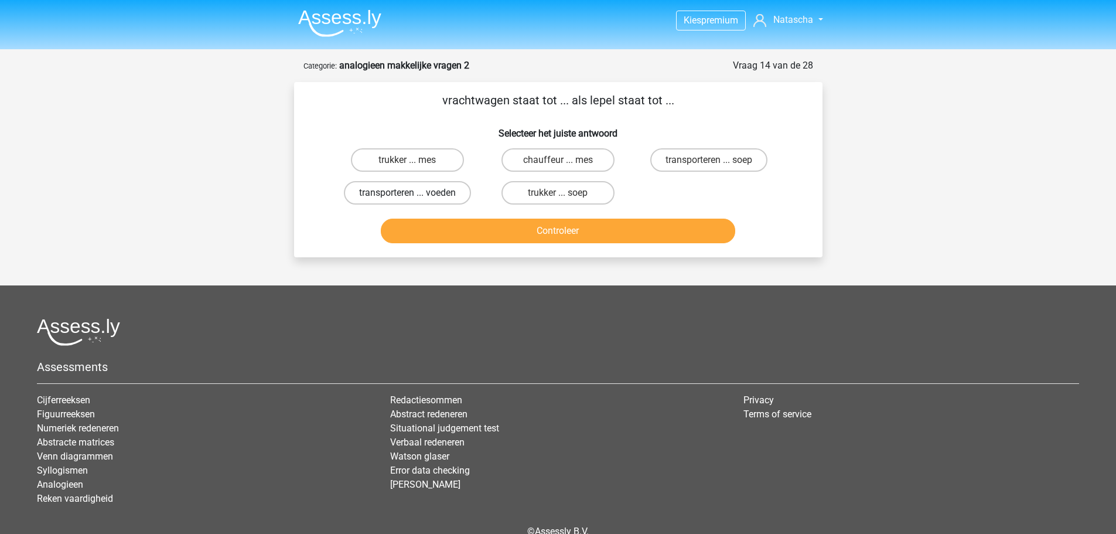
click at [456, 197] on label "transporteren ... voeden" at bounding box center [407, 192] width 127 height 23
click at [415, 197] on input "transporteren ... voeden" at bounding box center [411, 197] width 8 height 8
radio input "true"
click at [509, 238] on button "Controleer" at bounding box center [558, 230] width 354 height 25
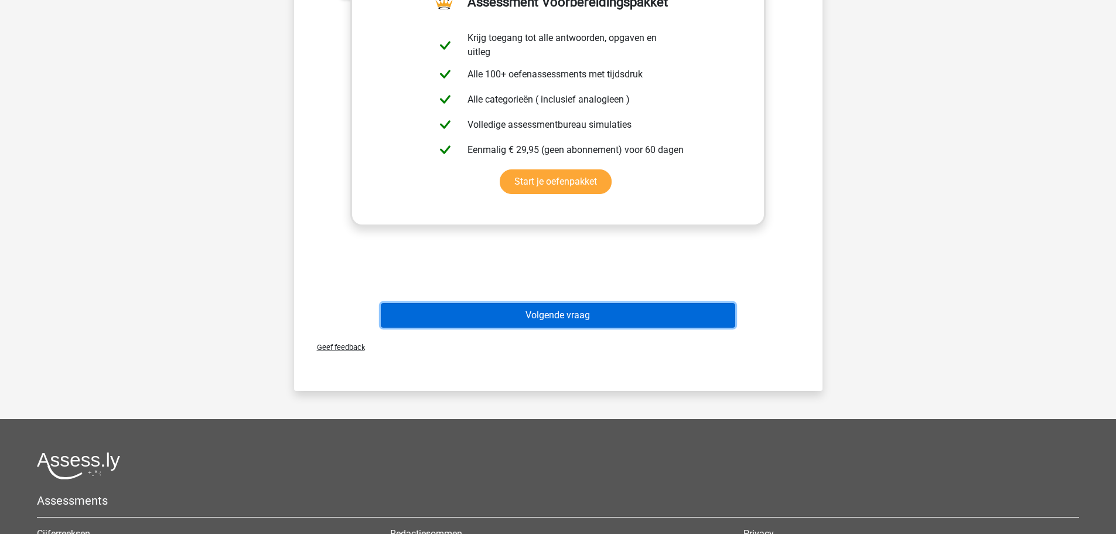
click at [546, 325] on button "Volgende vraag" at bounding box center [558, 315] width 354 height 25
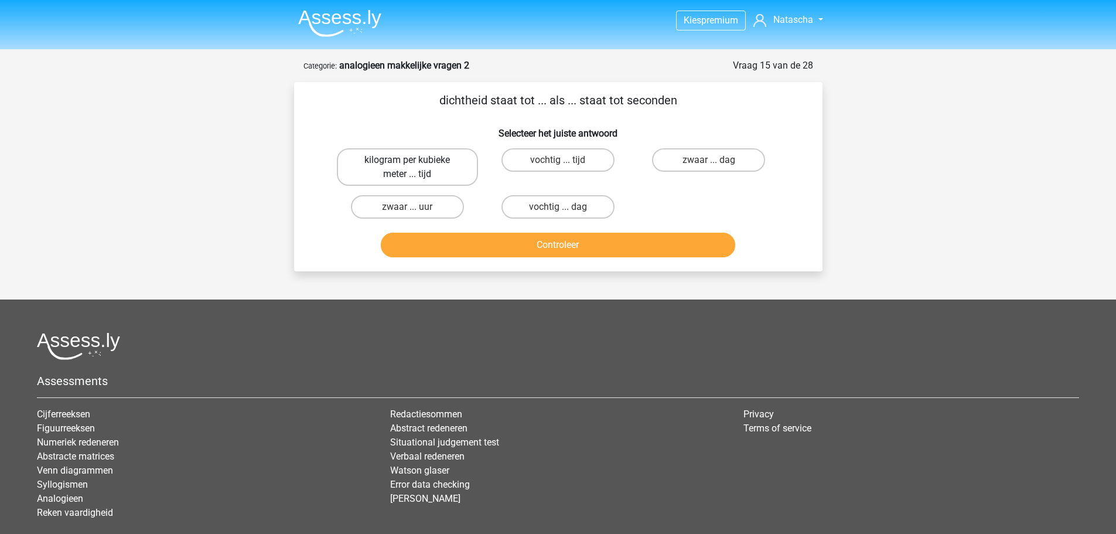
click at [436, 173] on label "kilogram per kubieke meter ... tijd" at bounding box center [407, 166] width 141 height 37
click at [415, 168] on input "kilogram per kubieke meter ... tijd" at bounding box center [411, 164] width 8 height 8
radio input "true"
click at [511, 255] on button "Controleer" at bounding box center [558, 245] width 354 height 25
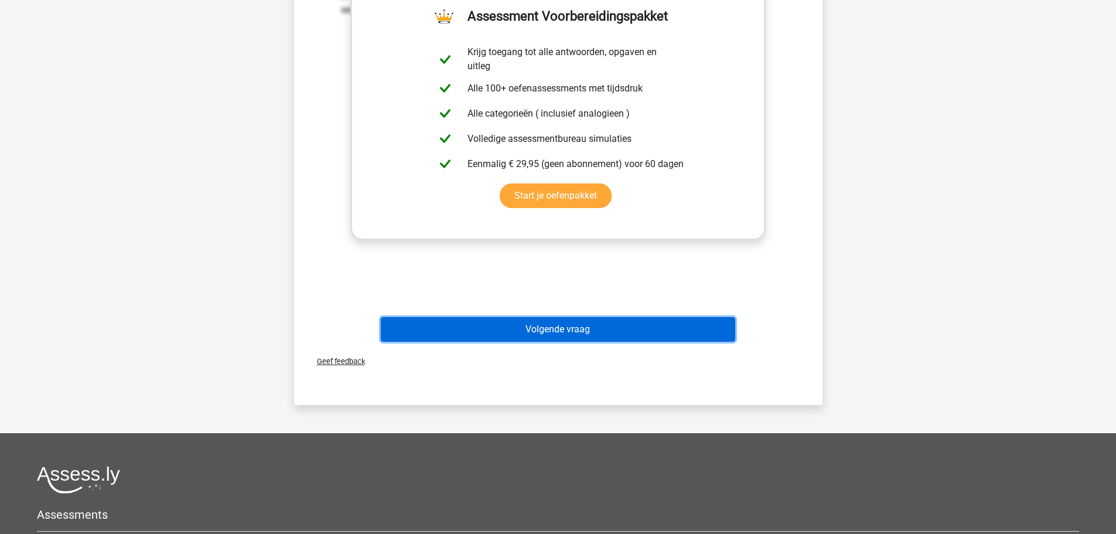
click at [535, 330] on button "Volgende vraag" at bounding box center [558, 329] width 354 height 25
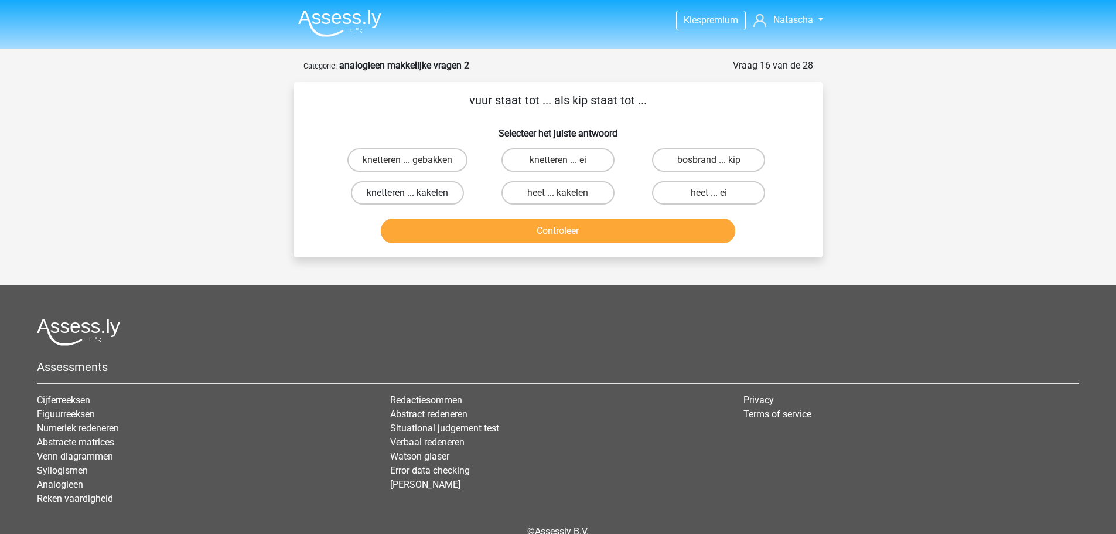
click at [441, 186] on label "knetteren ... kakelen" at bounding box center [407, 192] width 113 height 23
click at [415, 193] on input "knetteren ... kakelen" at bounding box center [411, 197] width 8 height 8
radio input "true"
click at [508, 234] on button "Controleer" at bounding box center [558, 230] width 354 height 25
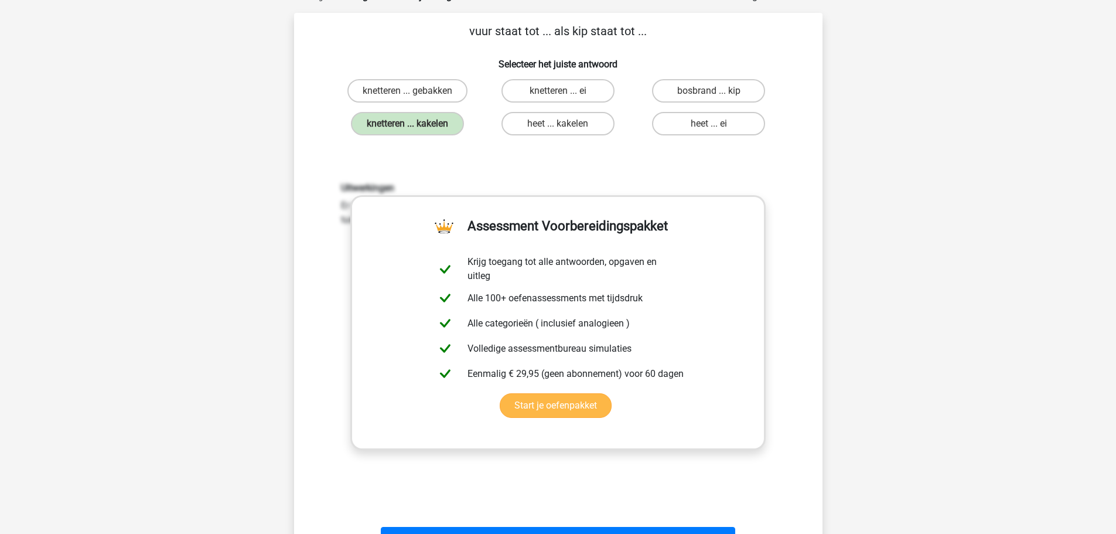
scroll to position [176, 0]
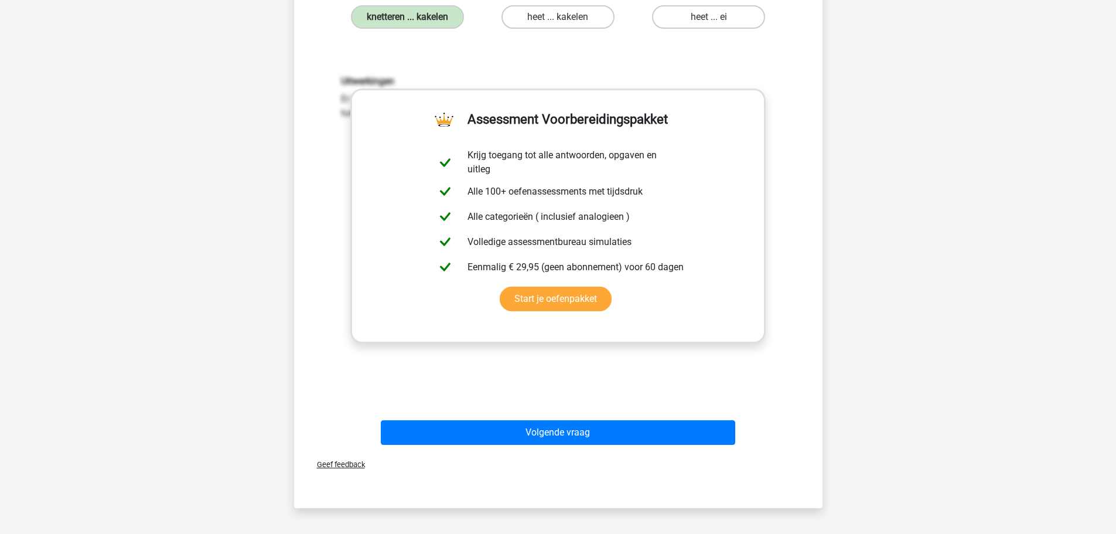
click at [567, 419] on div "Volgende vraag" at bounding box center [558, 430] width 491 height 39
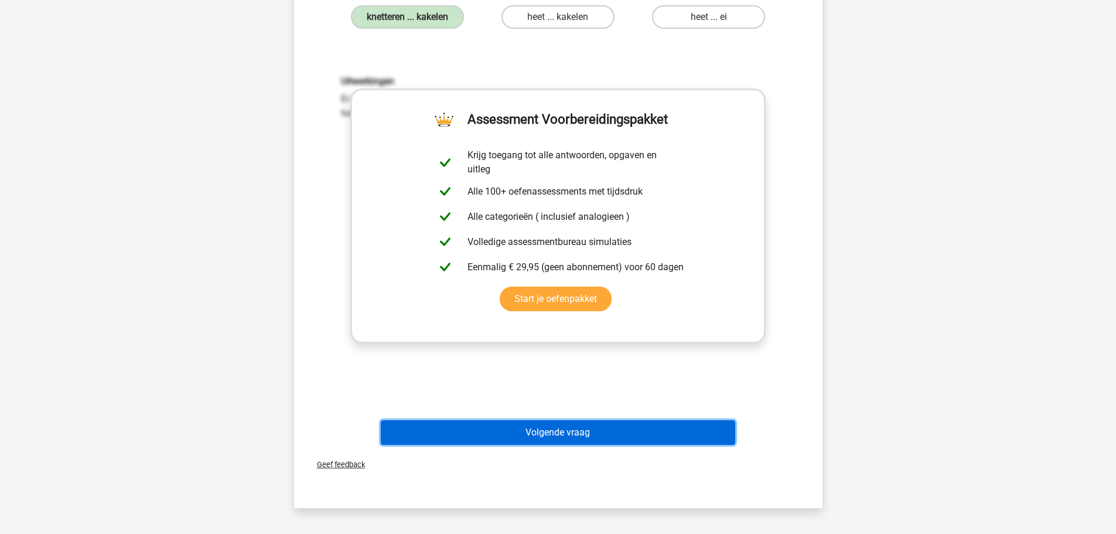
click at [568, 421] on button "Volgende vraag" at bounding box center [558, 432] width 354 height 25
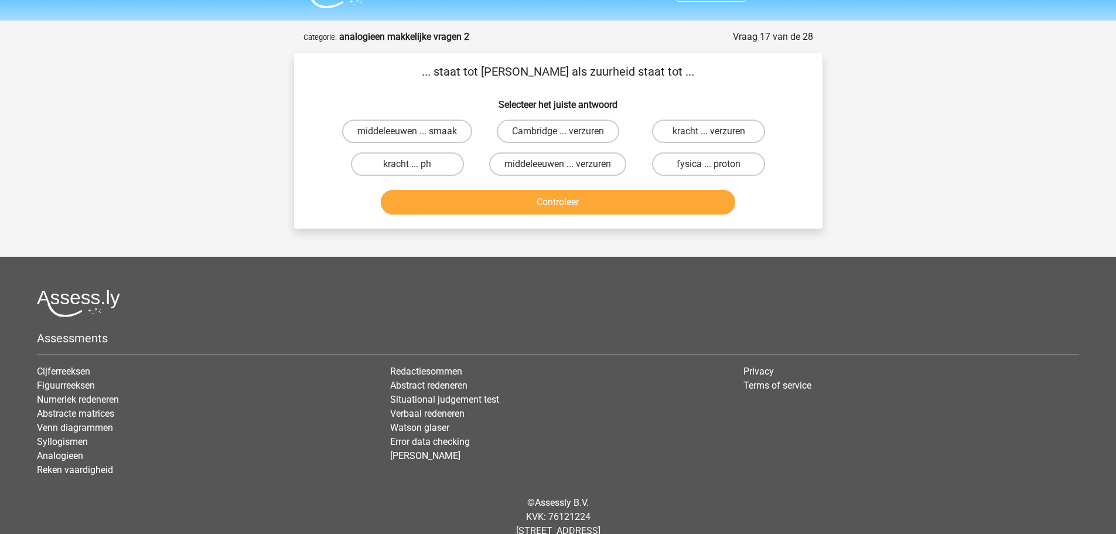
scroll to position [0, 0]
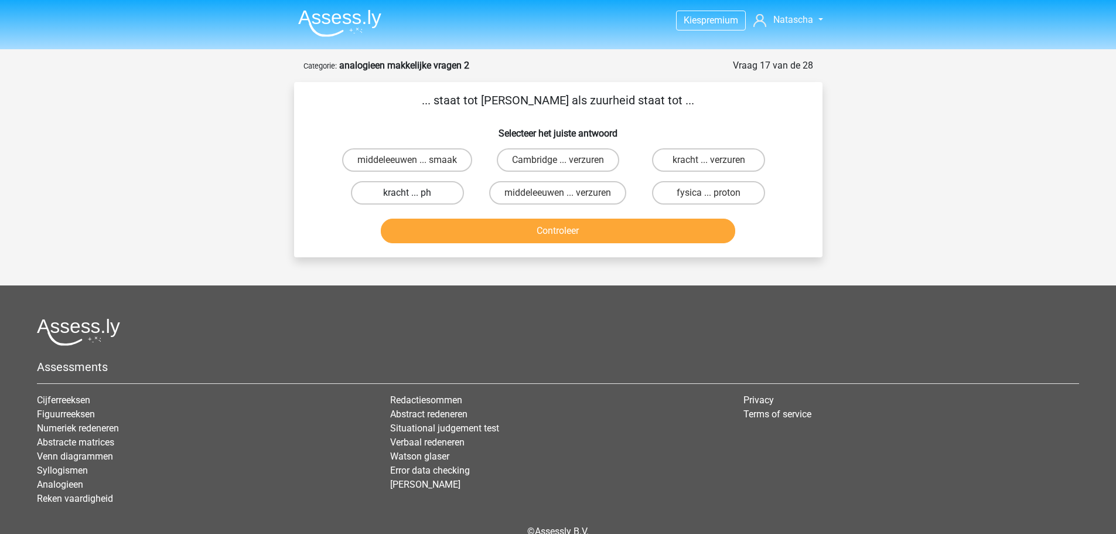
click at [438, 200] on label "kracht ... ph" at bounding box center [407, 192] width 113 height 23
click at [415, 200] on input "kracht ... ph" at bounding box center [411, 197] width 8 height 8
radio input "true"
click at [472, 224] on button "Controleer" at bounding box center [558, 230] width 354 height 25
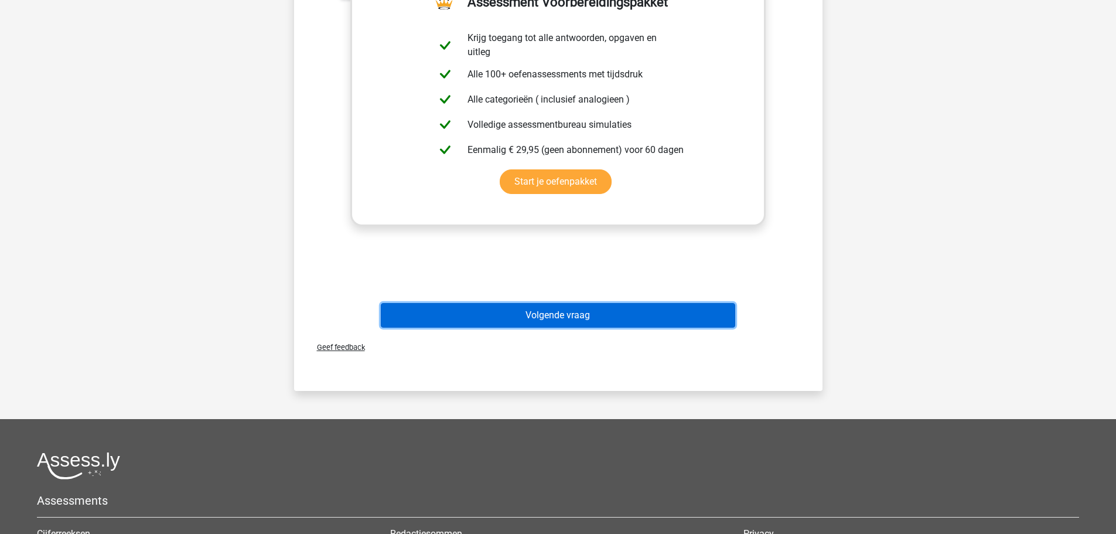
click at [511, 314] on button "Volgende vraag" at bounding box center [558, 315] width 354 height 25
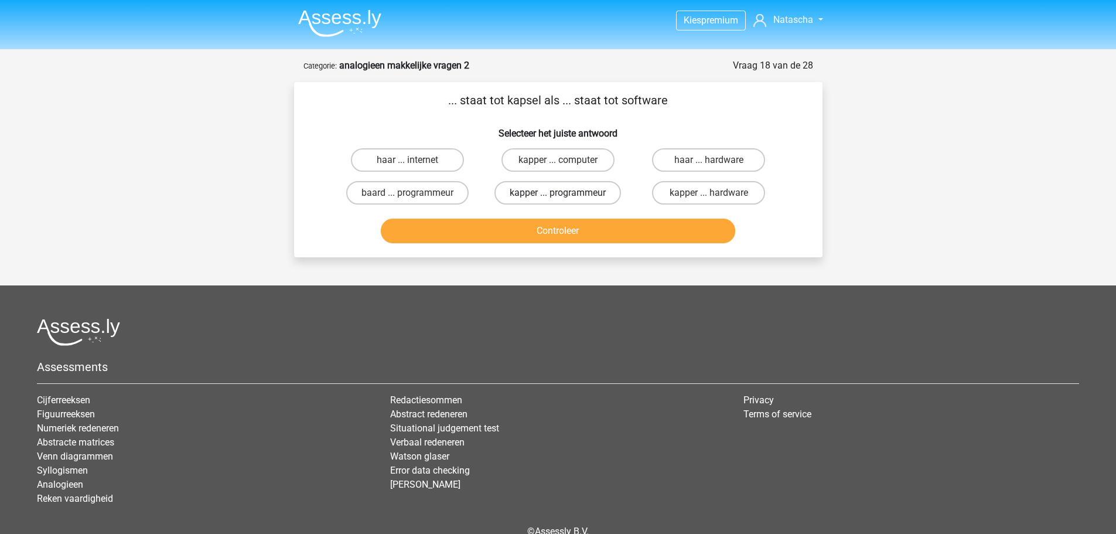
click at [585, 193] on label "kapper ... programmeur" at bounding box center [557, 192] width 127 height 23
click at [565, 193] on input "kapper ... programmeur" at bounding box center [562, 197] width 8 height 8
radio input "true"
click at [594, 234] on button "Controleer" at bounding box center [558, 230] width 354 height 25
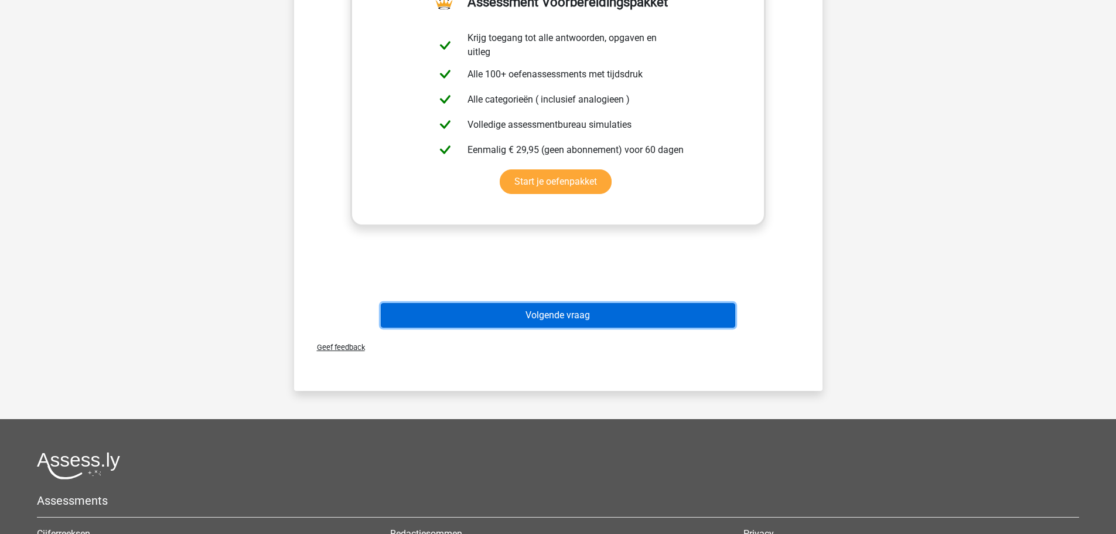
click at [605, 318] on button "Volgende vraag" at bounding box center [558, 315] width 354 height 25
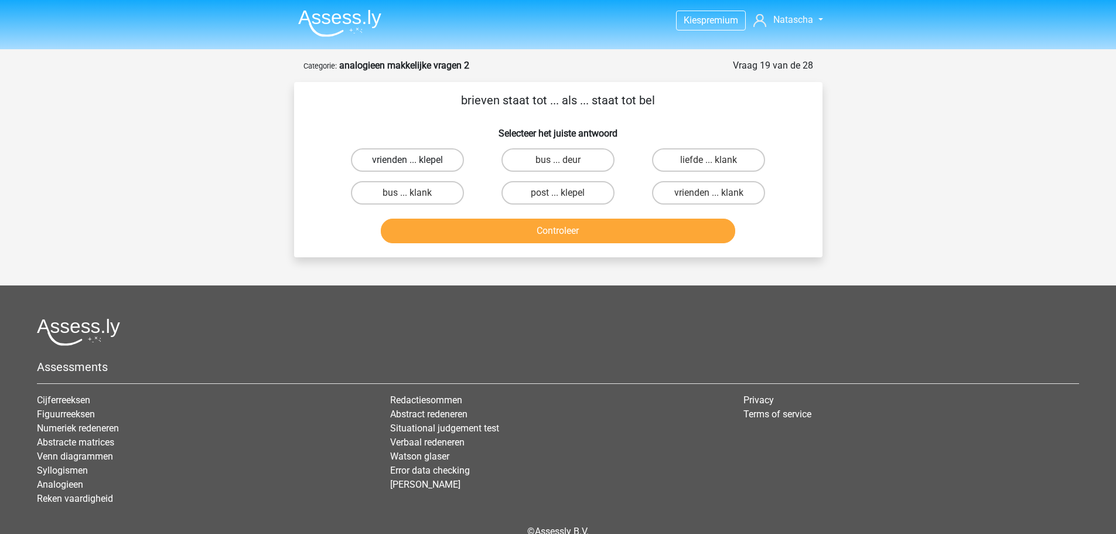
click at [452, 165] on label "vrienden ... klepel" at bounding box center [407, 159] width 113 height 23
click at [415, 165] on input "vrienden ... klepel" at bounding box center [411, 164] width 8 height 8
radio input "true"
click at [534, 166] on label "bus ... deur" at bounding box center [557, 159] width 113 height 23
click at [558, 166] on input "bus ... deur" at bounding box center [562, 164] width 8 height 8
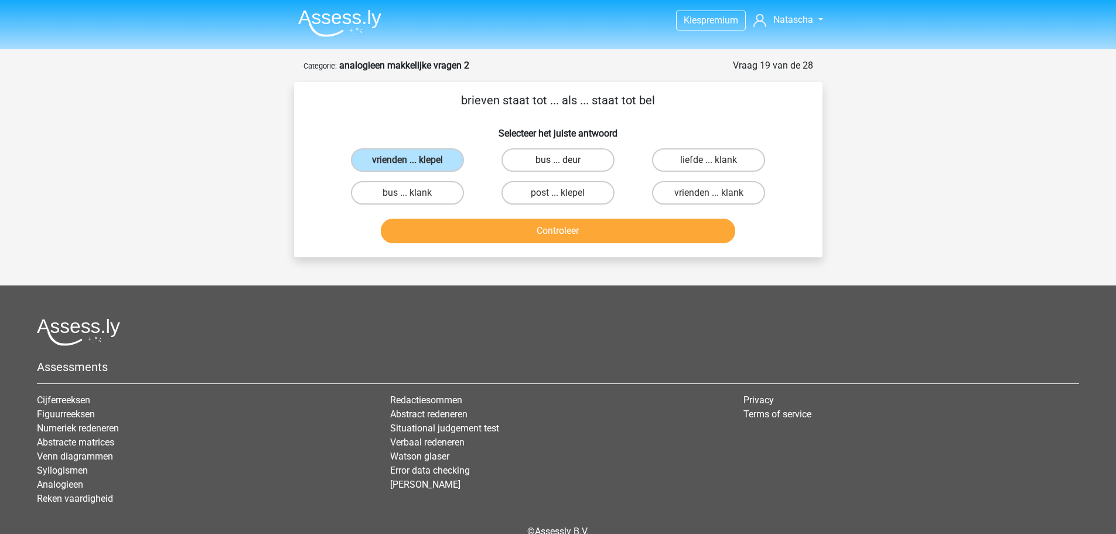
radio input "true"
click at [551, 230] on button "Controleer" at bounding box center [558, 230] width 354 height 25
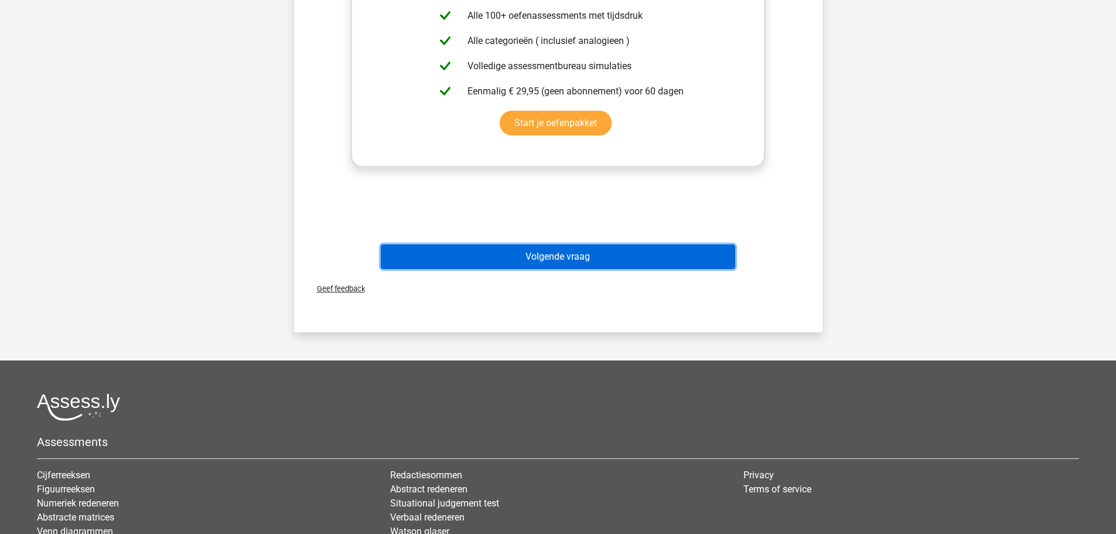
click at [561, 256] on button "Volgende vraag" at bounding box center [558, 256] width 354 height 25
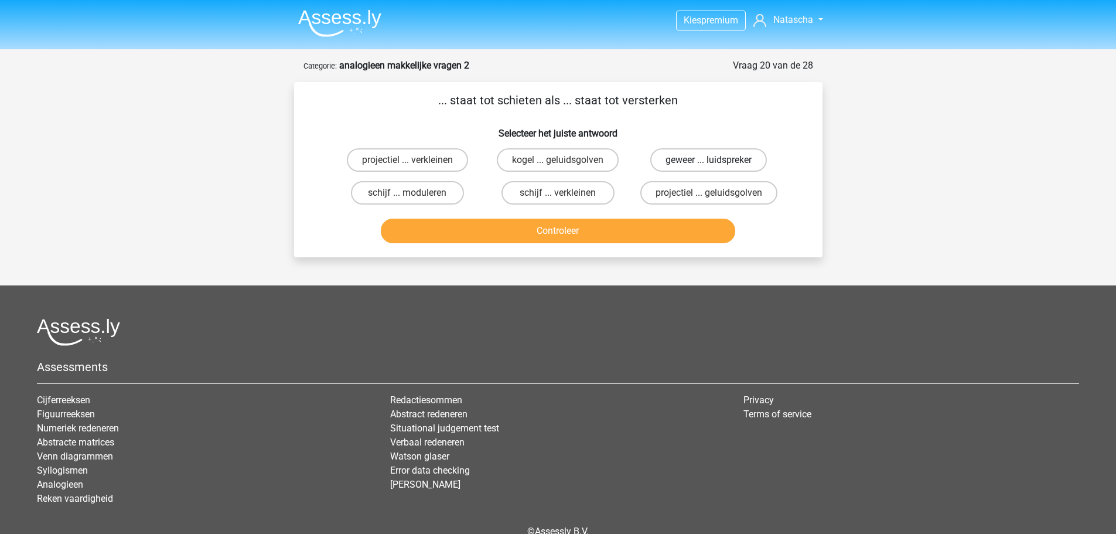
click at [687, 167] on label "geweer ... luidspreker" at bounding box center [708, 159] width 117 height 23
click at [709, 167] on input "geweer ... luidspreker" at bounding box center [713, 164] width 8 height 8
radio input "true"
click at [599, 232] on button "Controleer" at bounding box center [558, 230] width 354 height 25
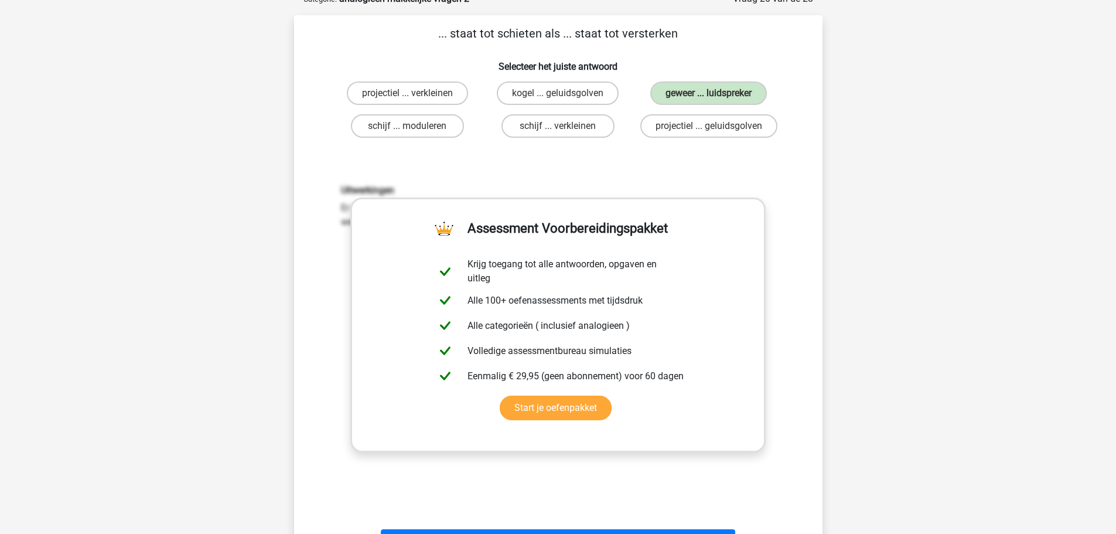
scroll to position [234, 0]
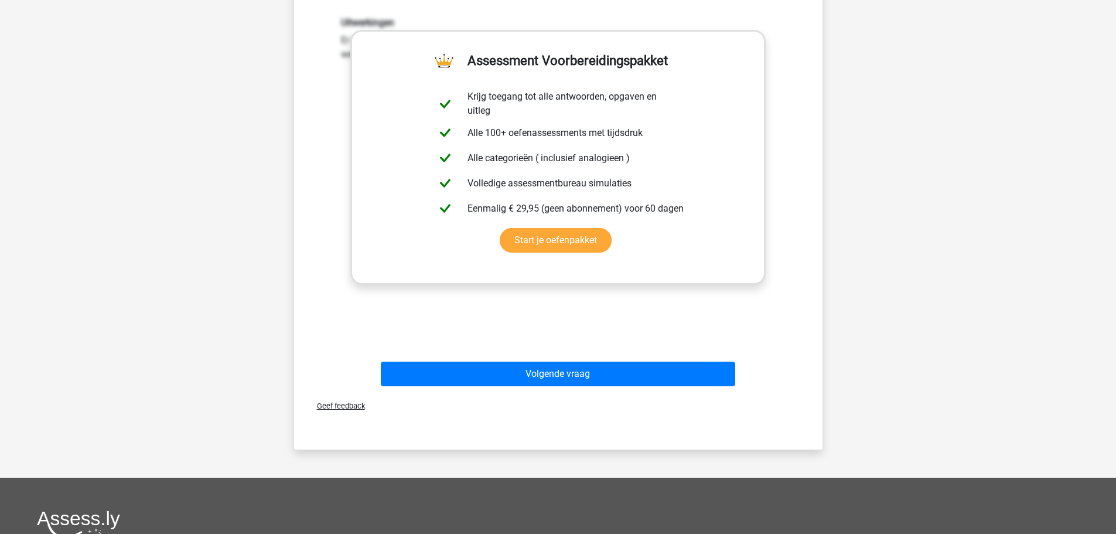
click at [612, 358] on div "Volgende vraag" at bounding box center [558, 371] width 491 height 39
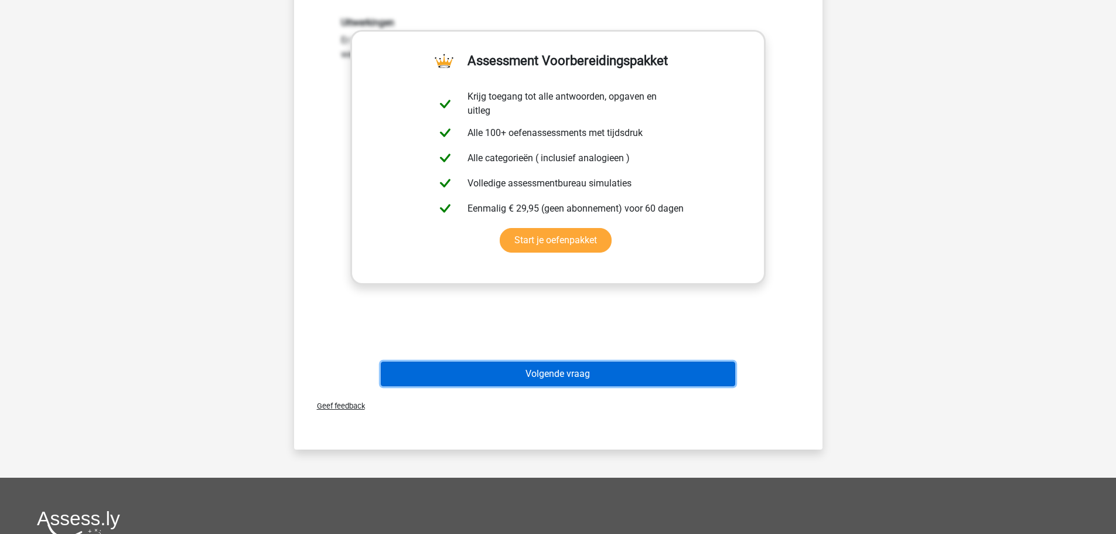
click at [612, 365] on button "Volgende vraag" at bounding box center [558, 373] width 354 height 25
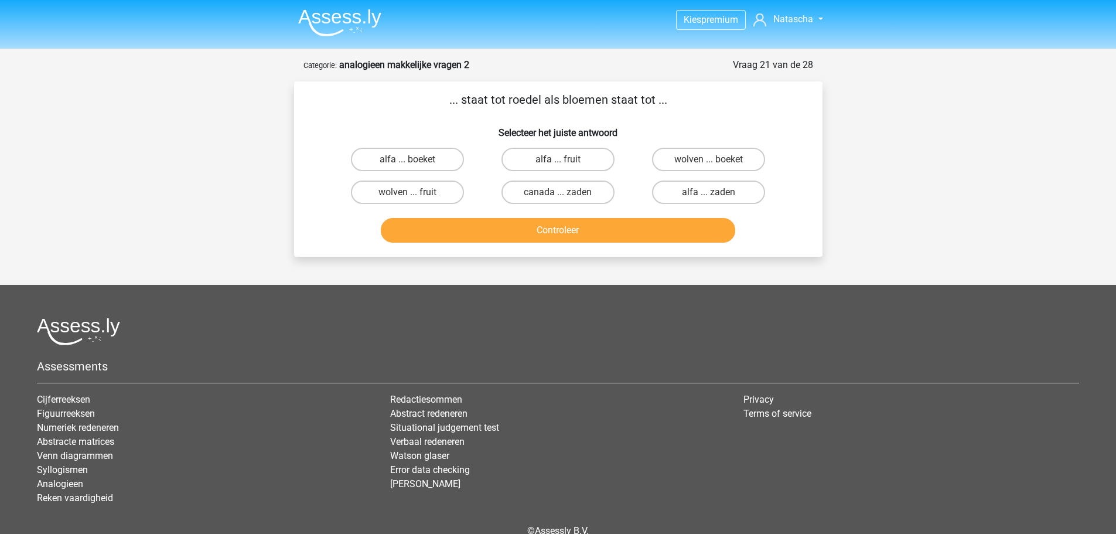
scroll to position [0, 0]
click at [685, 160] on label "wolven ... boeket" at bounding box center [708, 159] width 113 height 23
click at [709, 160] on input "wolven ... boeket" at bounding box center [713, 164] width 8 height 8
radio input "true"
click at [597, 231] on button "Controleer" at bounding box center [558, 230] width 354 height 25
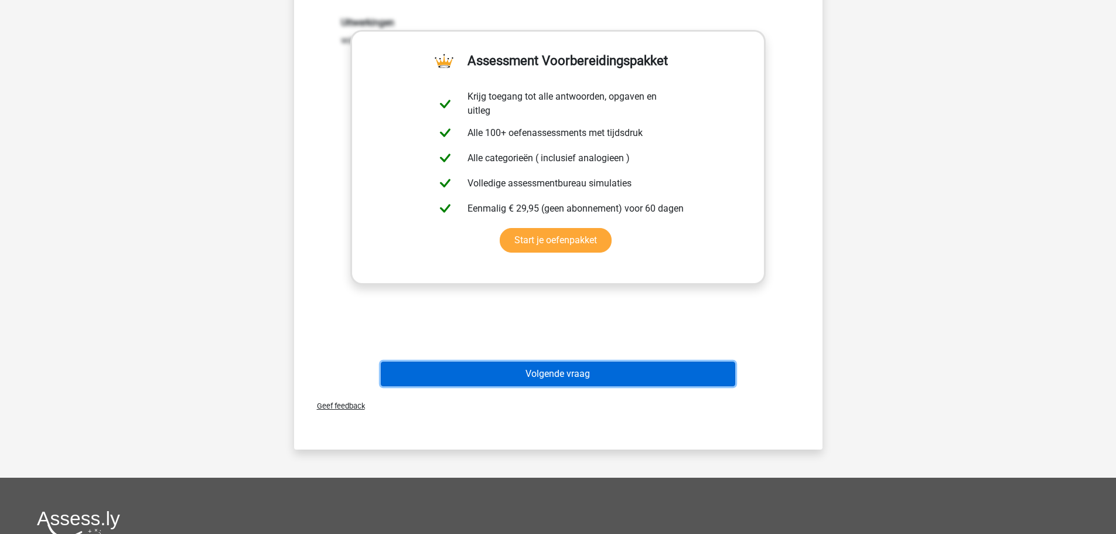
click at [617, 368] on button "Volgende vraag" at bounding box center [558, 373] width 354 height 25
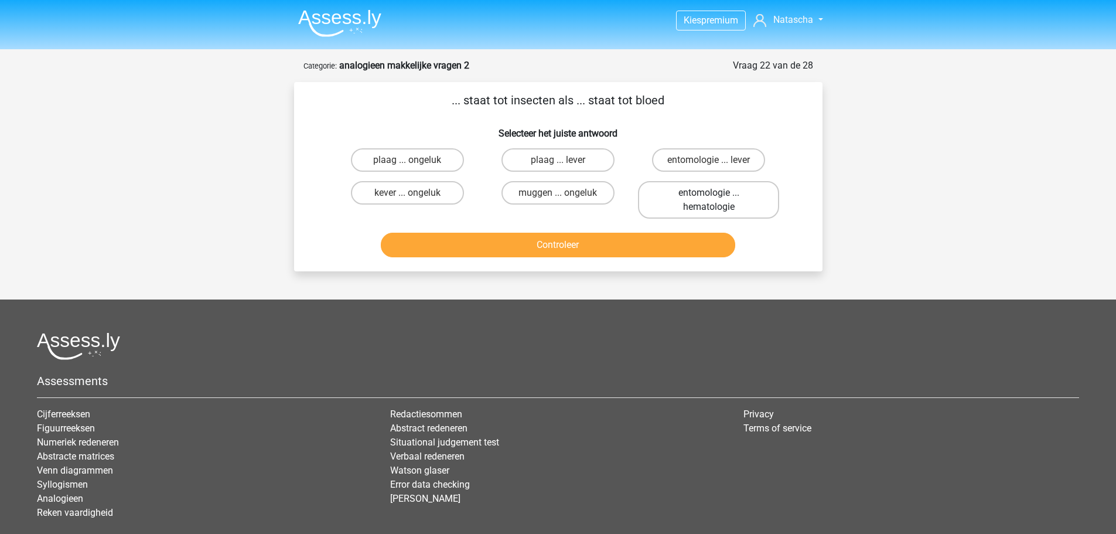
click at [687, 209] on label "entomologie ... hematologie" at bounding box center [708, 199] width 141 height 37
click at [709, 200] on input "entomologie ... hematologie" at bounding box center [713, 197] width 8 height 8
radio input "true"
click at [642, 247] on button "Controleer" at bounding box center [558, 245] width 354 height 25
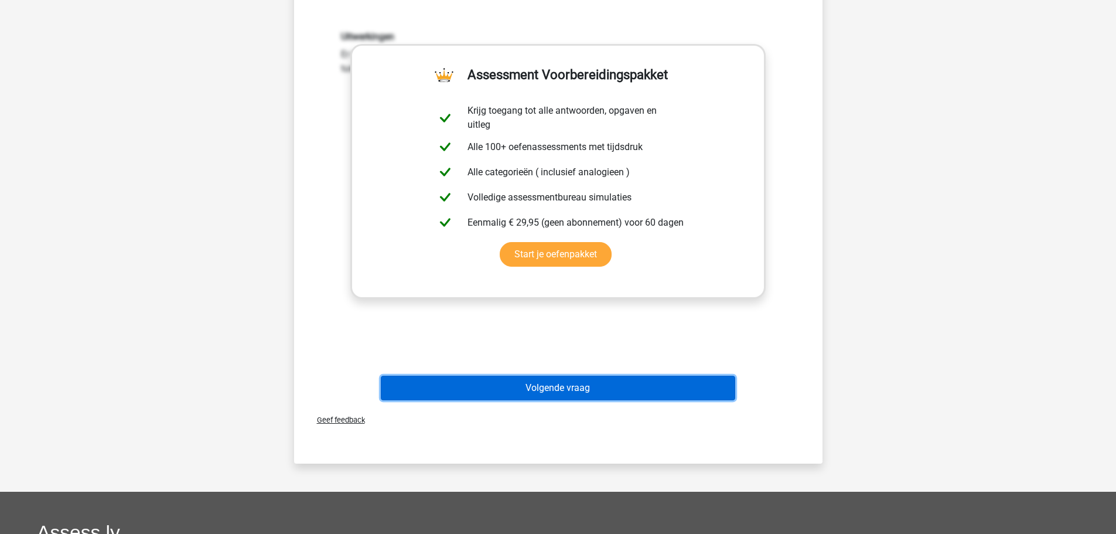
click at [627, 381] on button "Volgende vraag" at bounding box center [558, 387] width 354 height 25
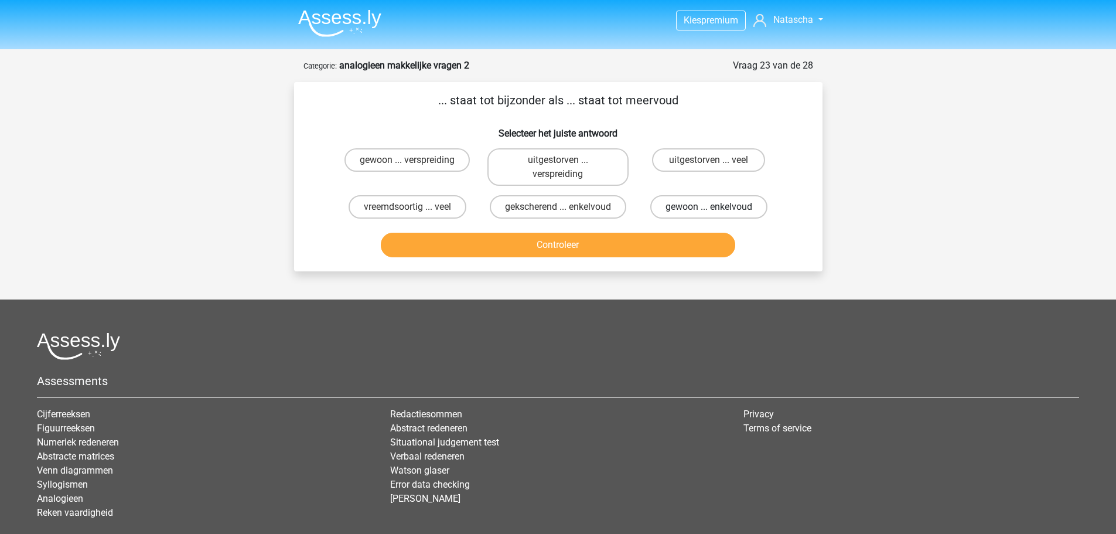
click at [704, 204] on label "gewoon ... enkelvoud" at bounding box center [708, 206] width 117 height 23
click at [709, 207] on input "gewoon ... enkelvoud" at bounding box center [713, 211] width 8 height 8
radio input "true"
click at [650, 244] on button "Controleer" at bounding box center [558, 245] width 354 height 25
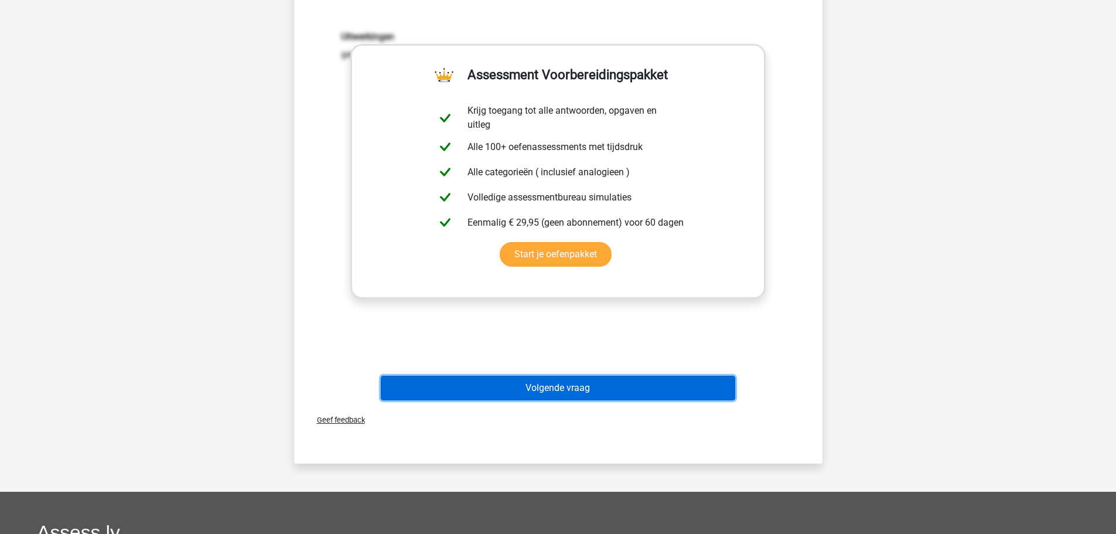
click at [594, 383] on button "Volgende vraag" at bounding box center [558, 387] width 354 height 25
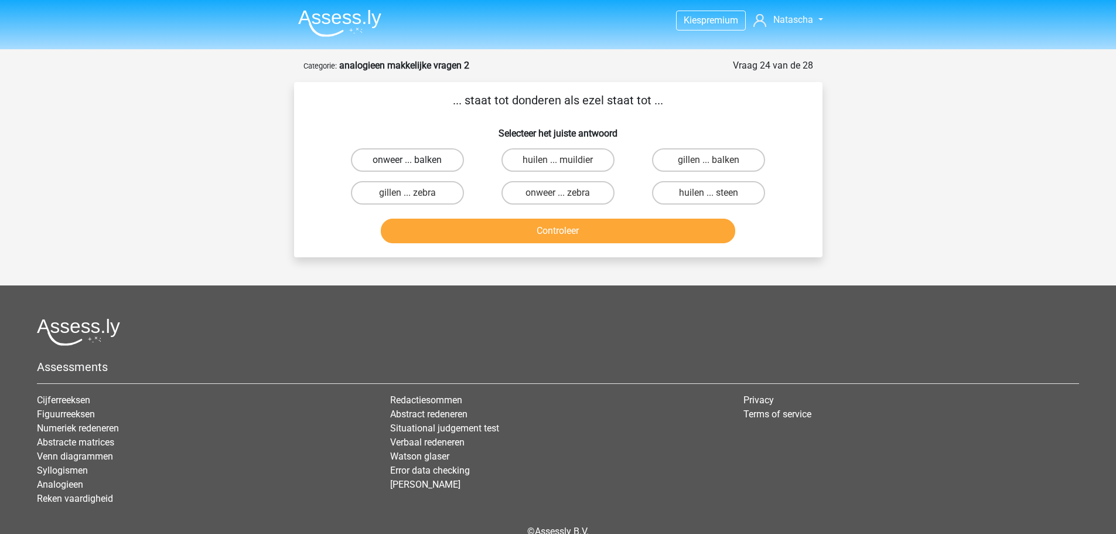
click at [454, 169] on label "onweer ... balken" at bounding box center [407, 159] width 113 height 23
click at [415, 168] on input "onweer ... balken" at bounding box center [411, 164] width 8 height 8
radio input "true"
click at [509, 241] on button "Controleer" at bounding box center [558, 230] width 354 height 25
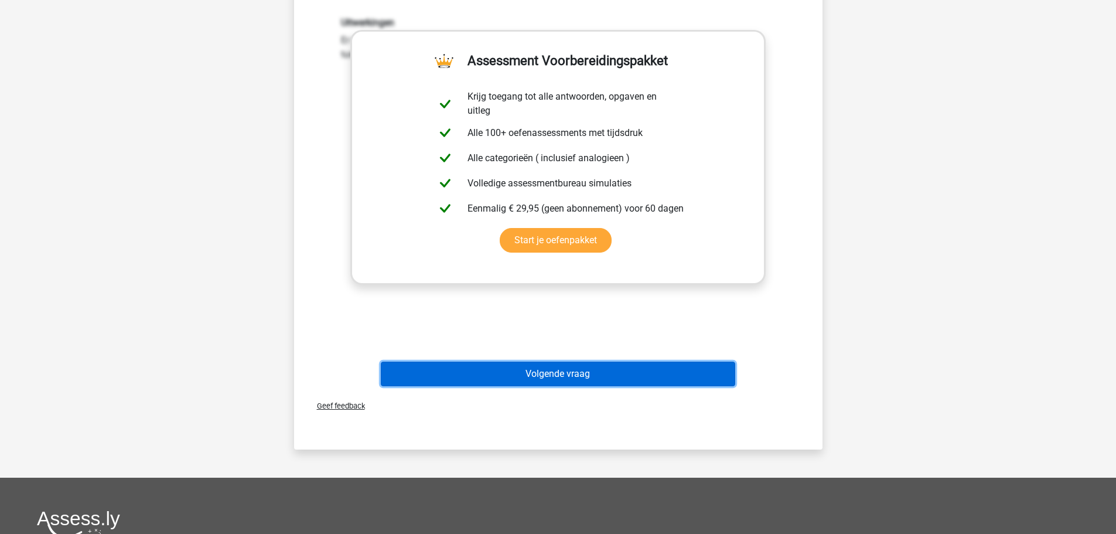
click at [559, 372] on button "Volgende vraag" at bounding box center [558, 373] width 354 height 25
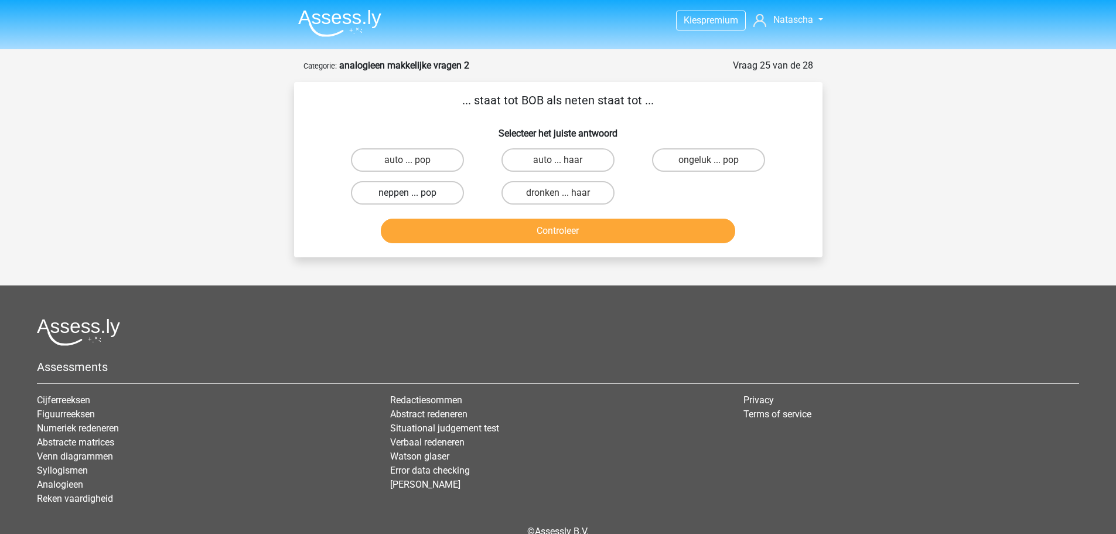
click at [445, 194] on label "neppen ... pop" at bounding box center [407, 192] width 113 height 23
click at [415, 194] on input "neppen ... pop" at bounding box center [411, 197] width 8 height 8
radio input "true"
click at [494, 244] on div "Controleer" at bounding box center [558, 232] width 452 height 29
click at [498, 224] on button "Controleer" at bounding box center [558, 230] width 354 height 25
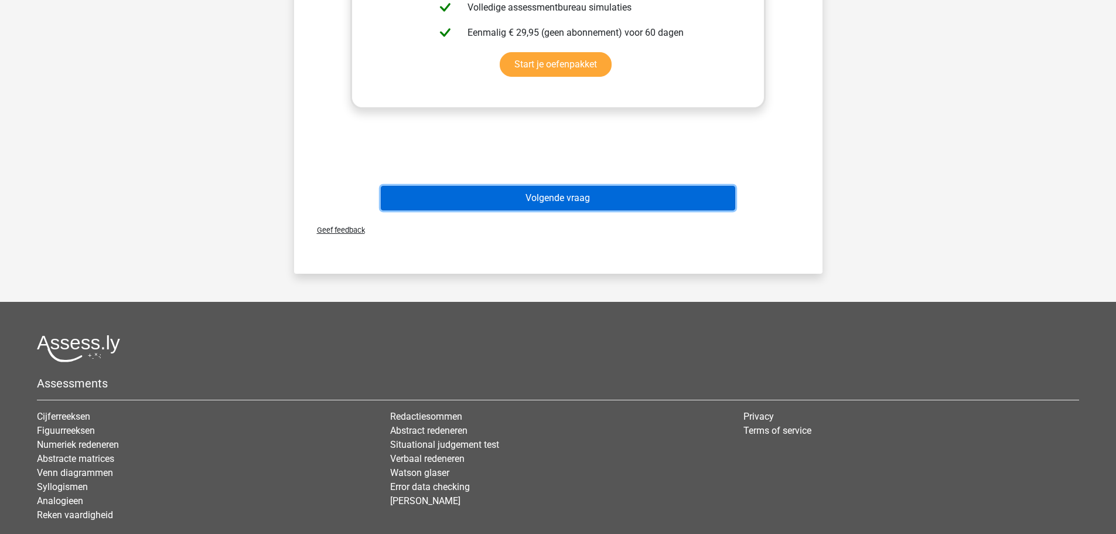
click at [507, 205] on button "Volgende vraag" at bounding box center [558, 198] width 354 height 25
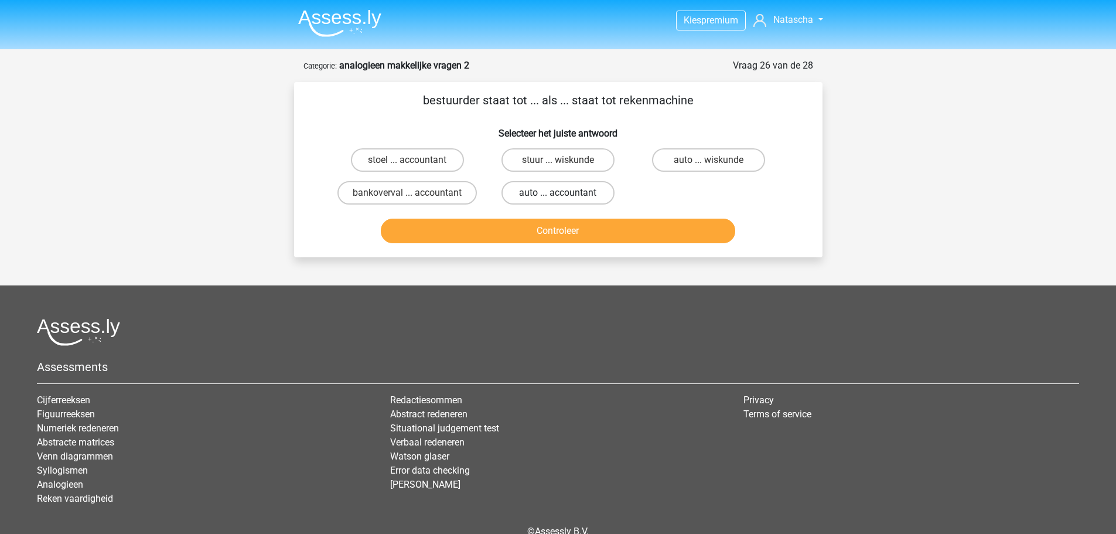
click at [603, 189] on label "auto ... accountant" at bounding box center [557, 192] width 113 height 23
click at [565, 193] on input "auto ... accountant" at bounding box center [562, 197] width 8 height 8
radio input "true"
click at [586, 244] on div "Controleer" at bounding box center [558, 232] width 452 height 29
click at [588, 234] on button "Controleer" at bounding box center [558, 230] width 354 height 25
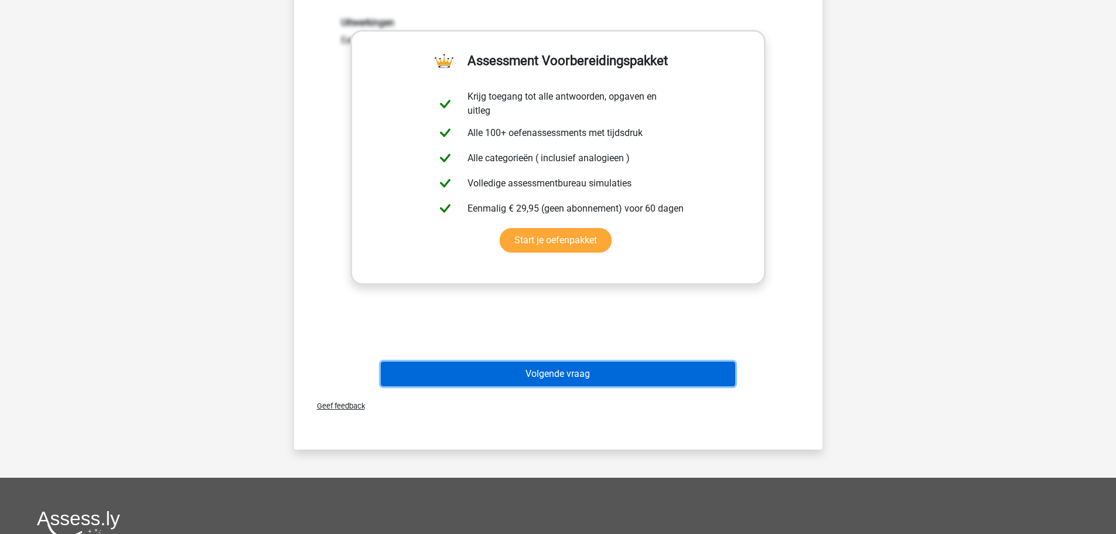
click at [594, 373] on button "Volgende vraag" at bounding box center [558, 373] width 354 height 25
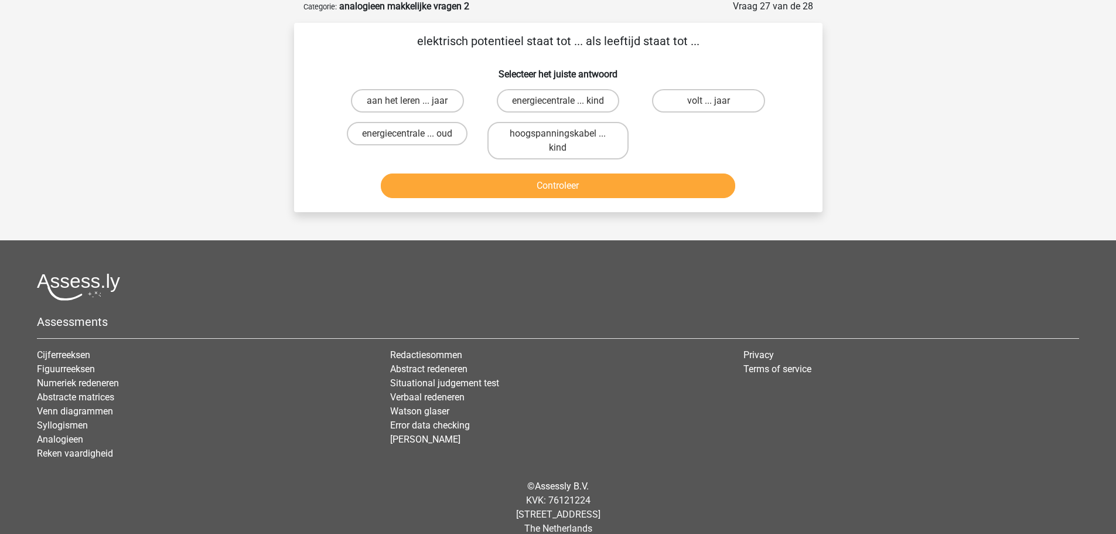
scroll to position [59, 0]
click at [683, 100] on label "volt ... jaar" at bounding box center [708, 101] width 113 height 23
click at [709, 101] on input "volt ... jaar" at bounding box center [713, 105] width 8 height 8
radio input "true"
click at [636, 189] on button "Controleer" at bounding box center [558, 186] width 354 height 25
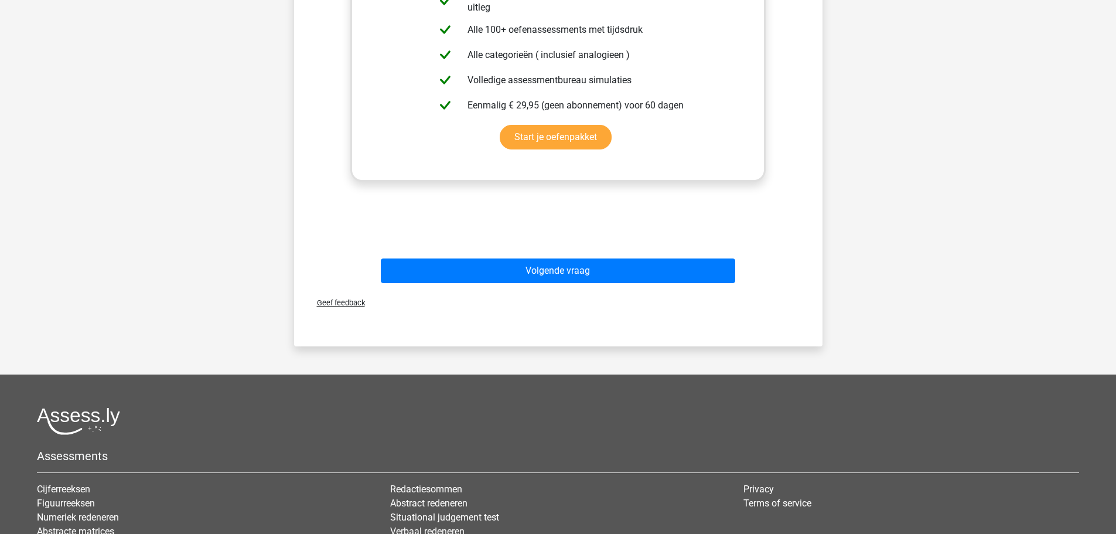
click at [593, 284] on div "Volgende vraag" at bounding box center [558, 272] width 452 height 29
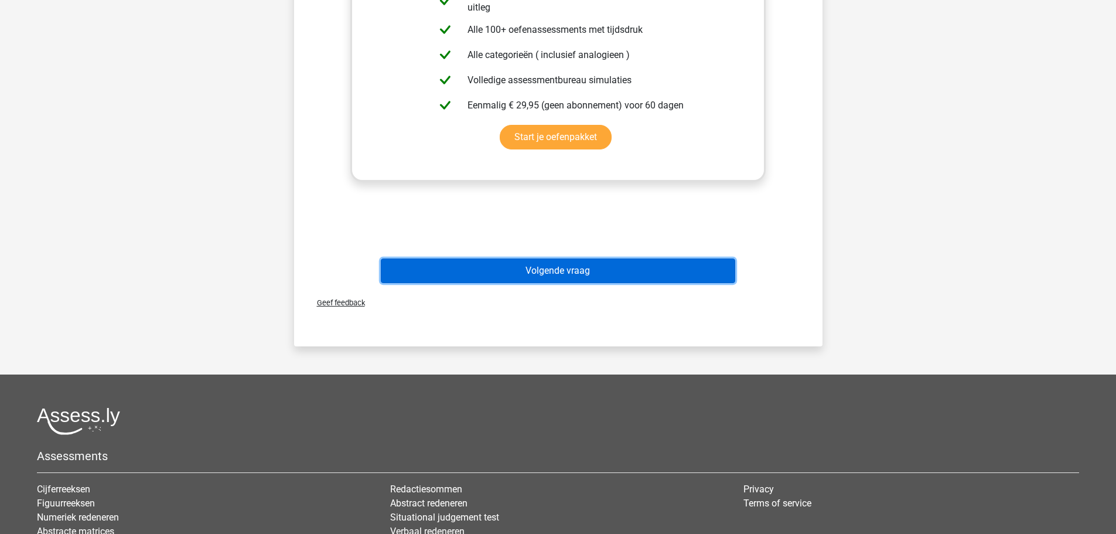
click at [587, 274] on button "Volgende vraag" at bounding box center [558, 270] width 354 height 25
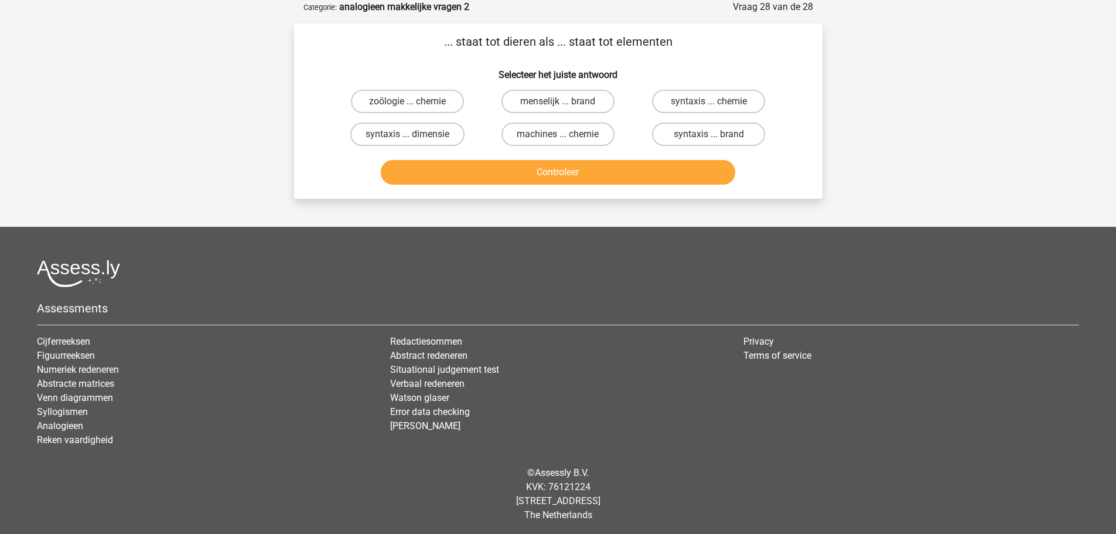
scroll to position [0, 0]
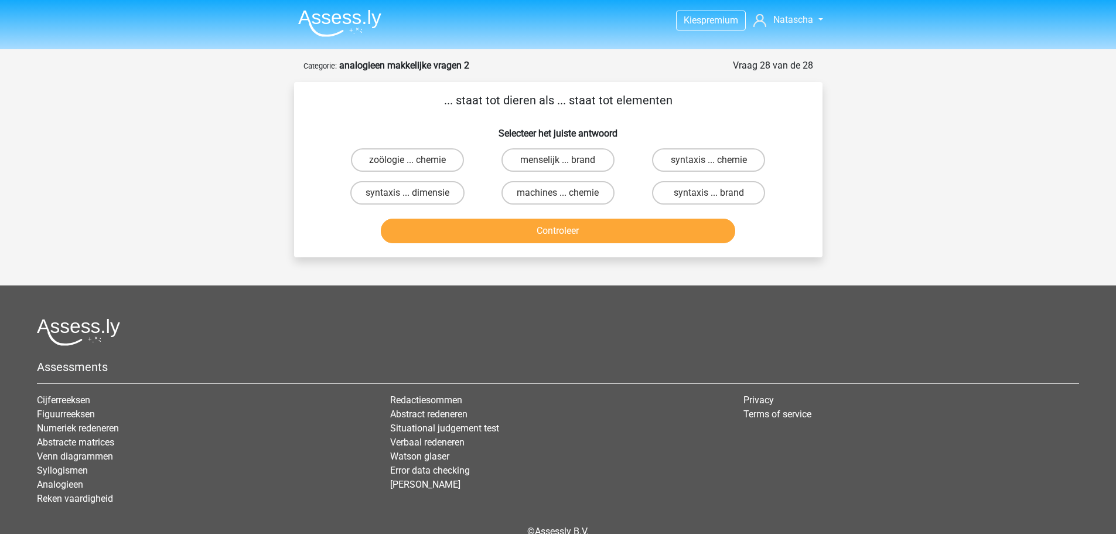
click at [411, 163] on input "zoölogie ... chemie" at bounding box center [411, 164] width 8 height 8
radio input "true"
click at [498, 233] on button "Controleer" at bounding box center [558, 230] width 354 height 25
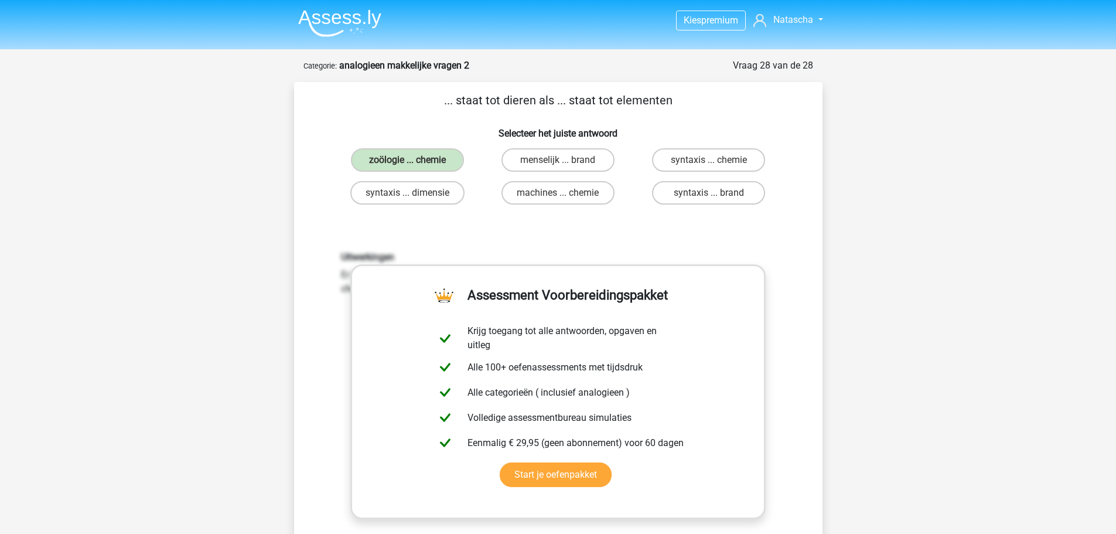
scroll to position [176, 0]
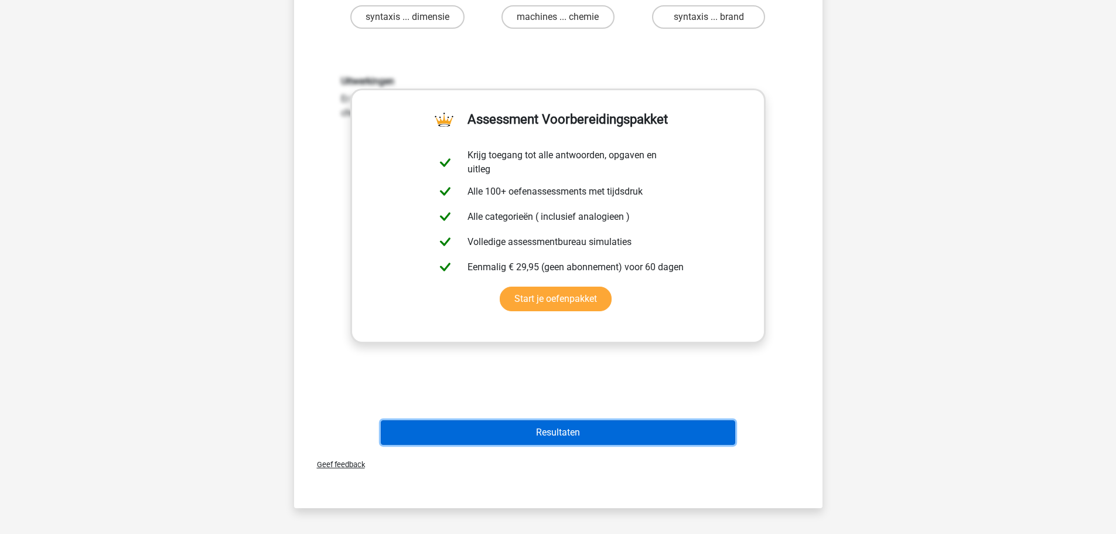
click at [585, 431] on button "Resultaten" at bounding box center [558, 432] width 354 height 25
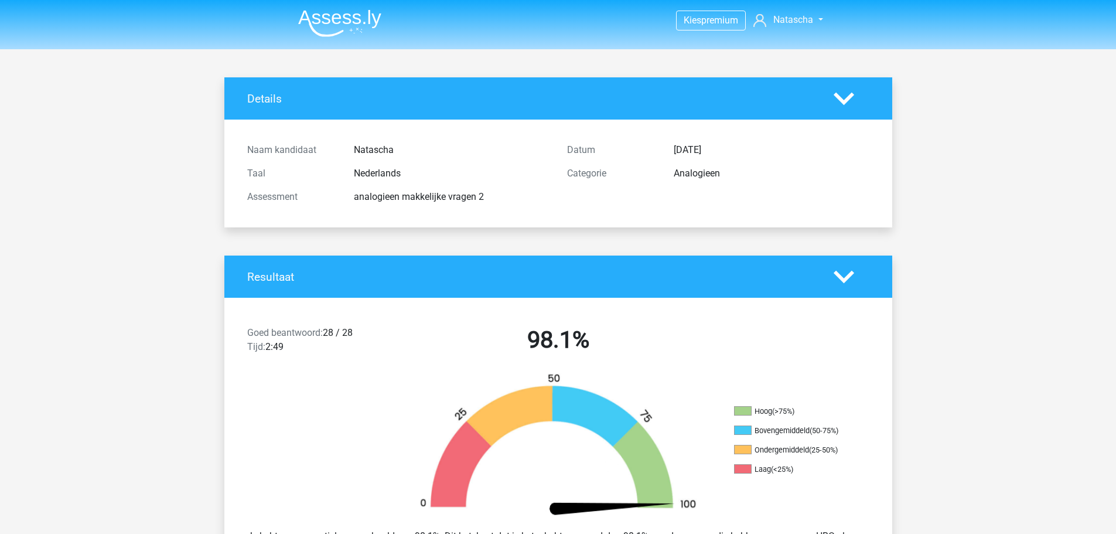
click at [378, 18] on img at bounding box center [339, 23] width 83 height 28
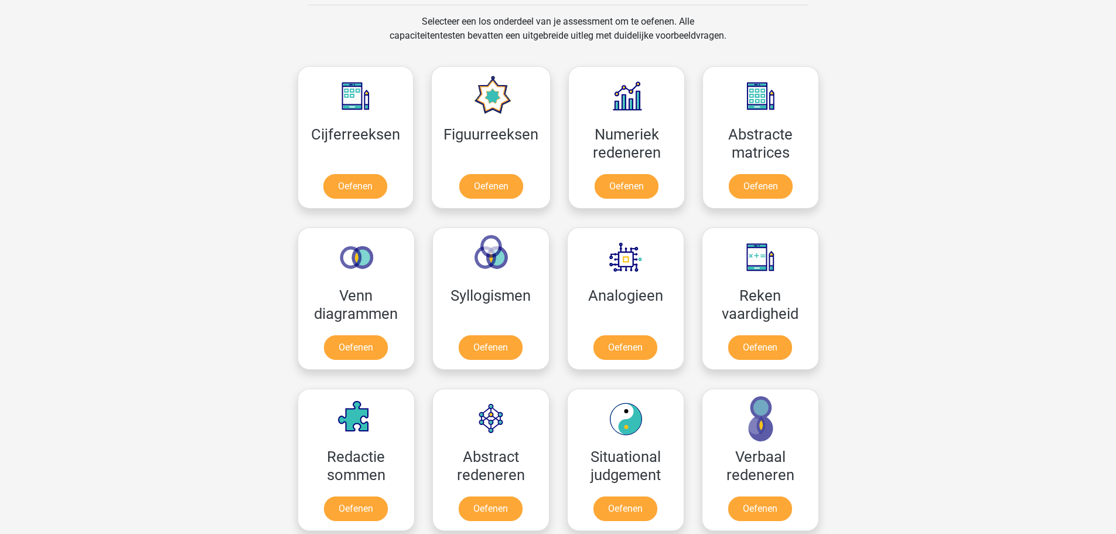
scroll to position [527, 0]
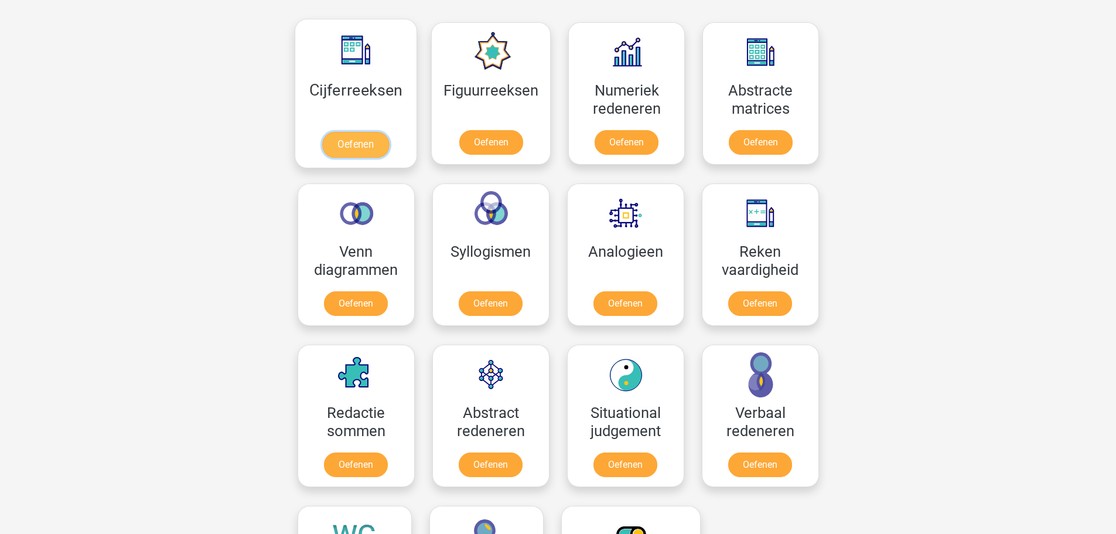
click at [359, 132] on link "Oefenen" at bounding box center [355, 145] width 67 height 26
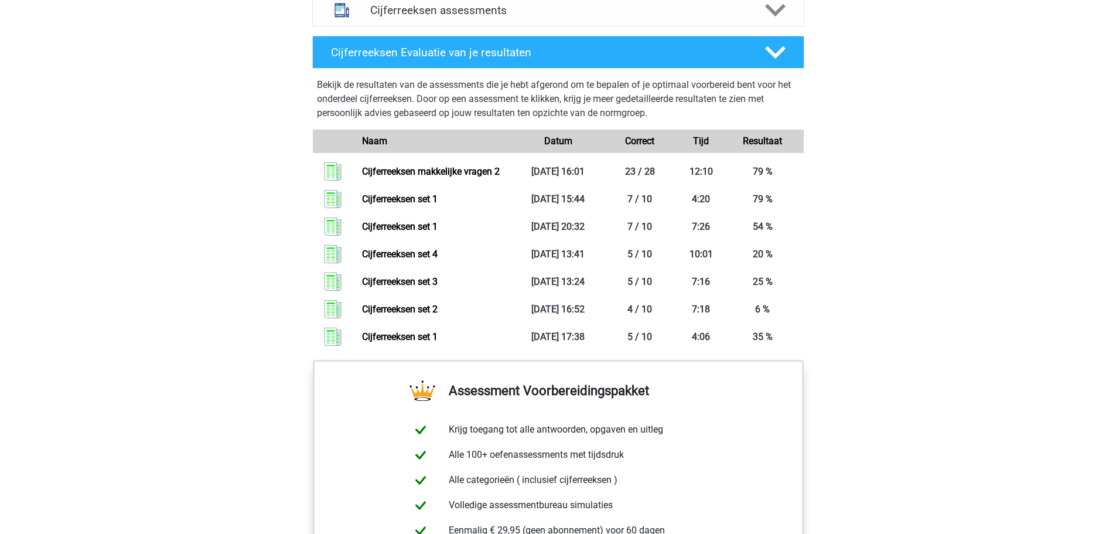
scroll to position [751, 0]
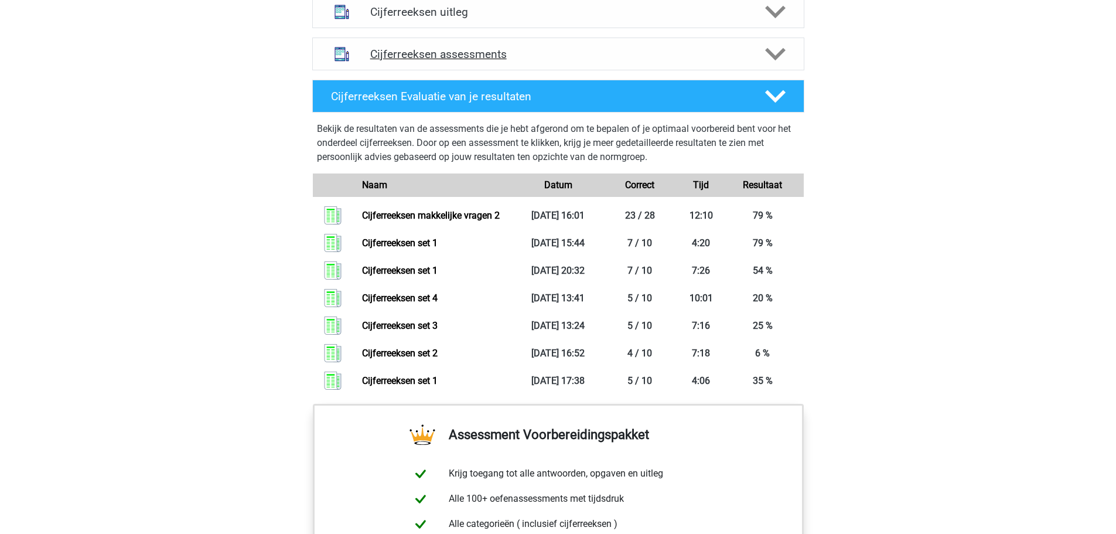
click at [777, 64] on icon at bounding box center [775, 54] width 21 height 21
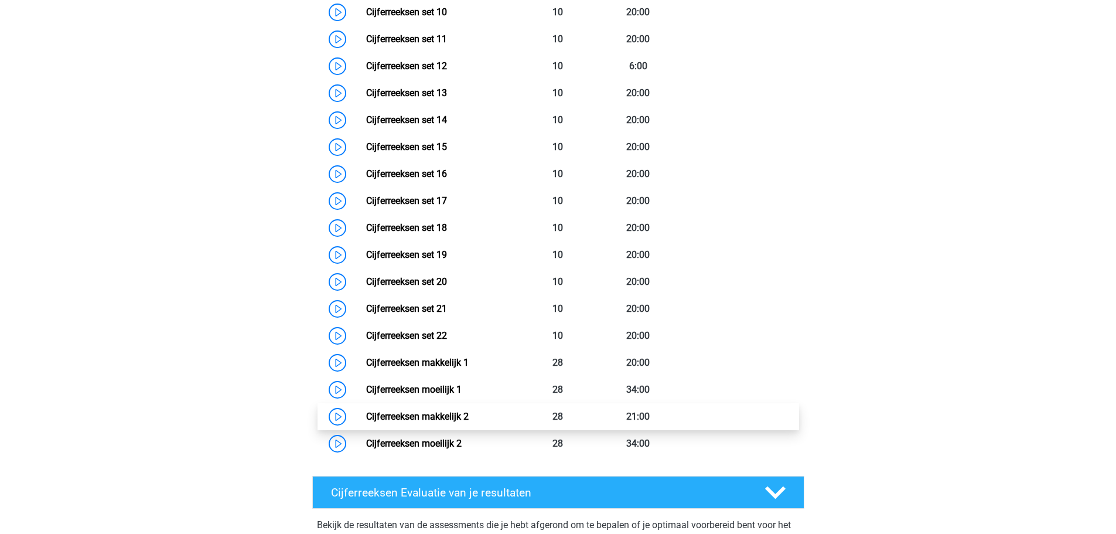
scroll to position [1161, 0]
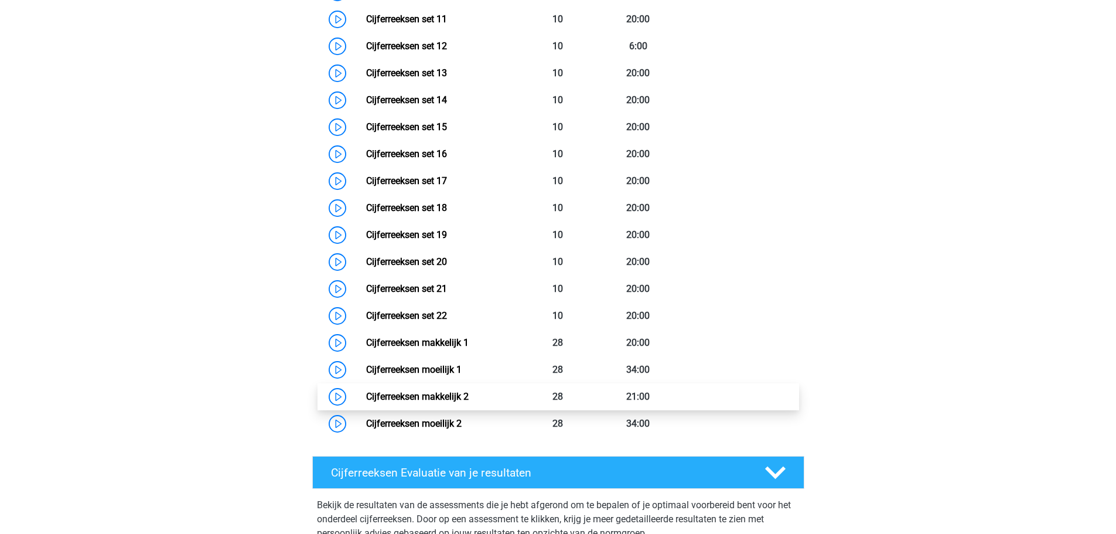
click at [469, 402] on link "Cijferreeksen makkelijk 2" at bounding box center [417, 396] width 103 height 11
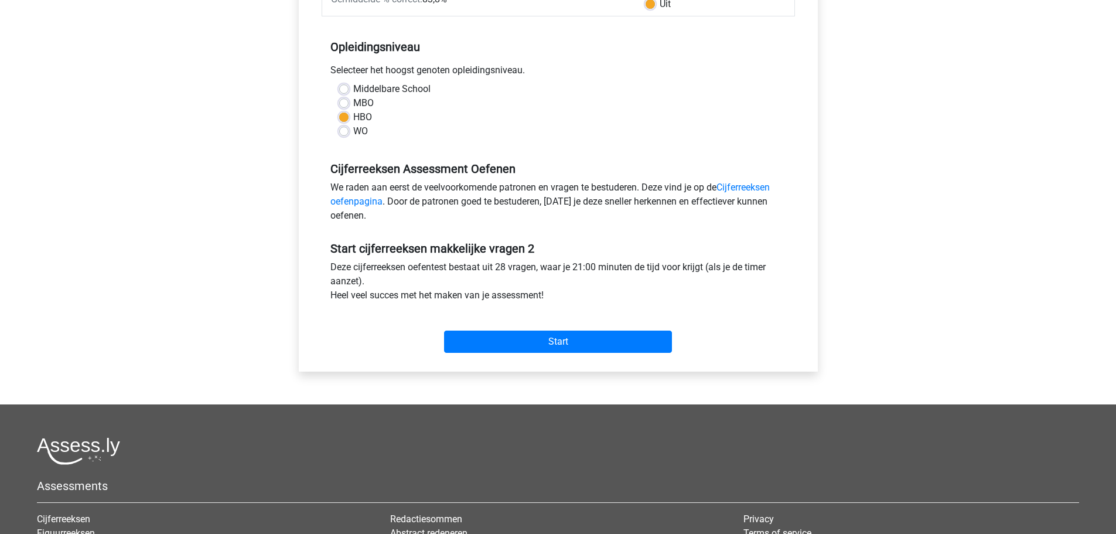
scroll to position [234, 0]
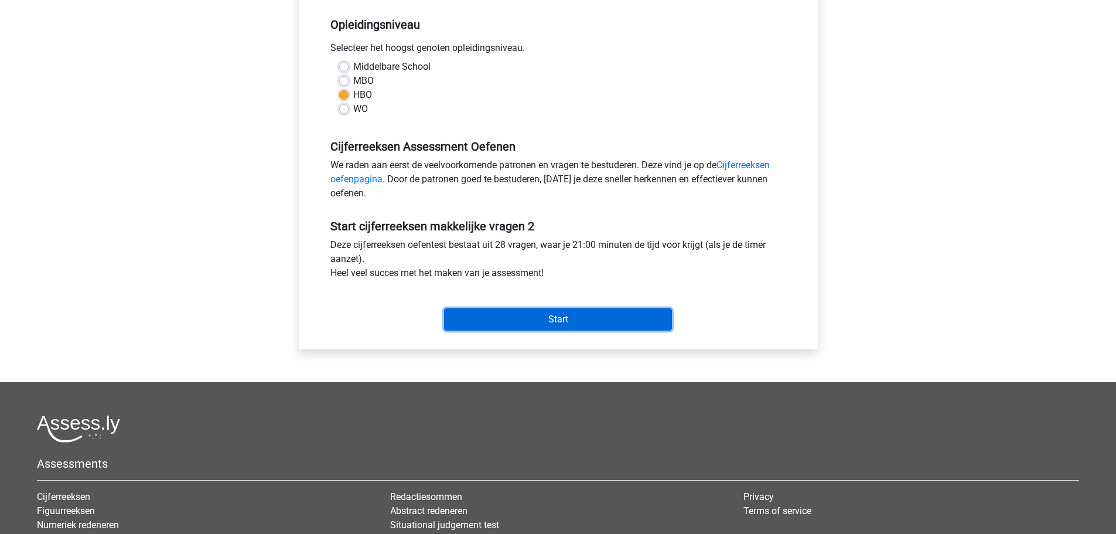
click at [606, 327] on input "Start" at bounding box center [558, 319] width 228 height 22
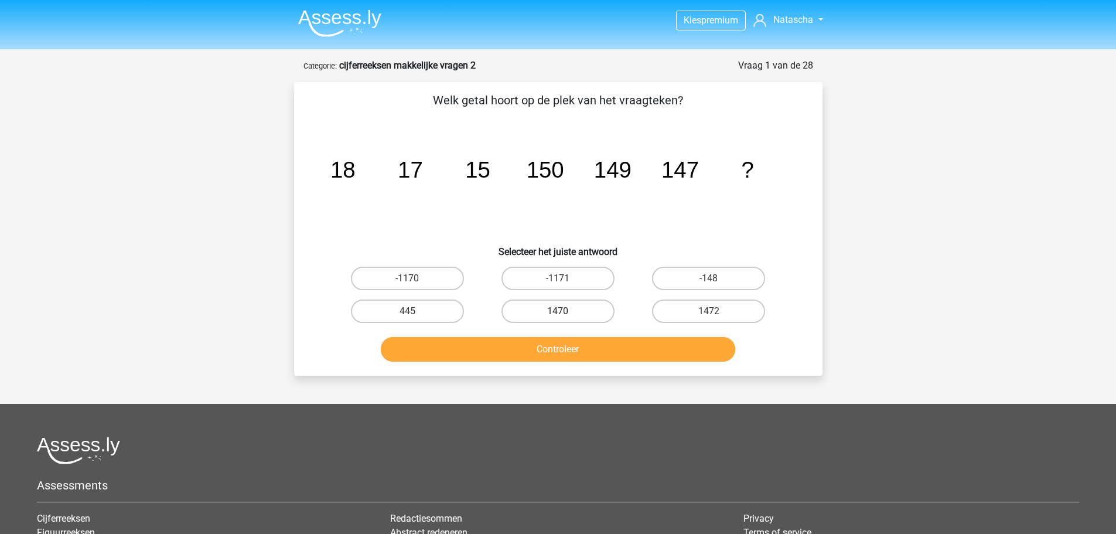
click at [583, 312] on label "1470" at bounding box center [557, 310] width 113 height 23
click at [565, 312] on input "1470" at bounding box center [562, 315] width 8 height 8
radio input "true"
click at [593, 349] on button "Controleer" at bounding box center [558, 349] width 354 height 25
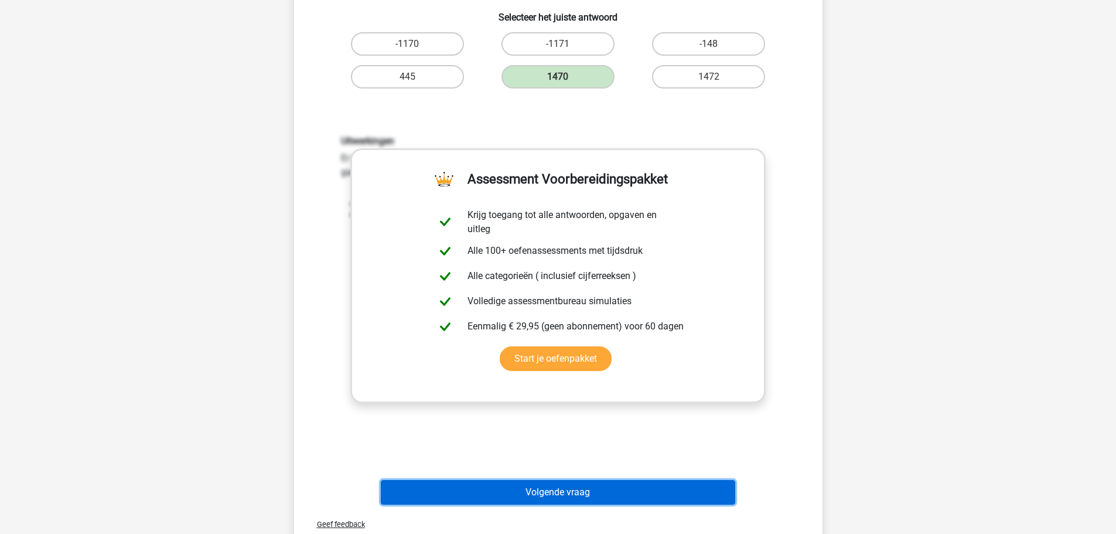
click at [586, 497] on button "Volgende vraag" at bounding box center [558, 492] width 354 height 25
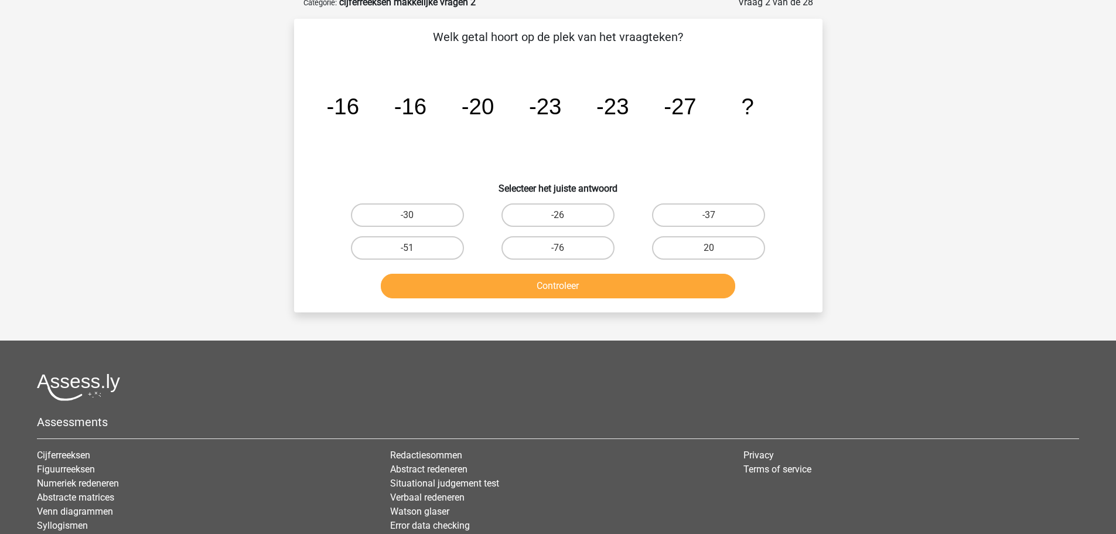
scroll to position [59, 0]
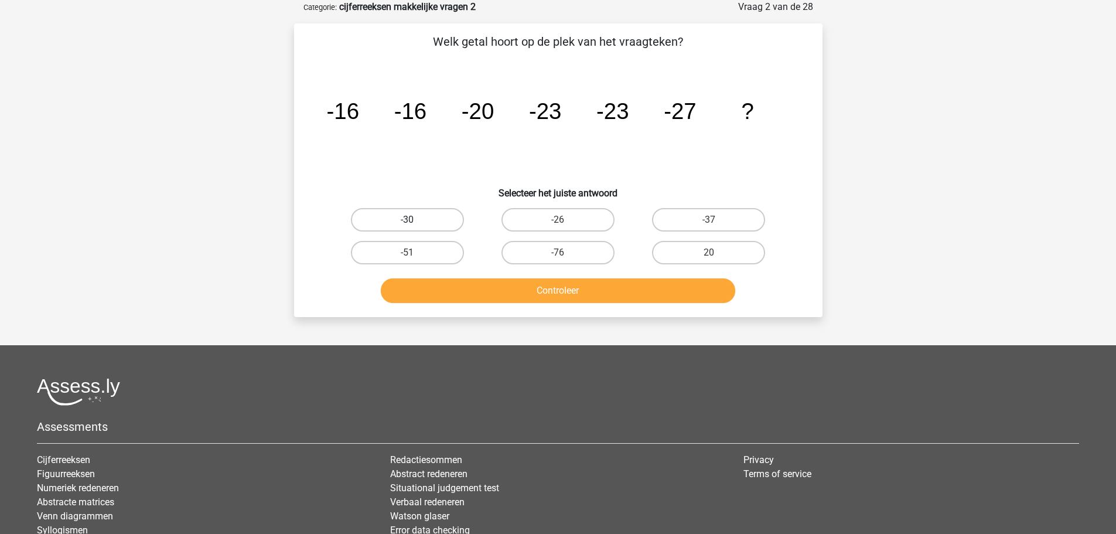
click at [431, 221] on label "-30" at bounding box center [407, 219] width 113 height 23
click at [415, 221] on input "-30" at bounding box center [411, 224] width 8 height 8
radio input "true"
click at [472, 282] on button "Controleer" at bounding box center [558, 290] width 354 height 25
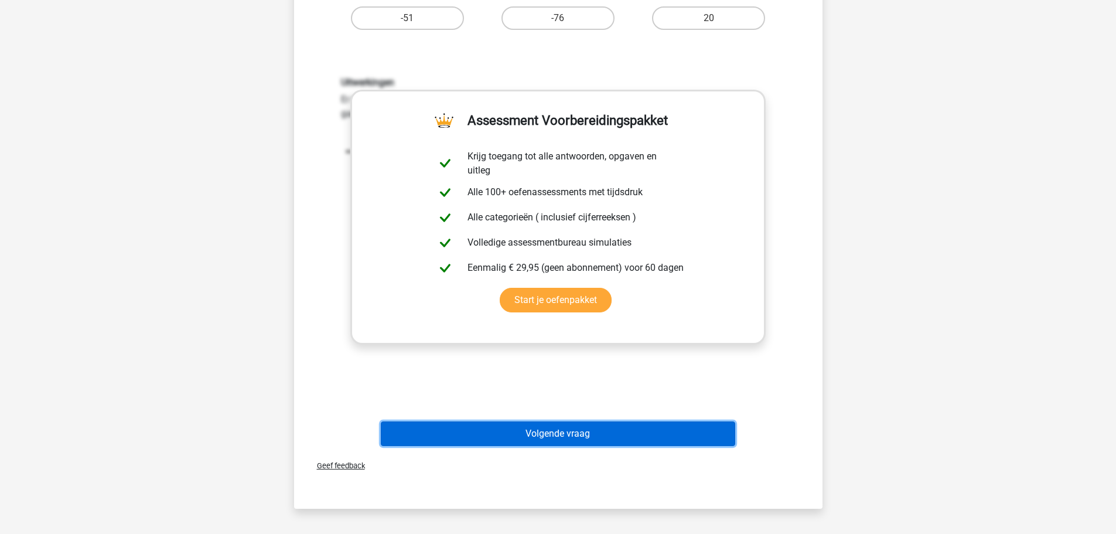
click at [539, 432] on button "Volgende vraag" at bounding box center [558, 433] width 354 height 25
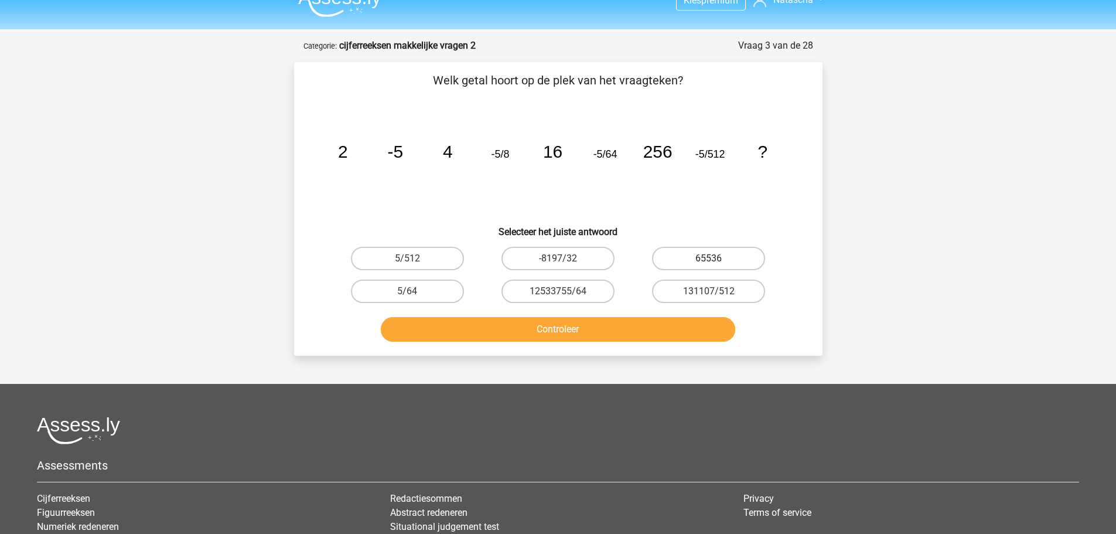
scroll to position [0, 0]
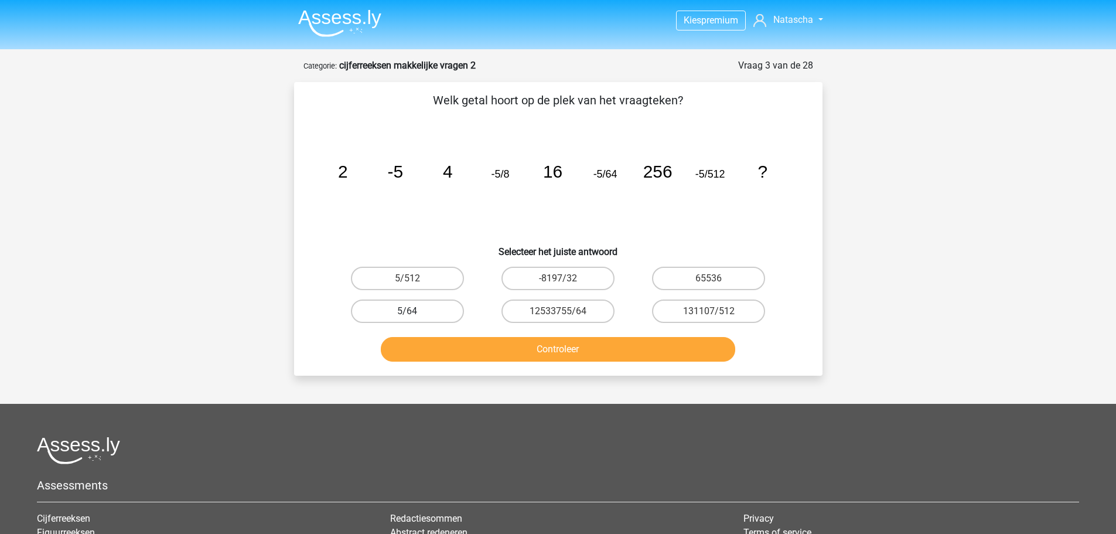
click at [461, 307] on label "5/64" at bounding box center [407, 310] width 113 height 23
click at [415, 311] on input "5/64" at bounding box center [411, 315] width 8 height 8
radio input "true"
click at [510, 350] on button "Controleer" at bounding box center [558, 349] width 354 height 25
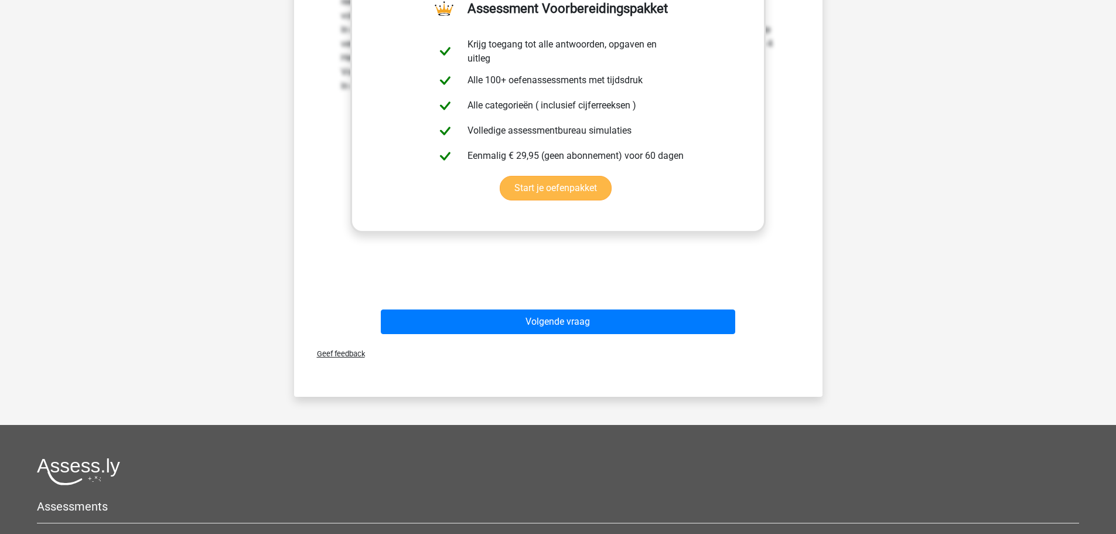
scroll to position [410, 0]
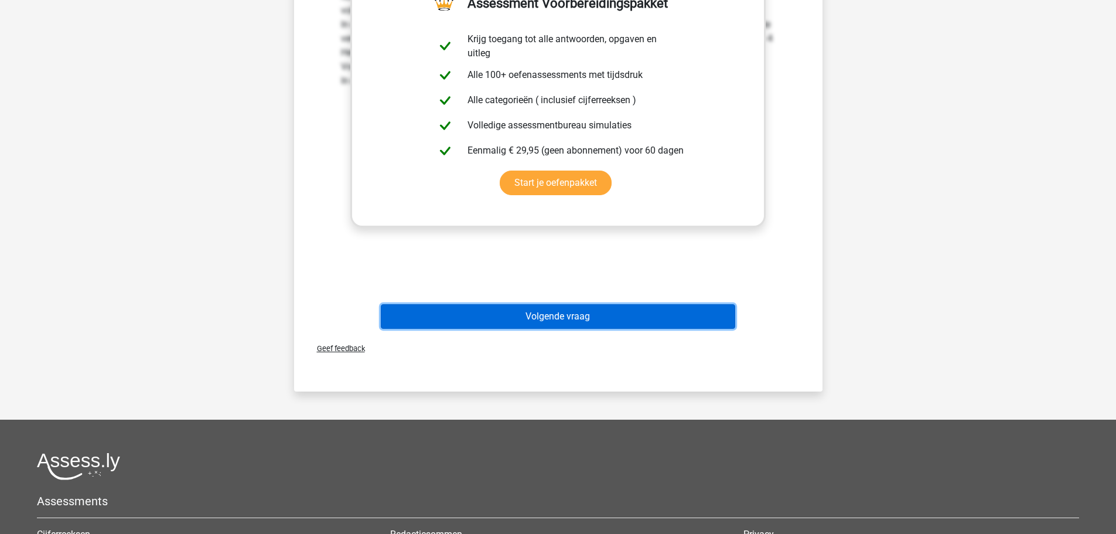
click at [534, 320] on button "Volgende vraag" at bounding box center [558, 316] width 354 height 25
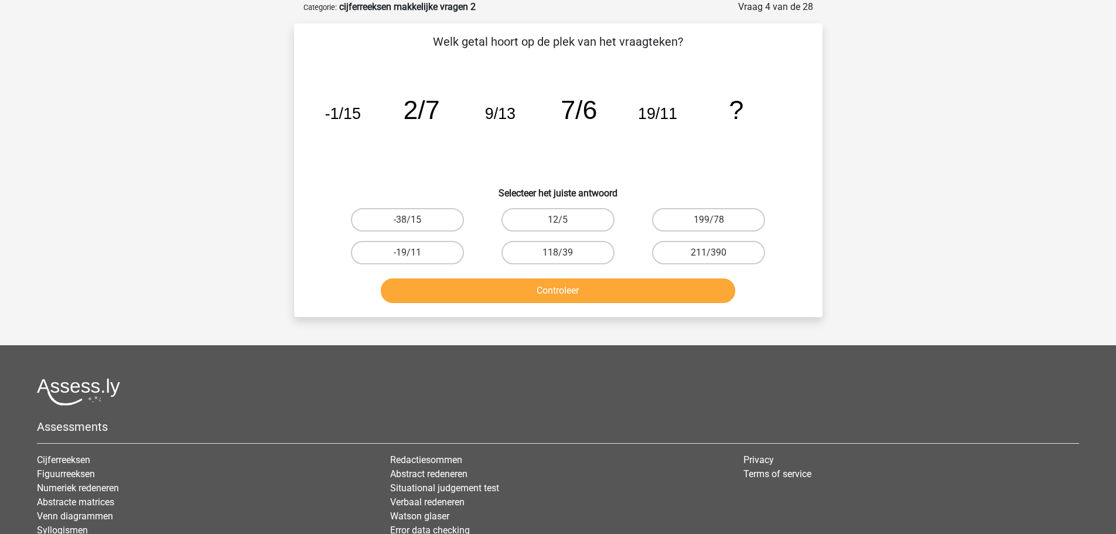
scroll to position [0, 0]
